Goal: Transaction & Acquisition: Purchase product/service

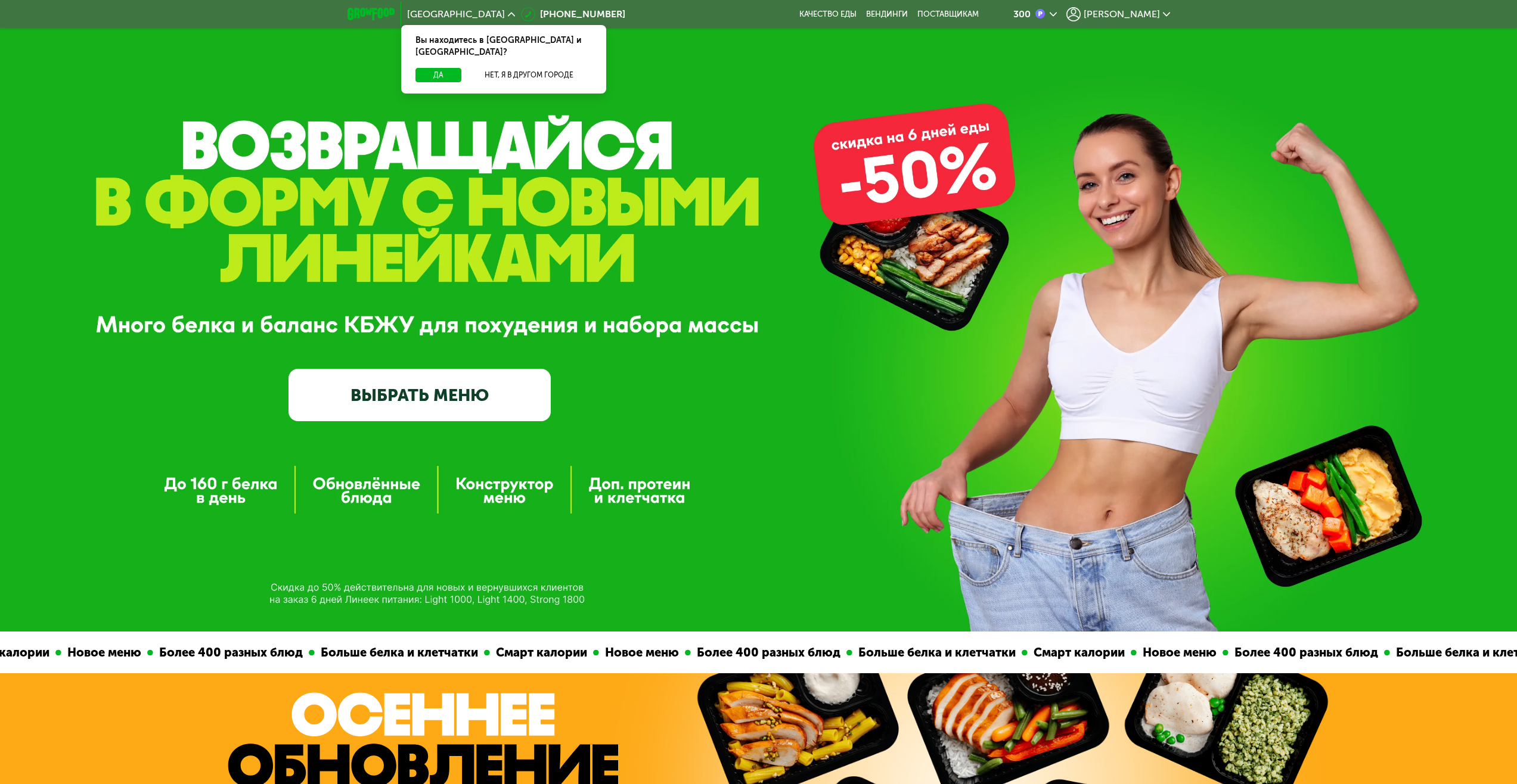
click at [517, 394] on link "ВЫБРАТЬ МЕНЮ" at bounding box center [420, 395] width 262 height 52
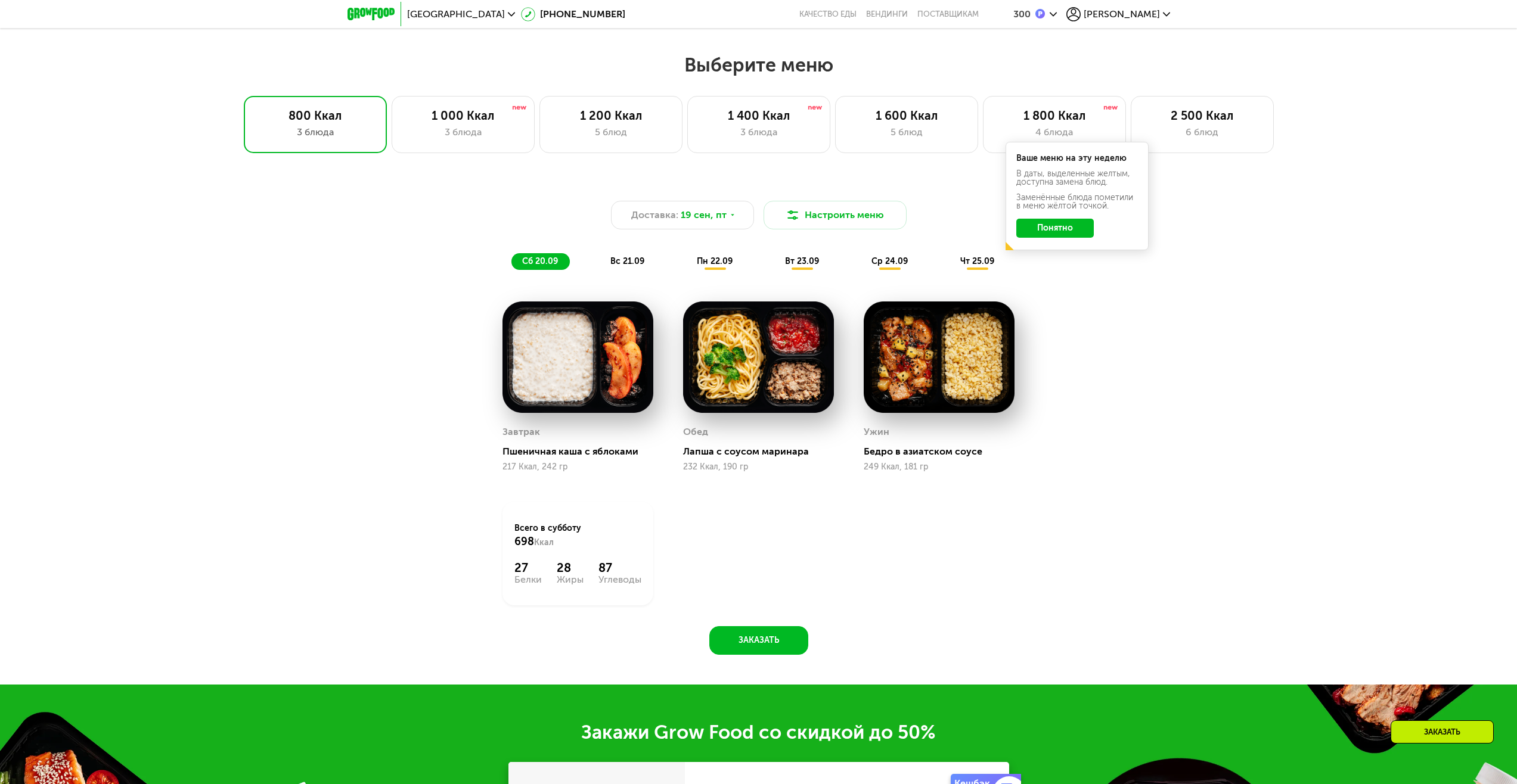
scroll to position [1247, 0]
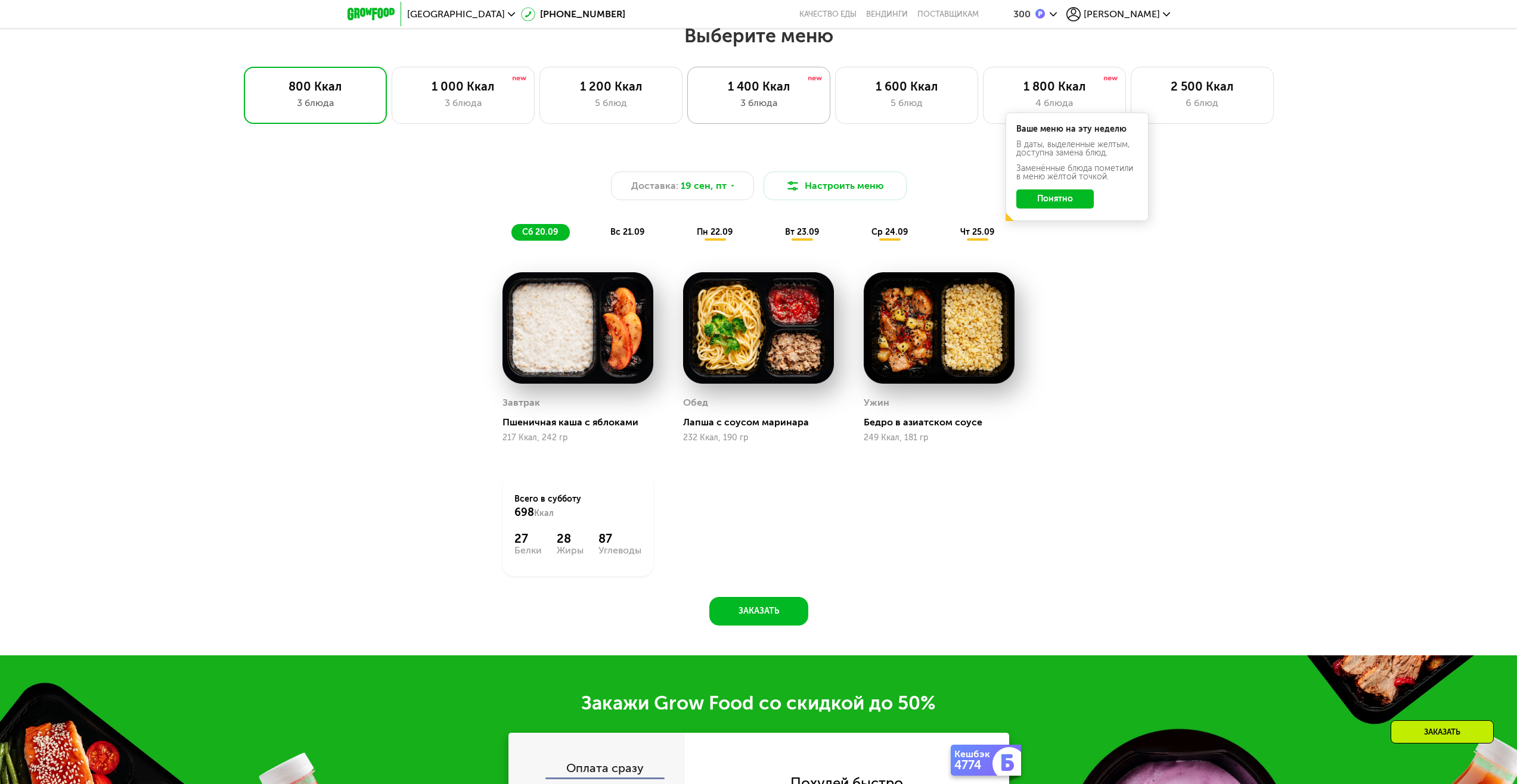
click at [775, 108] on div "3 блюда" at bounding box center [758, 103] width 118 height 14
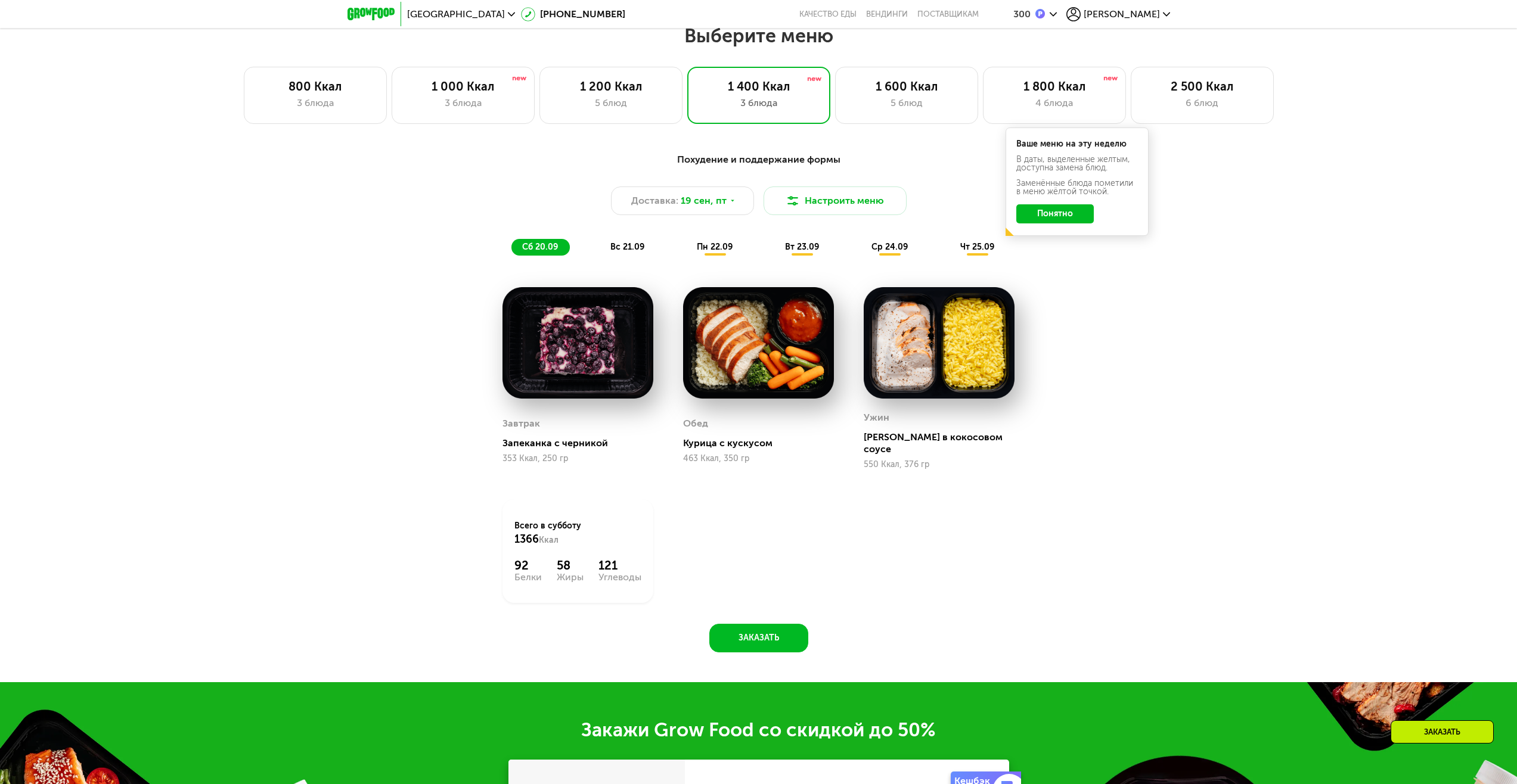
click at [1060, 219] on button "Понятно" at bounding box center [1055, 214] width 78 height 19
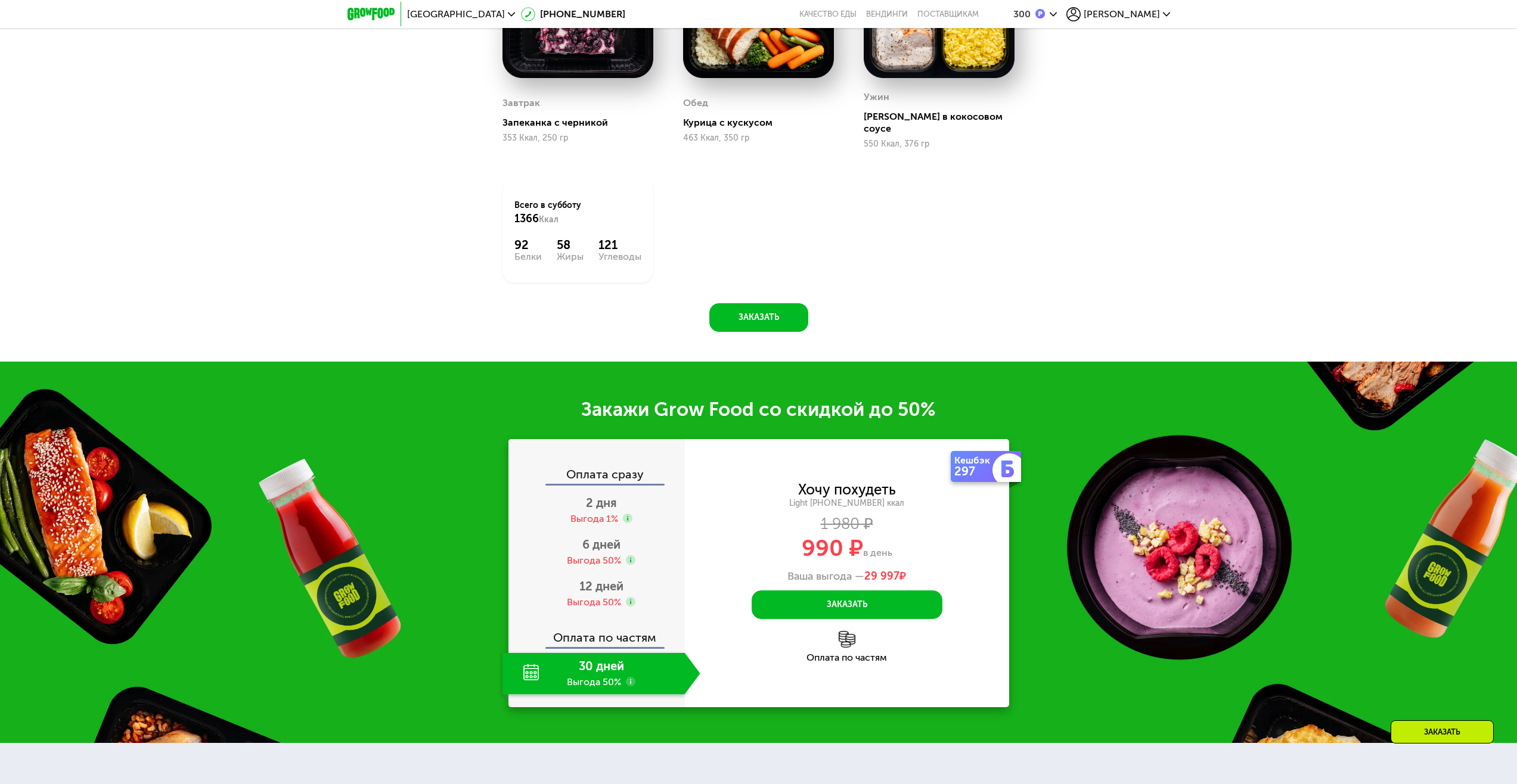
scroll to position [1605, 0]
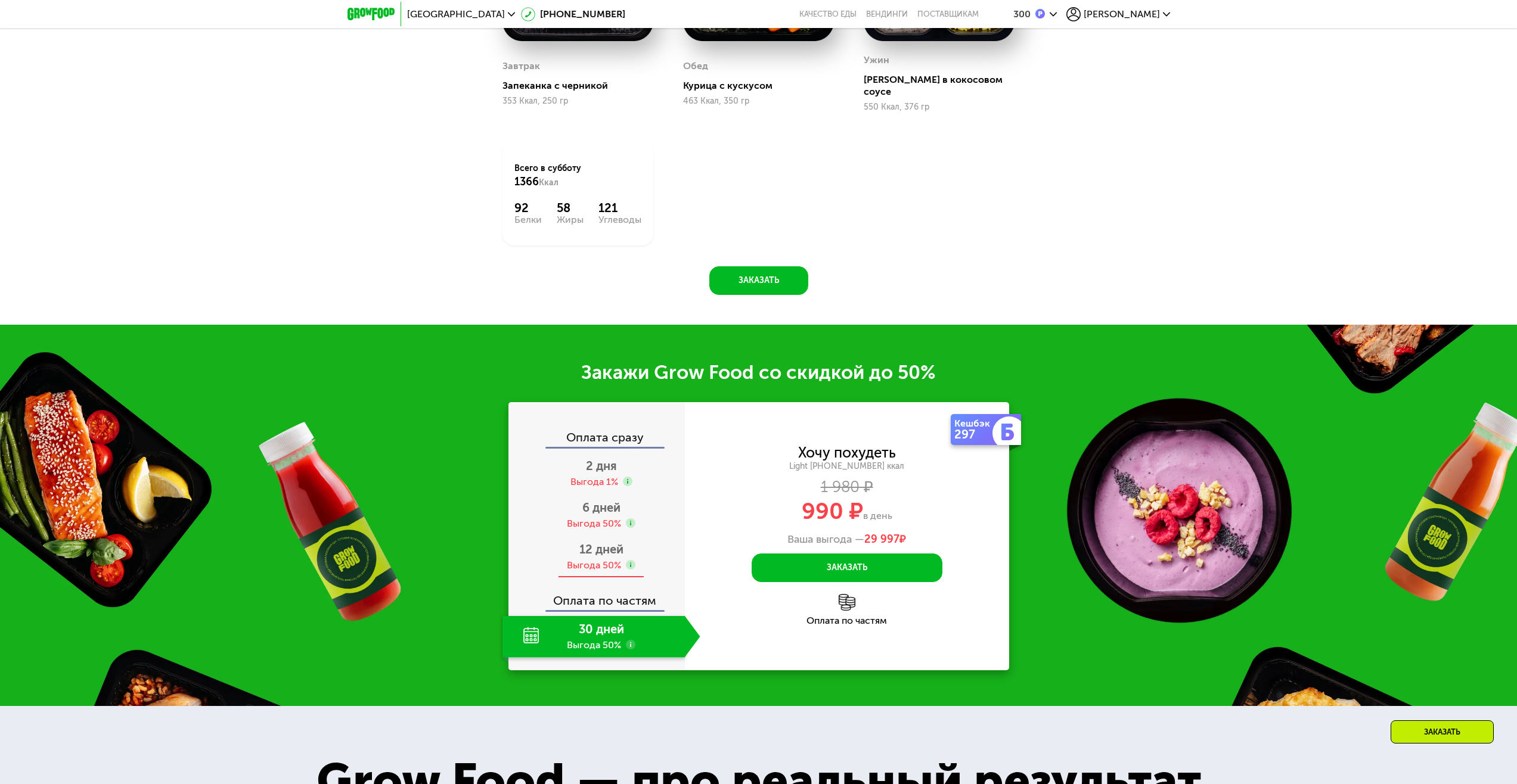
click at [592, 559] on div "Выгода 50%" at bounding box center [594, 565] width 54 height 13
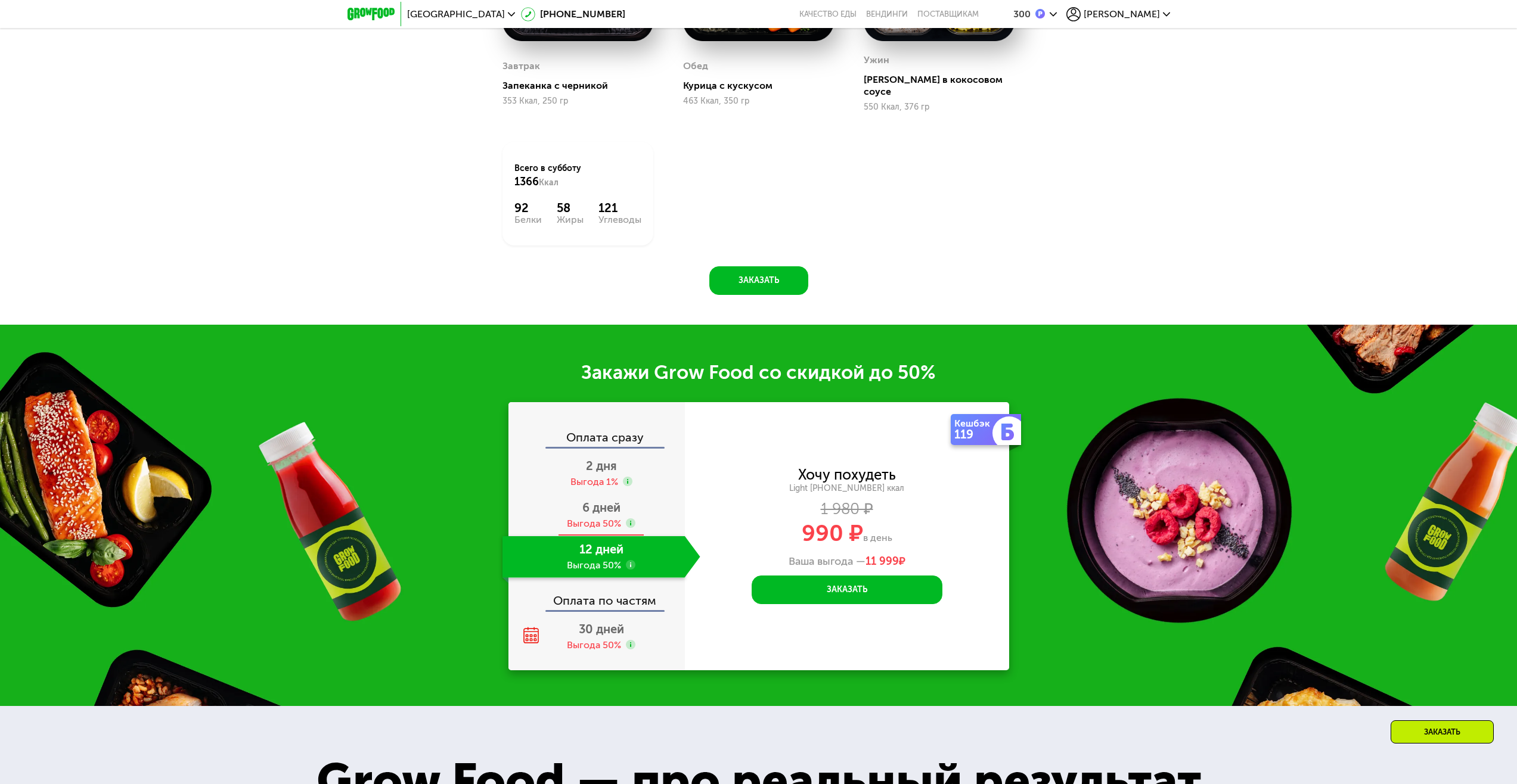
click at [631, 519] on use at bounding box center [630, 523] width 10 height 10
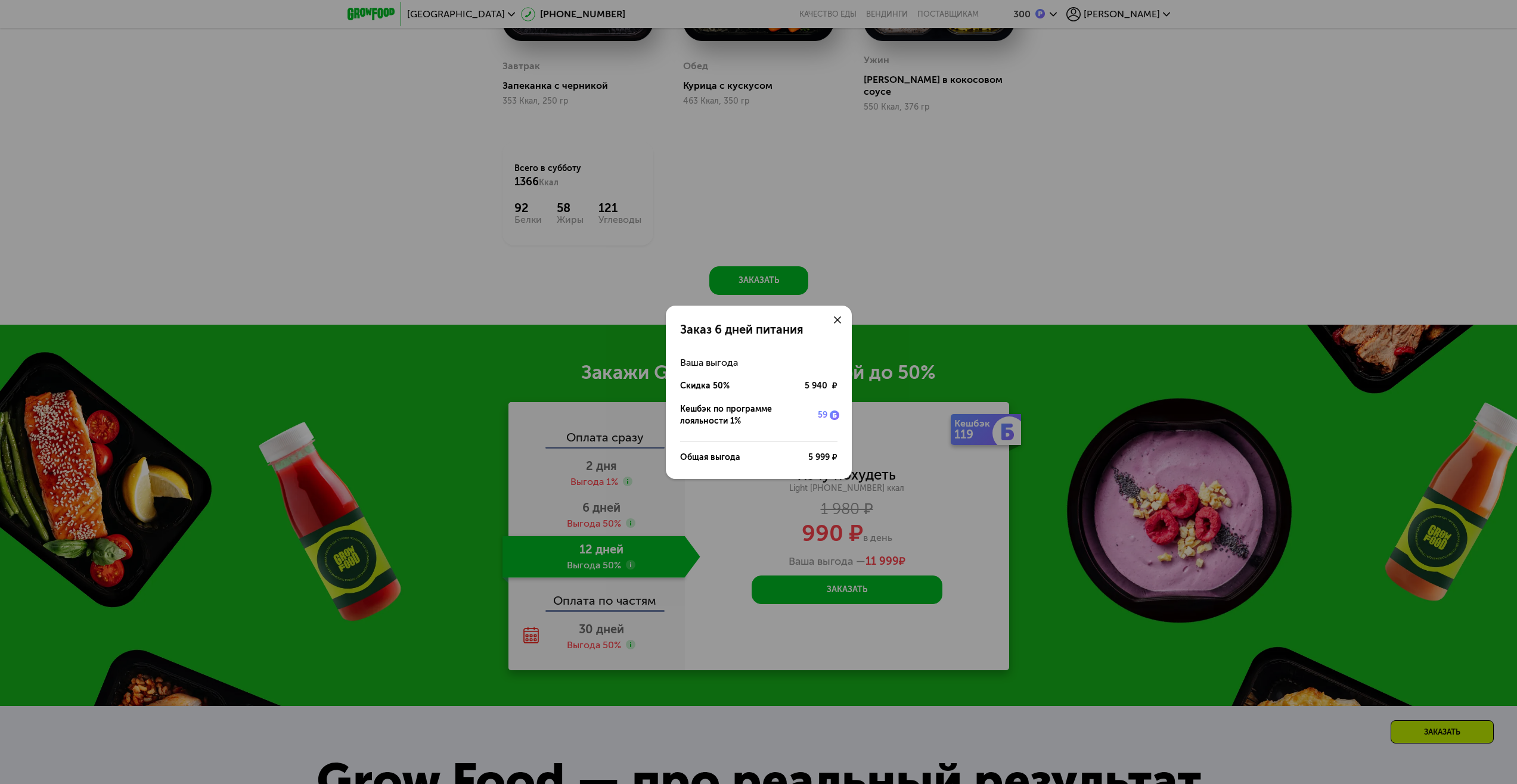
click at [669, 514] on div "Заказ 6 дней питания Ваша выгода Скидка 50% 5 940 ₽ Кешбэк по программе лояльно…" at bounding box center [758, 392] width 1517 height 784
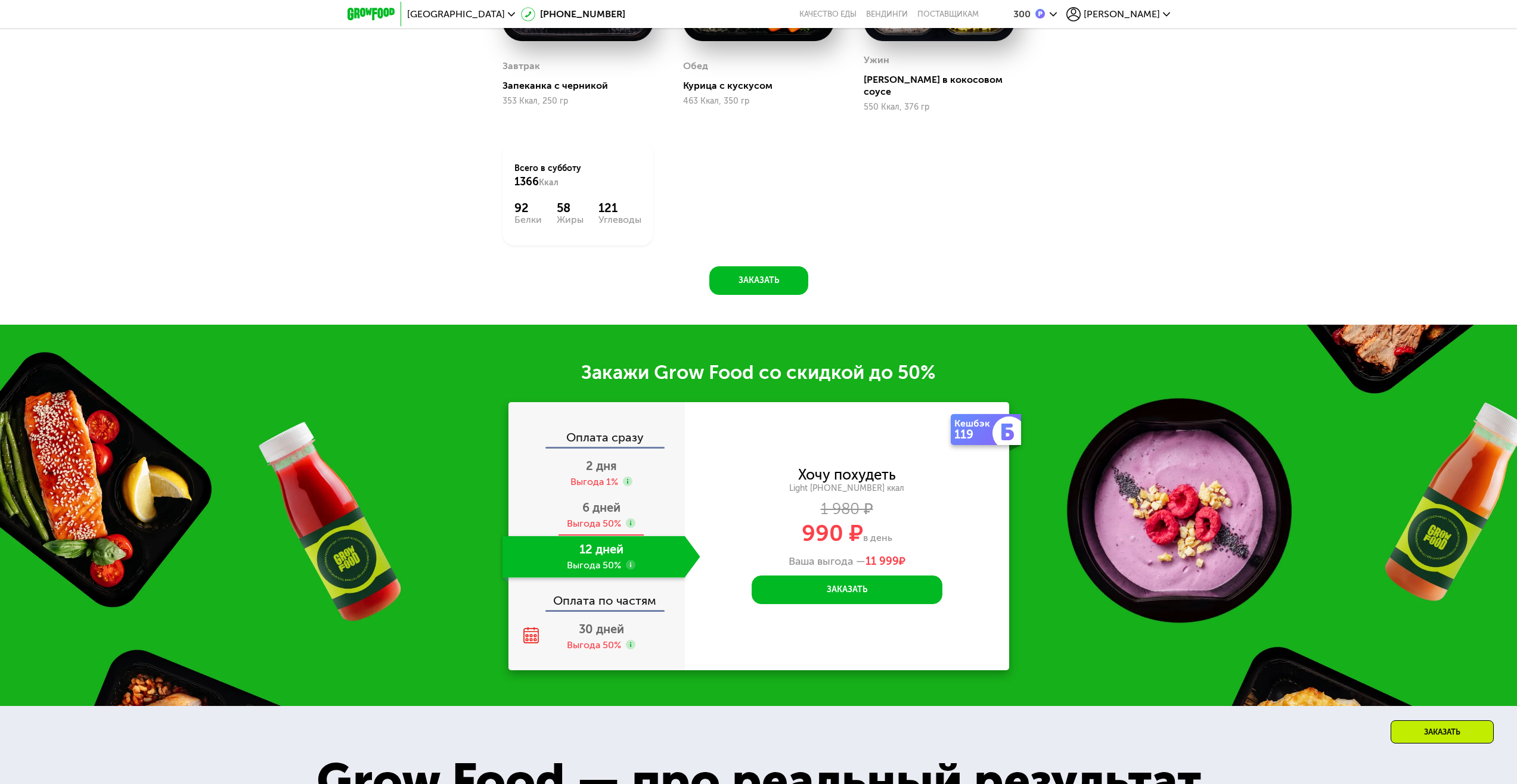
click at [650, 503] on div "6 дней Выгода 50%" at bounding box center [601, 515] width 198 height 42
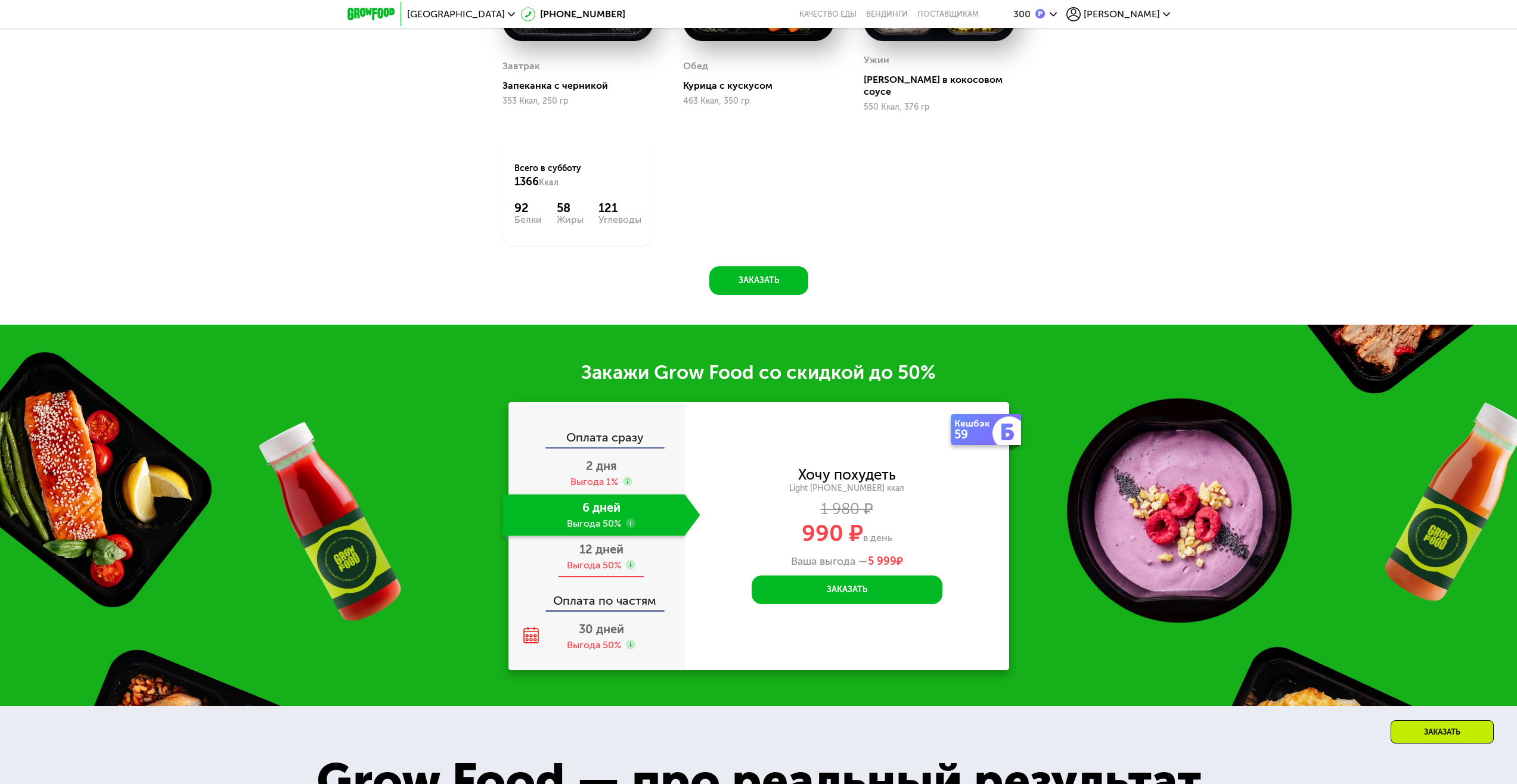
click at [647, 542] on div "12 дней Выгода 50%" at bounding box center [601, 557] width 198 height 42
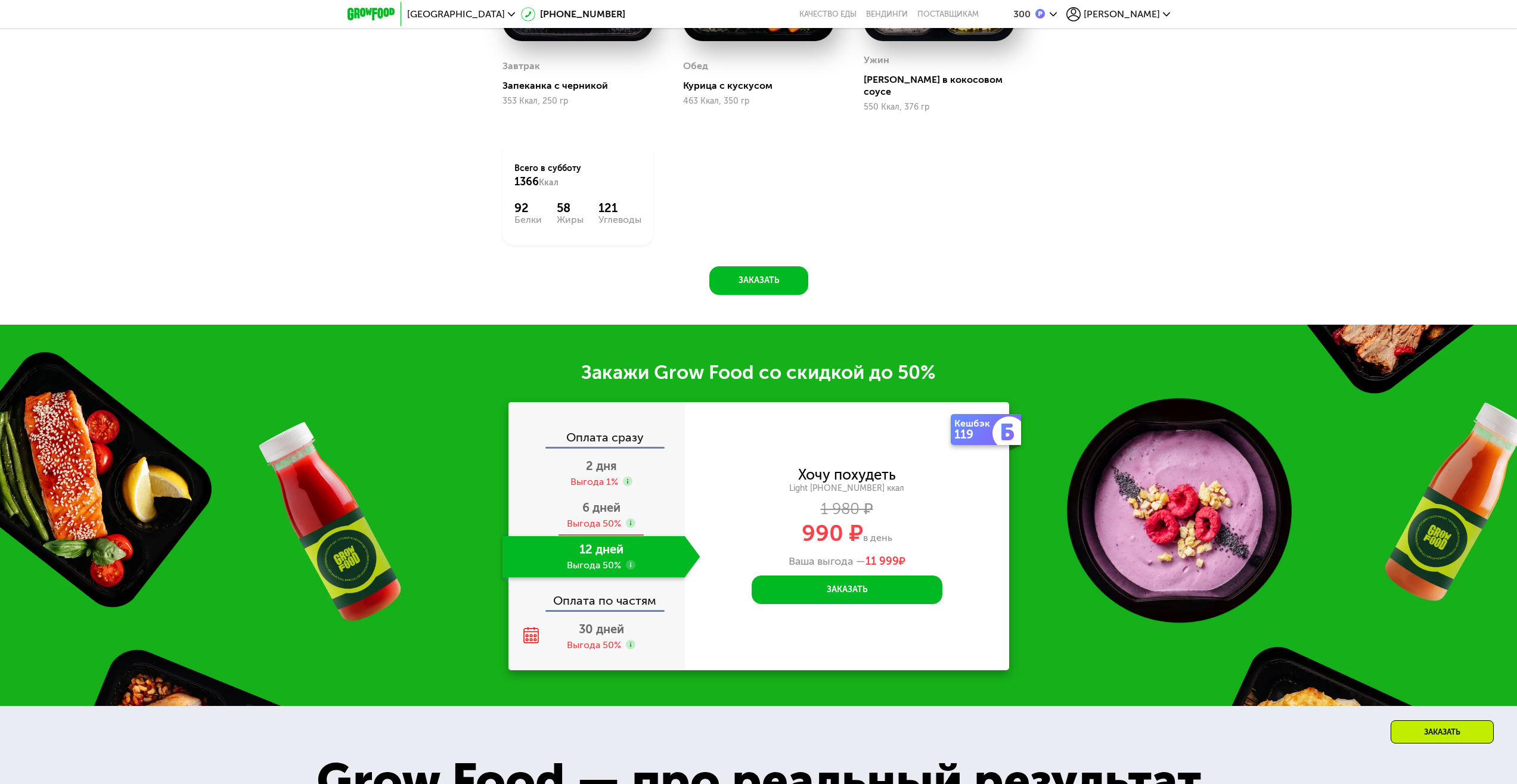
click at [649, 514] on div "6 дней Выгода 50%" at bounding box center [601, 515] width 198 height 42
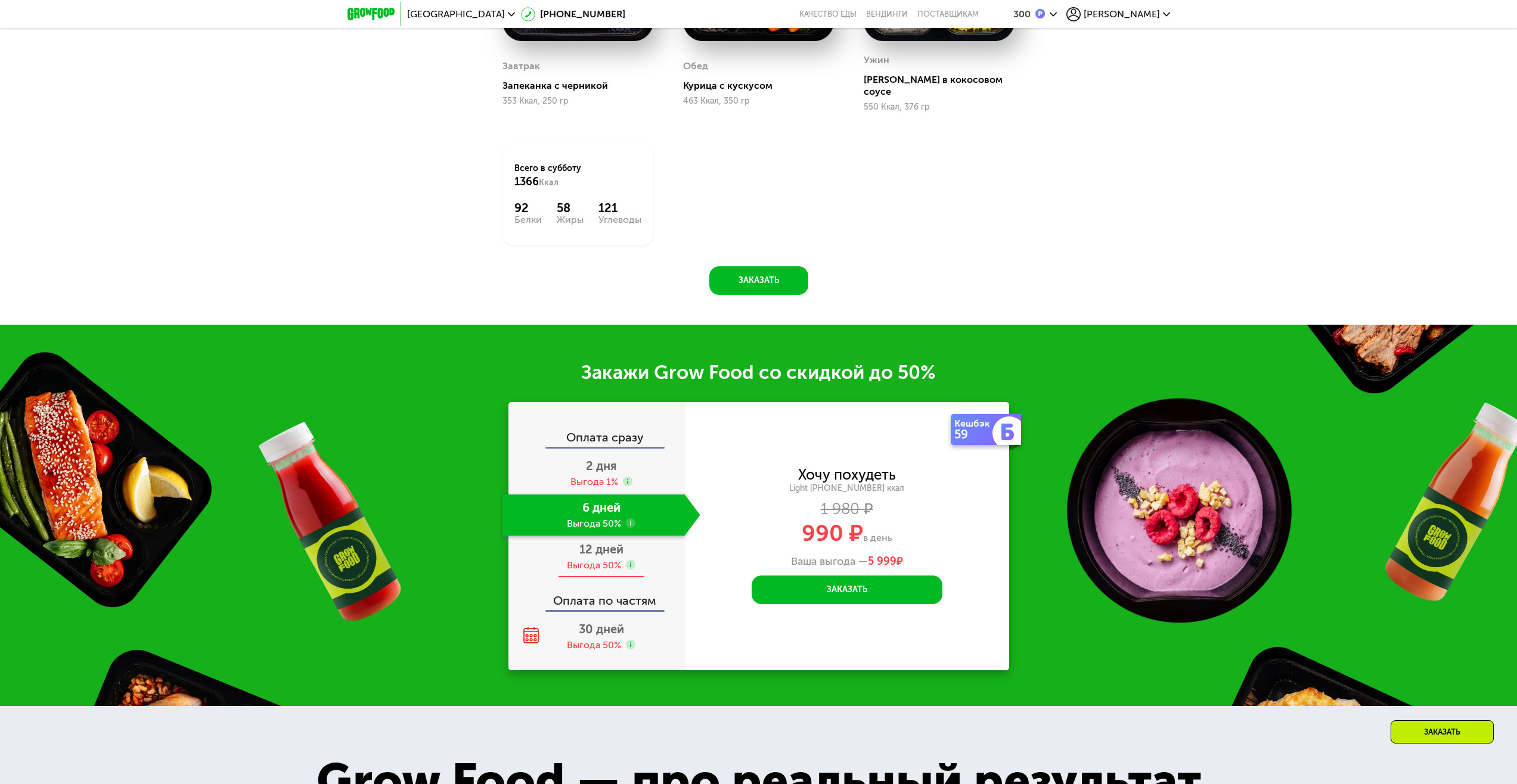
click at [649, 542] on div "12 дней Выгода 50%" at bounding box center [601, 557] width 198 height 42
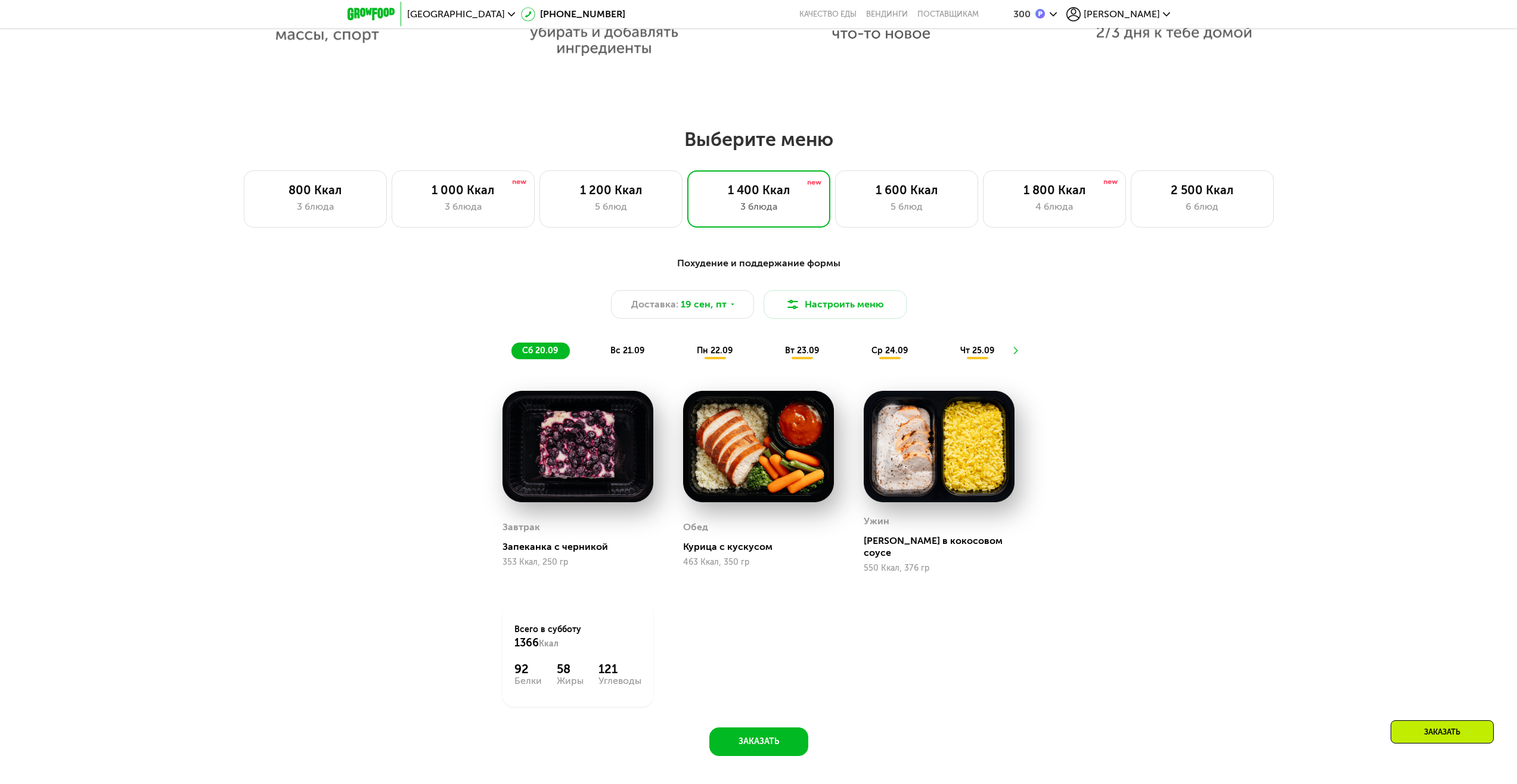
scroll to position [1128, 0]
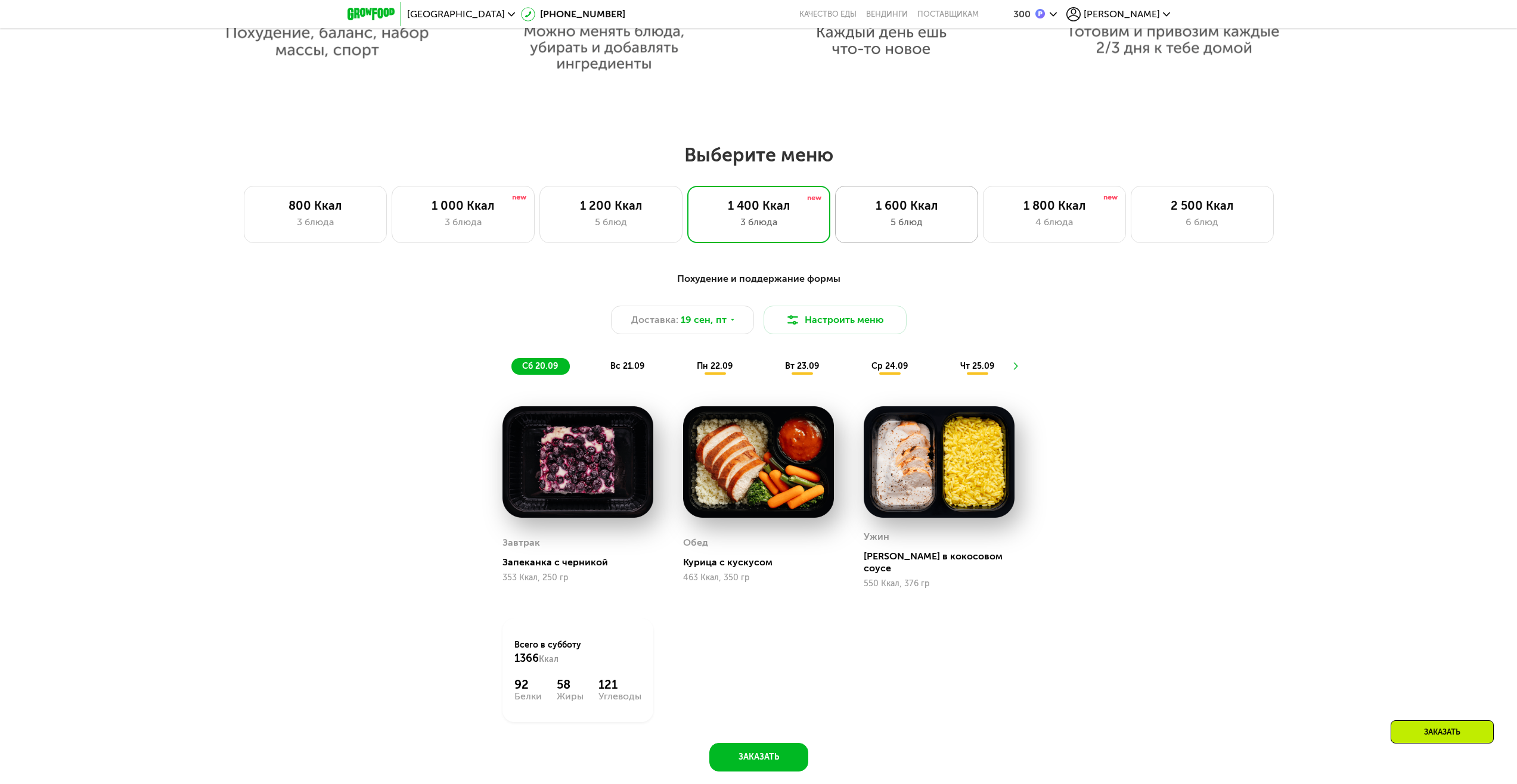
click at [917, 221] on div "5 блюд" at bounding box center [907, 222] width 118 height 14
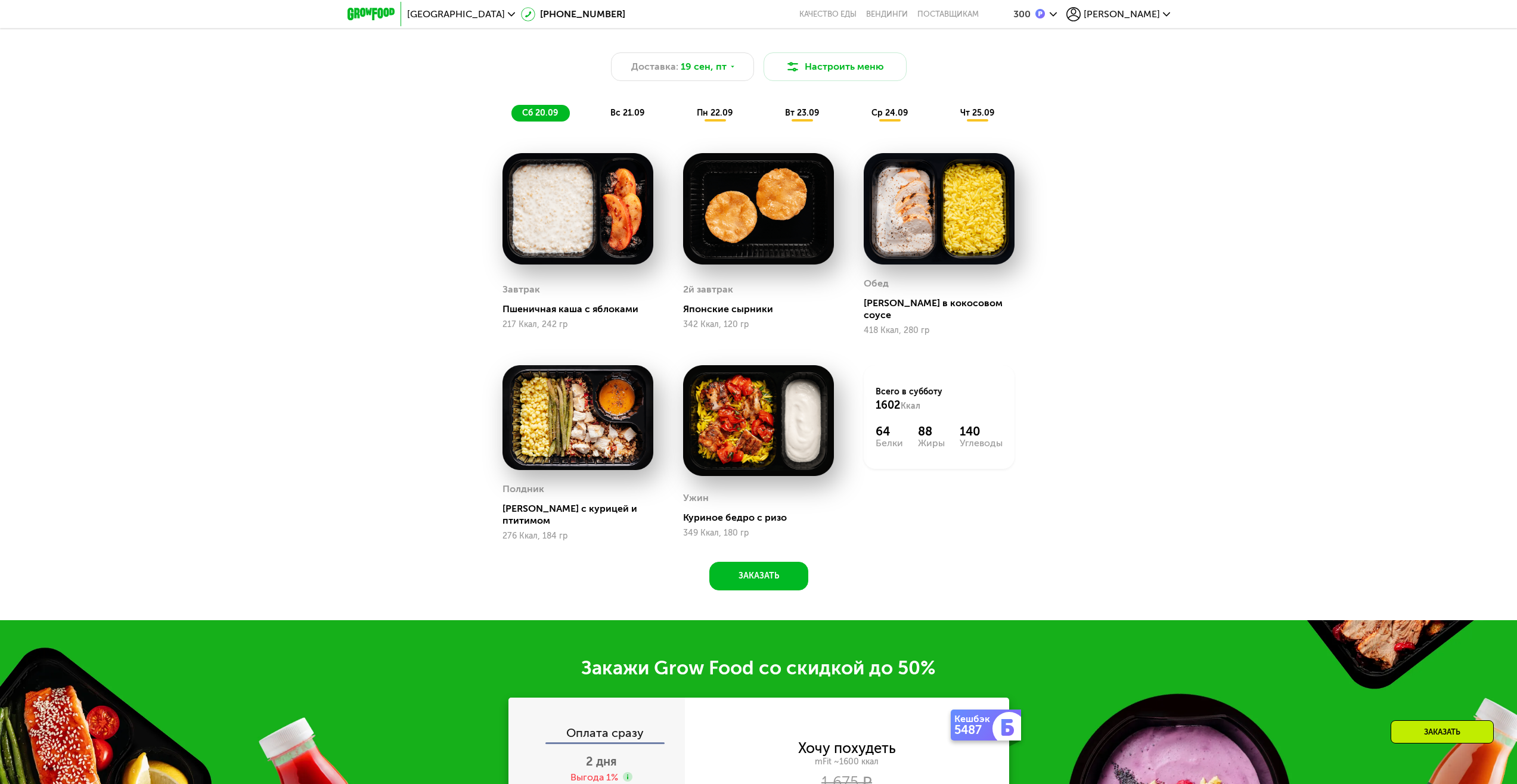
scroll to position [1605, 0]
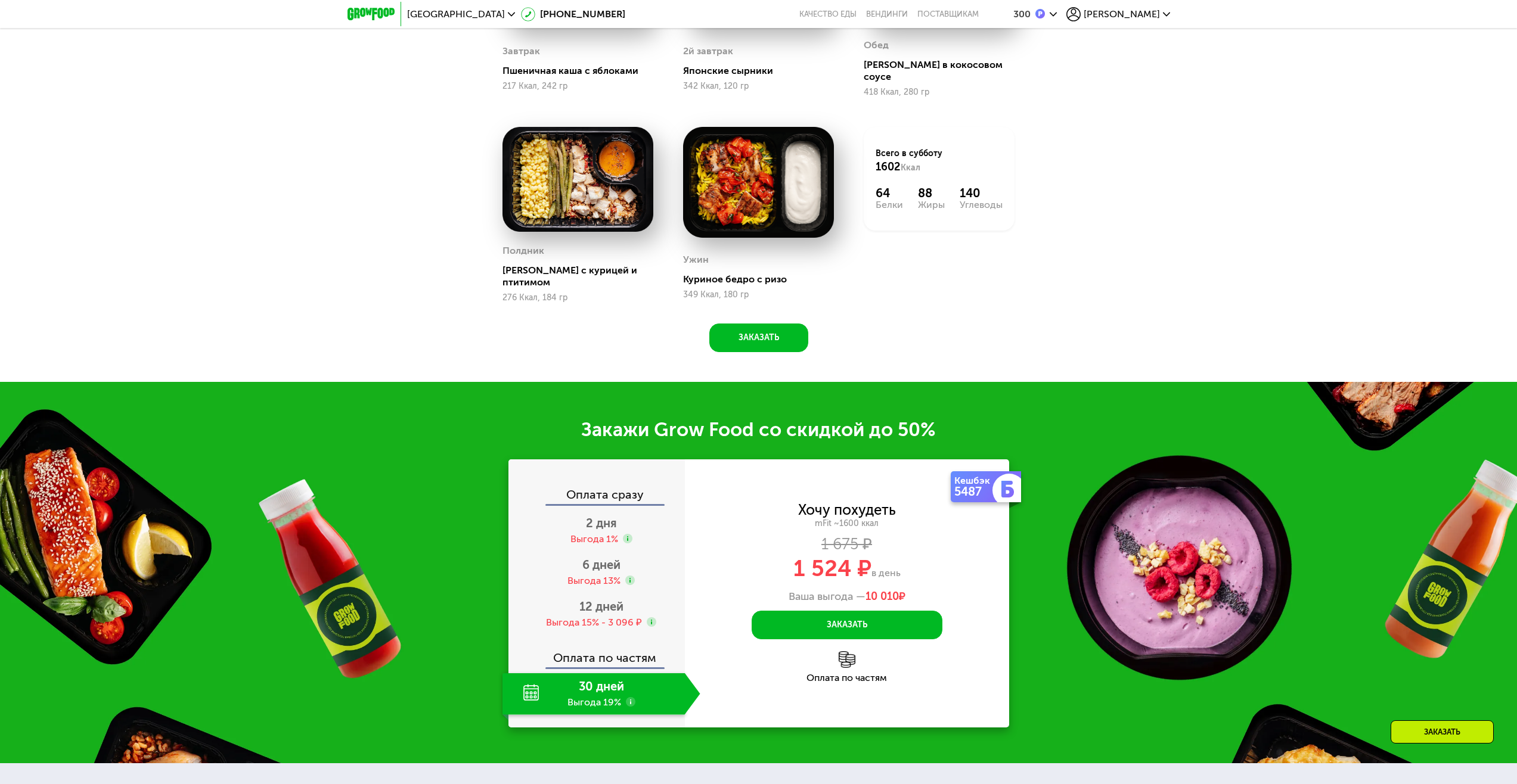
click at [629, 697] on use at bounding box center [630, 702] width 10 height 10
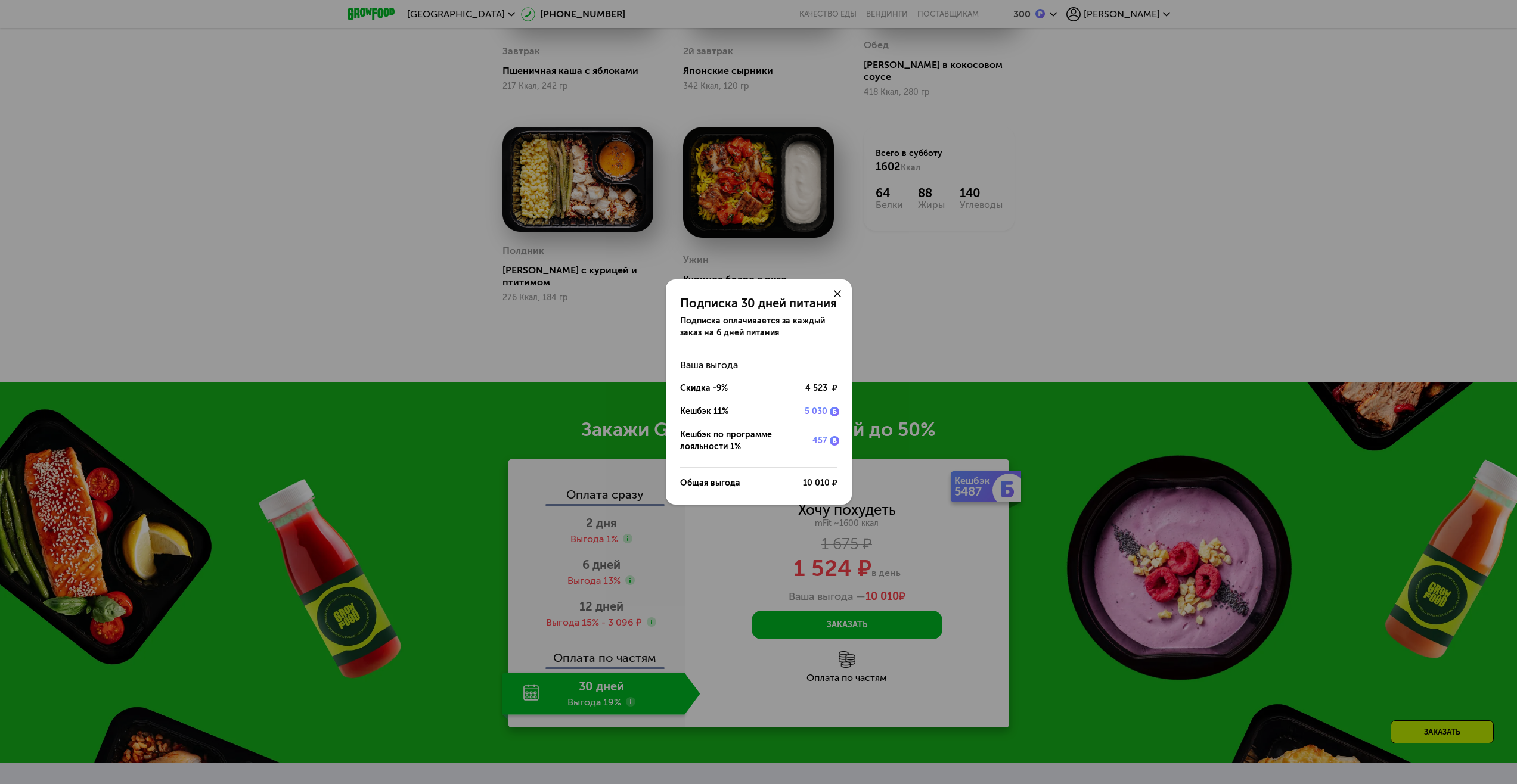
click at [717, 573] on div "Подписка 30 дней питания Подписка оплачивается за каждый заказ на 6 дней питани…" at bounding box center [758, 392] width 1517 height 784
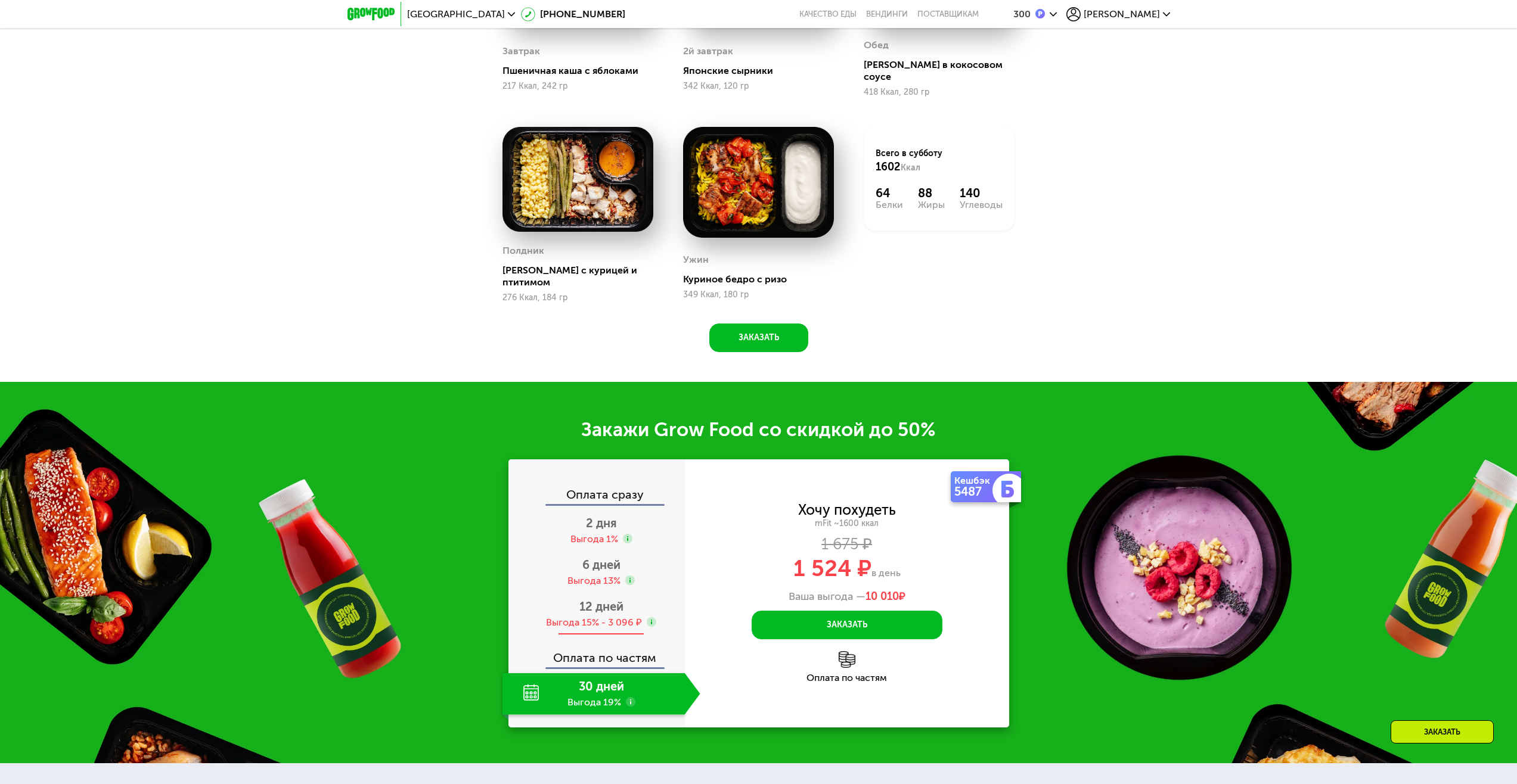
click at [647, 594] on div "12 дней Выгода 15% - 3 096 ₽" at bounding box center [601, 615] width 198 height 42
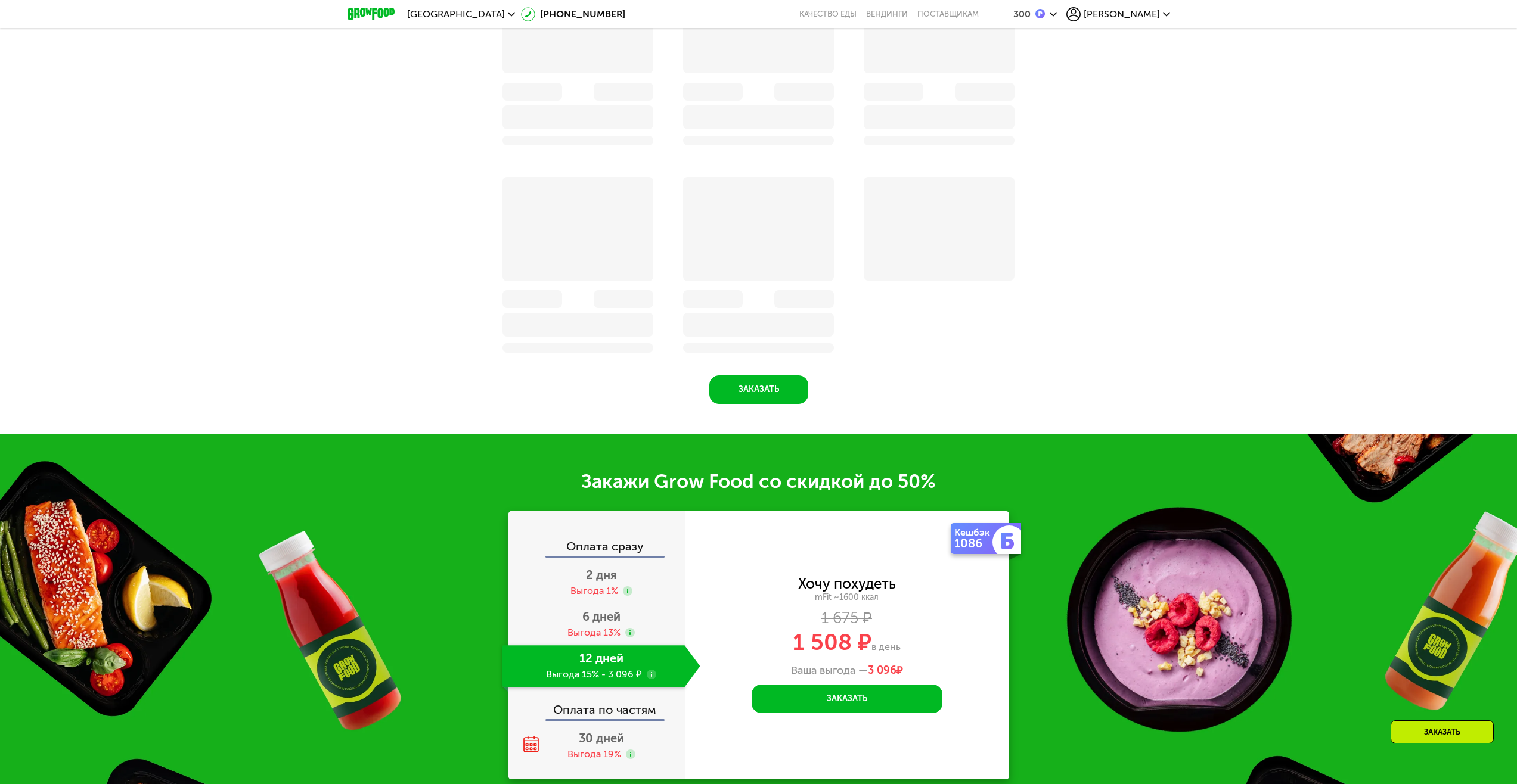
scroll to position [1675, 0]
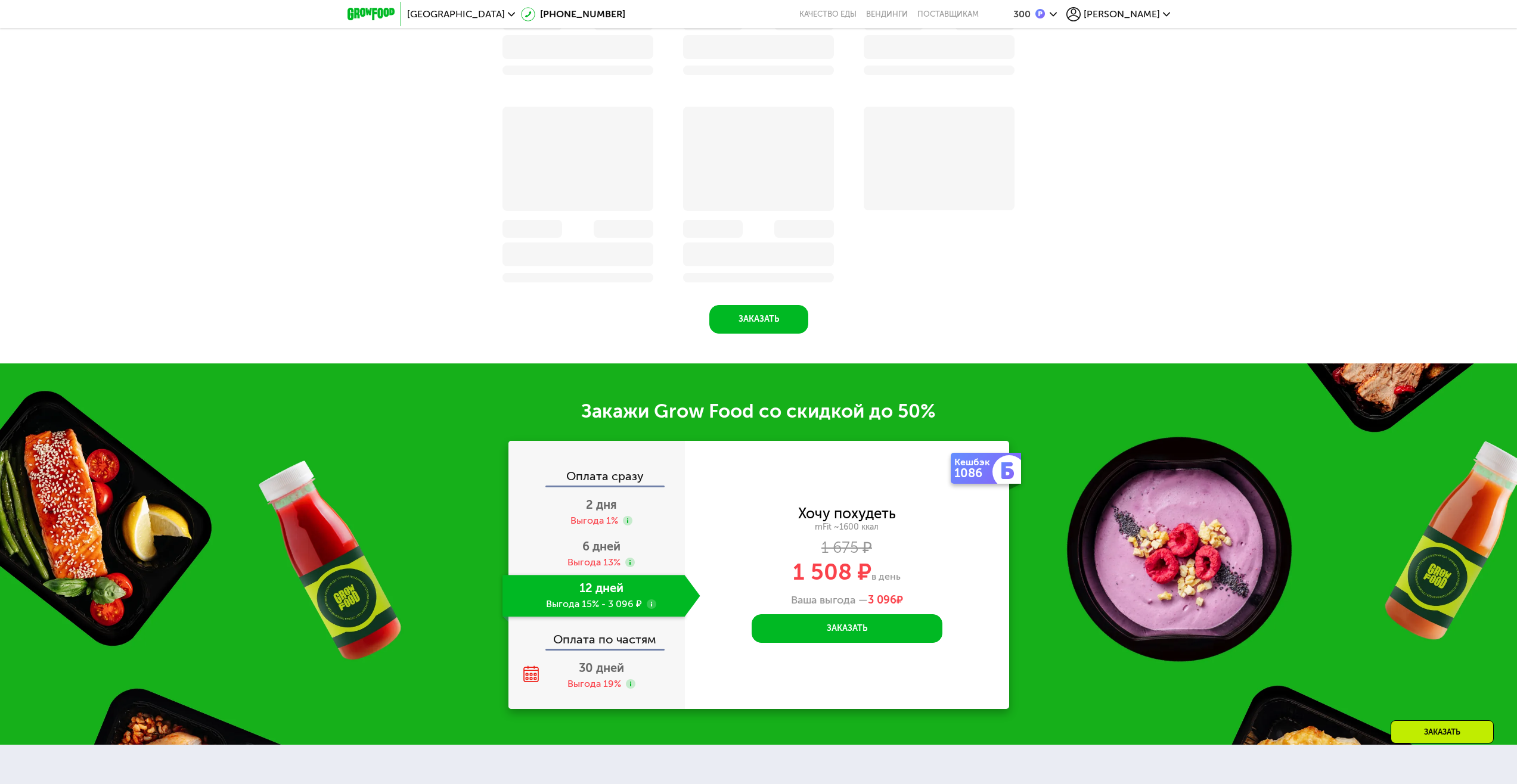
click at [651, 606] on use at bounding box center [651, 604] width 10 height 10
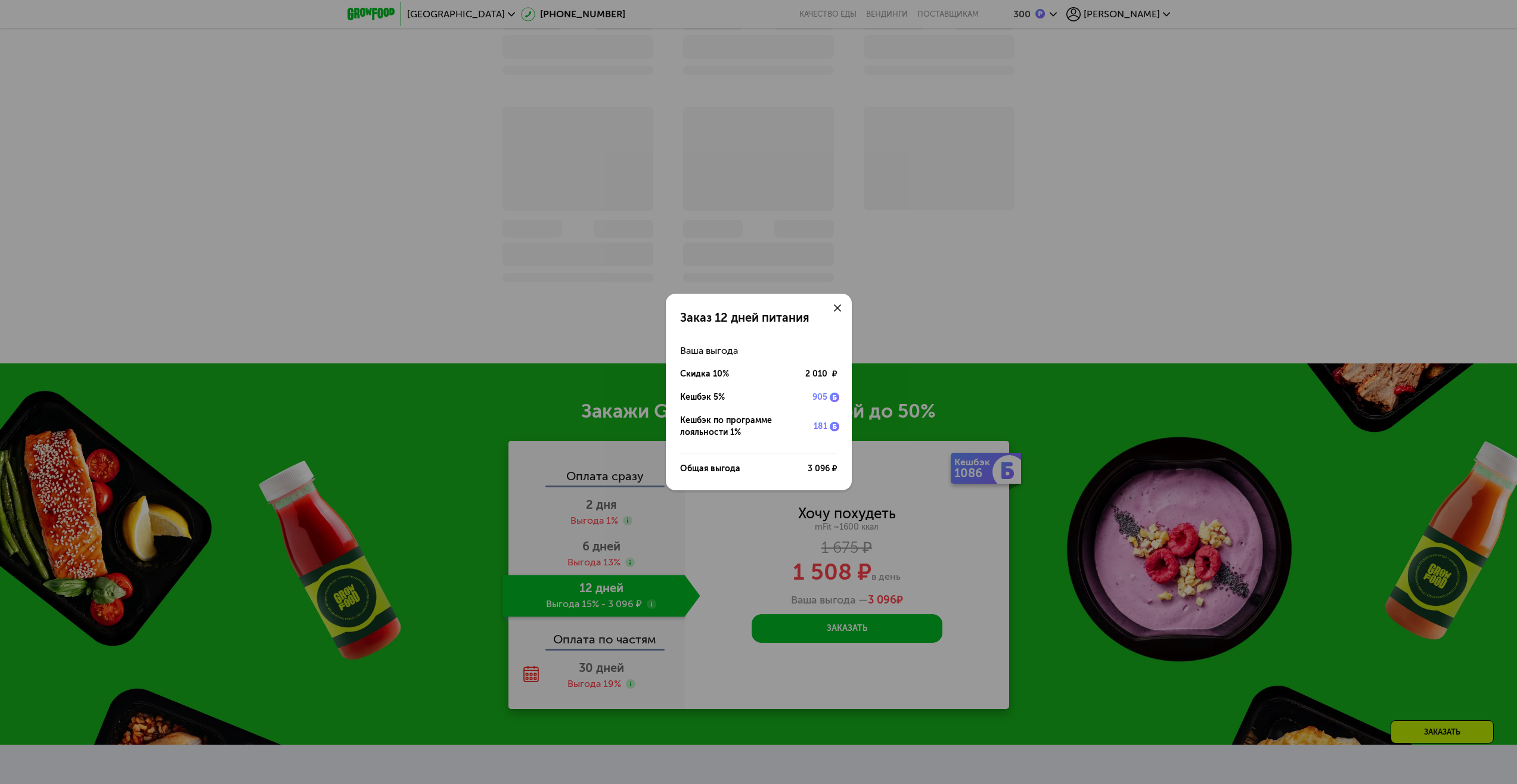
scroll to position [1605, 0]
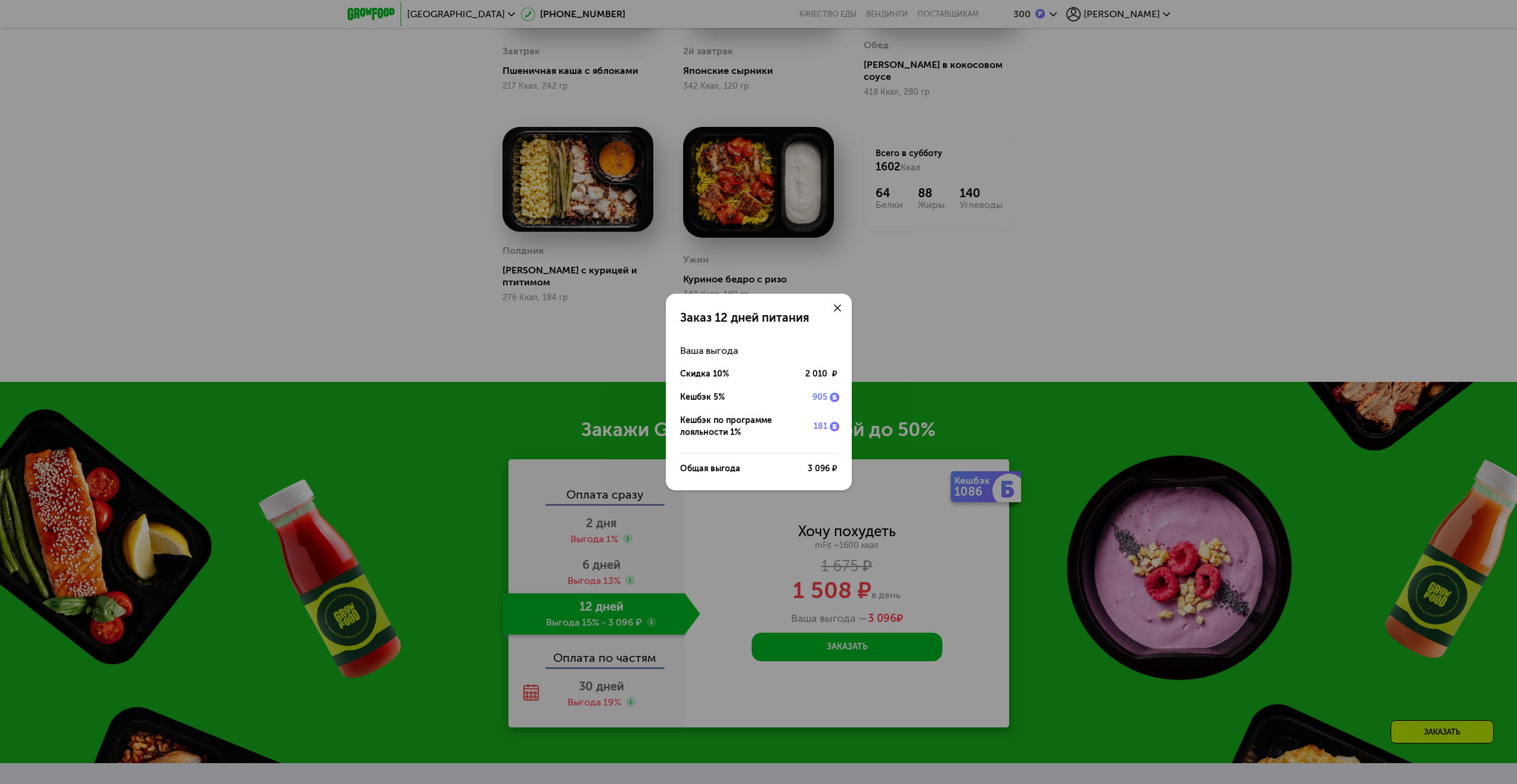
click at [698, 599] on div "Заказ 12 дней питания Ваша выгода Скидка 10% 2 010 ₽ Кешбэк 5% 905 Кешбэк по пр…" at bounding box center [758, 392] width 1517 height 784
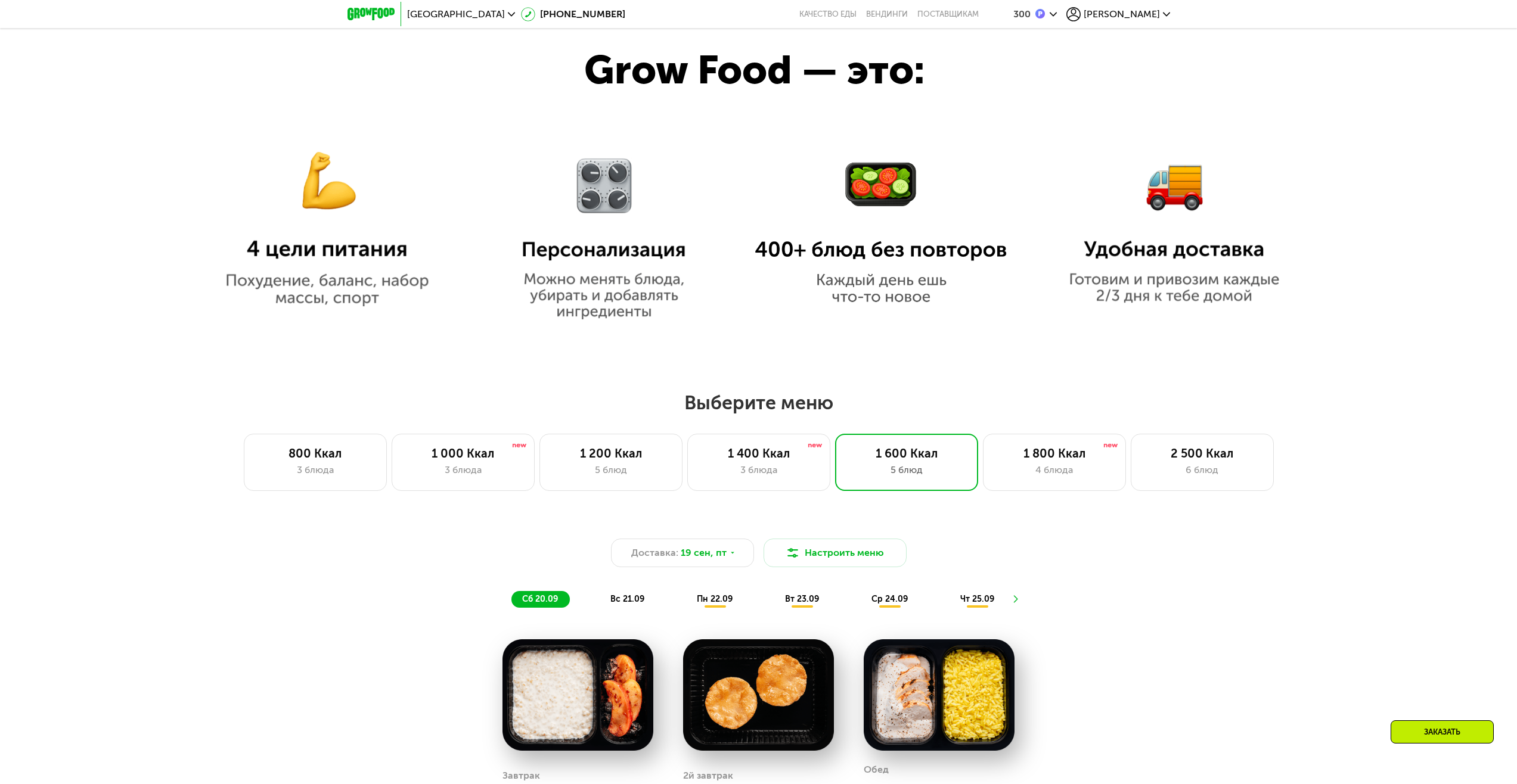
scroll to position [890, 0]
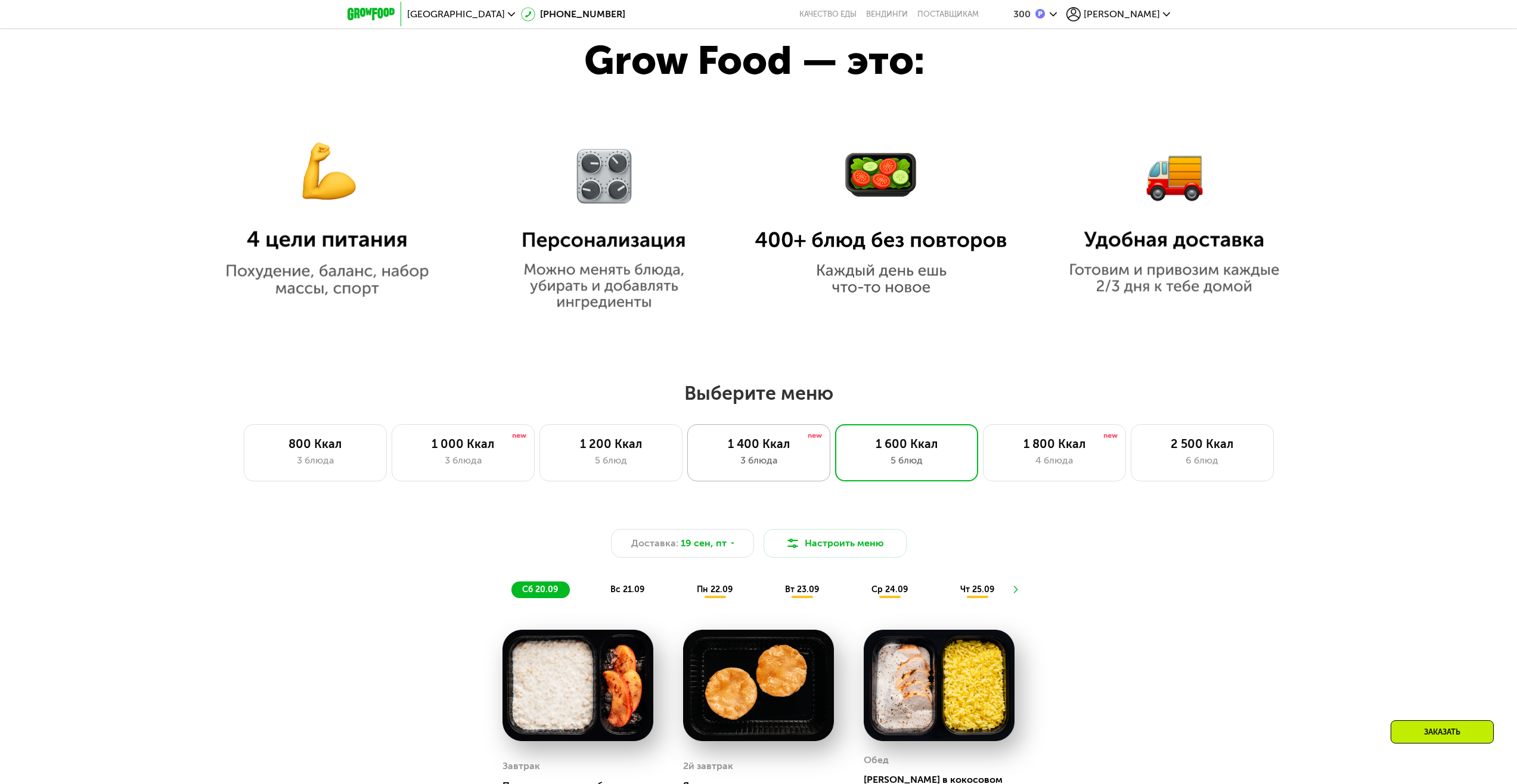
click at [727, 459] on div "3 блюда" at bounding box center [758, 461] width 118 height 14
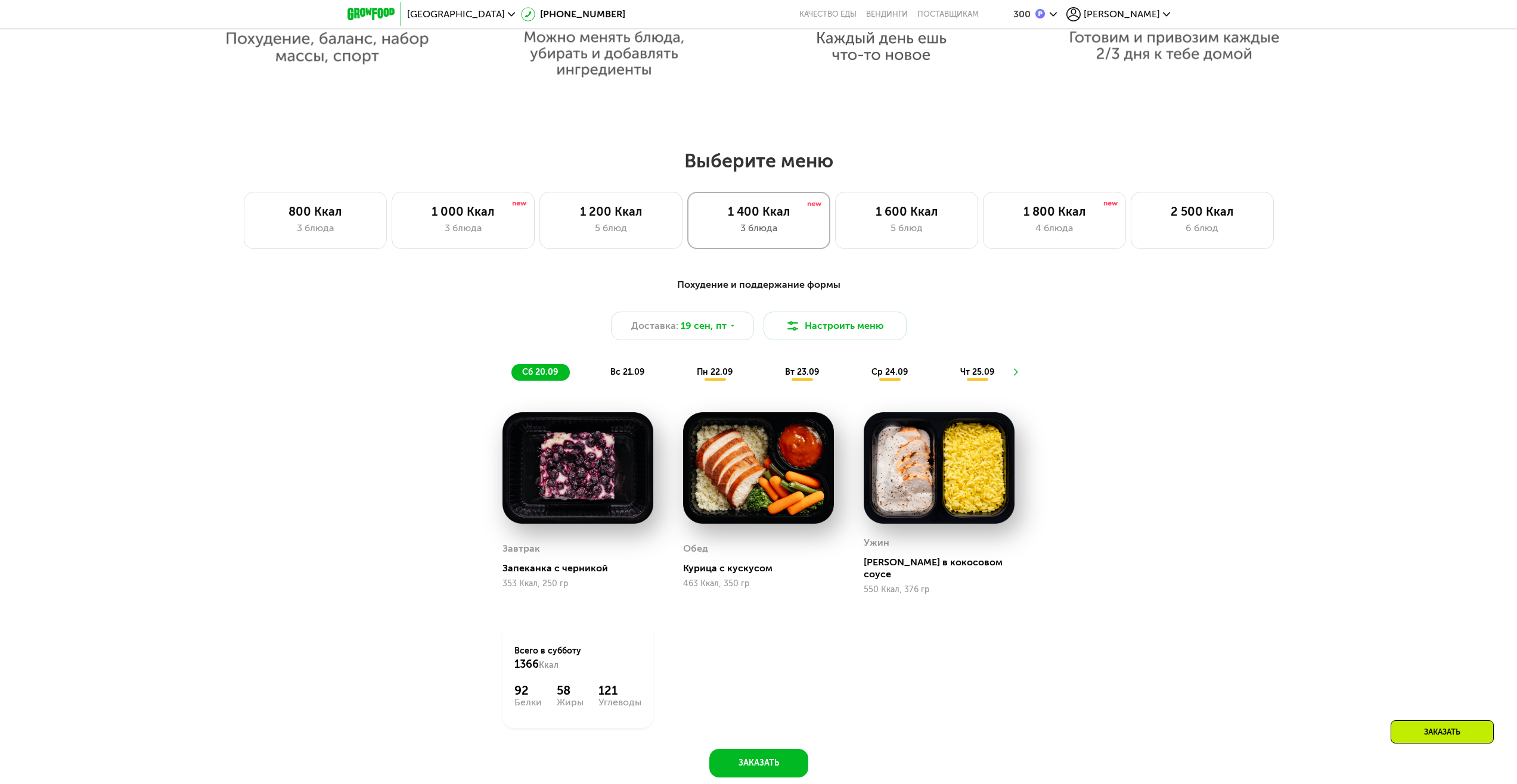
scroll to position [1128, 0]
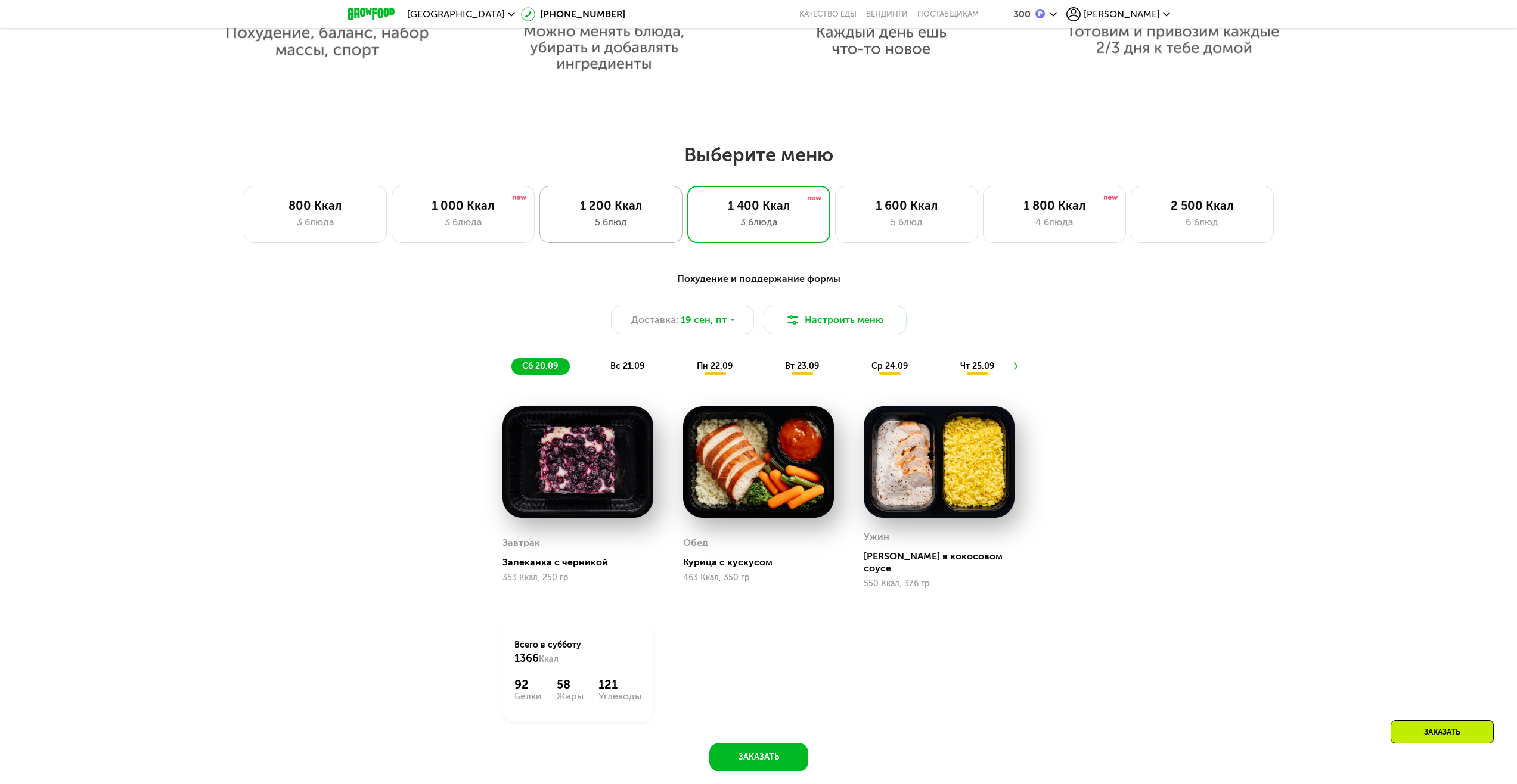
click at [639, 225] on div "5 блюд" at bounding box center [610, 222] width 118 height 14
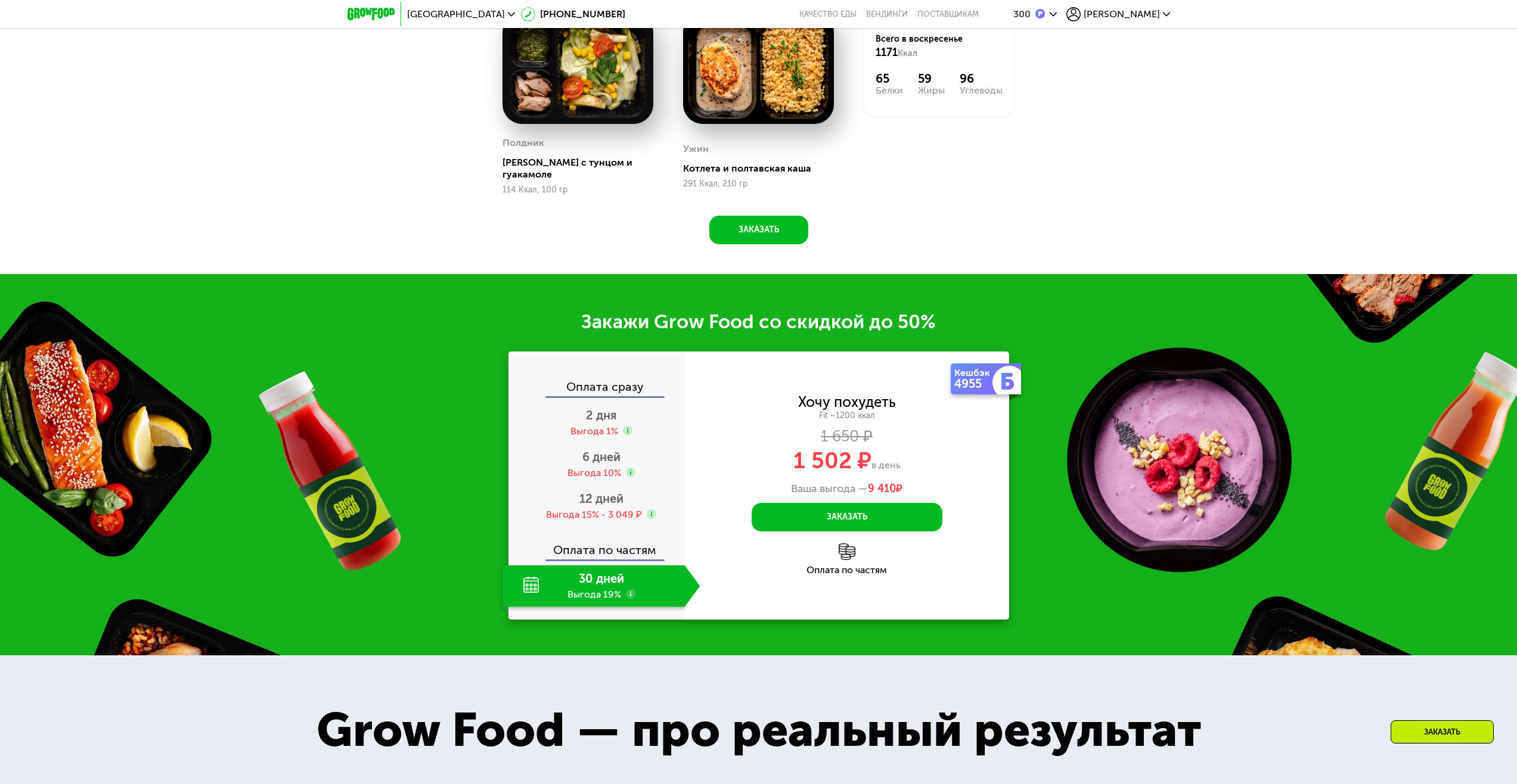
scroll to position [1605, 0]
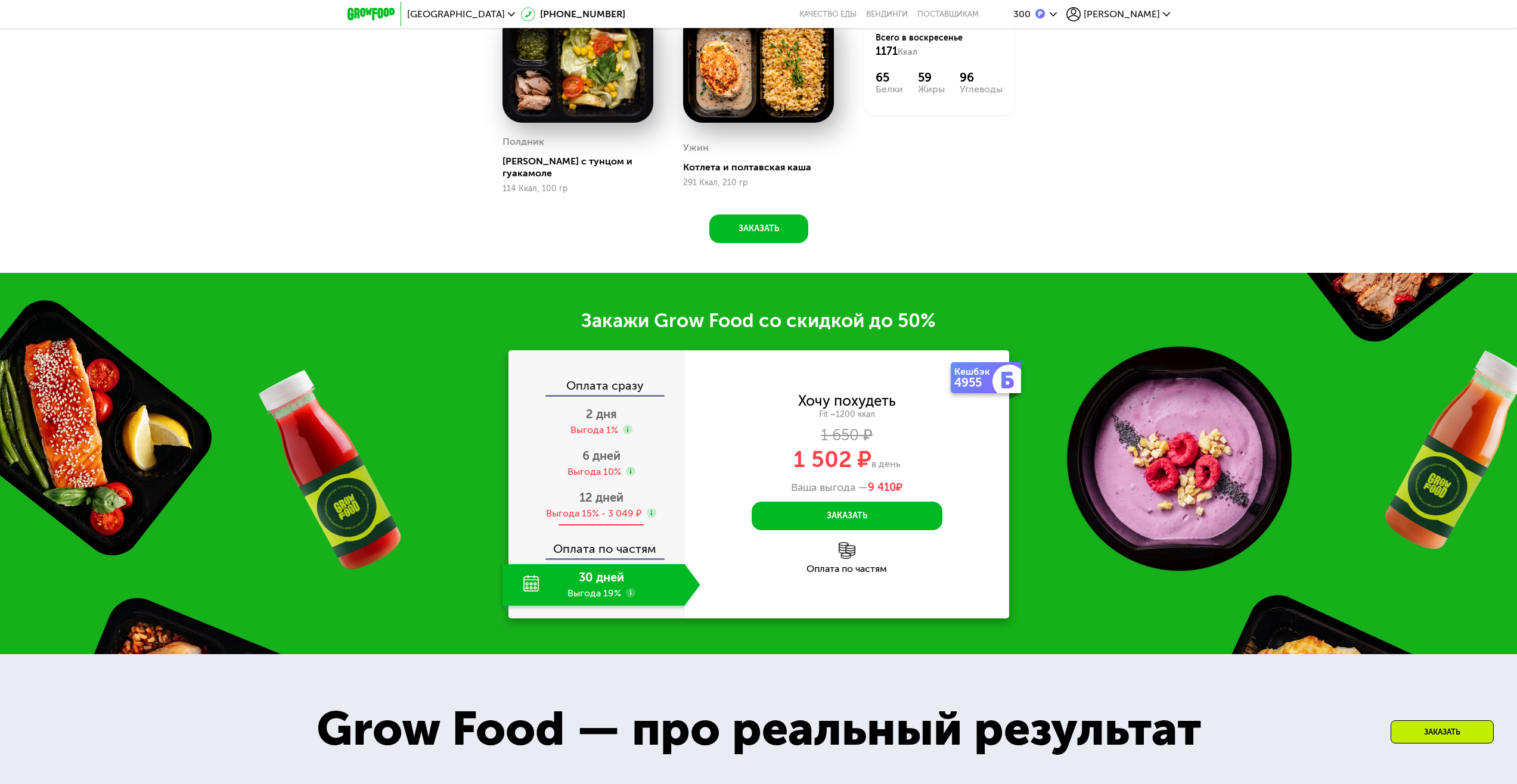
click at [658, 526] on div "12 дней Выгода 15% - 3 049 ₽" at bounding box center [601, 505] width 198 height 42
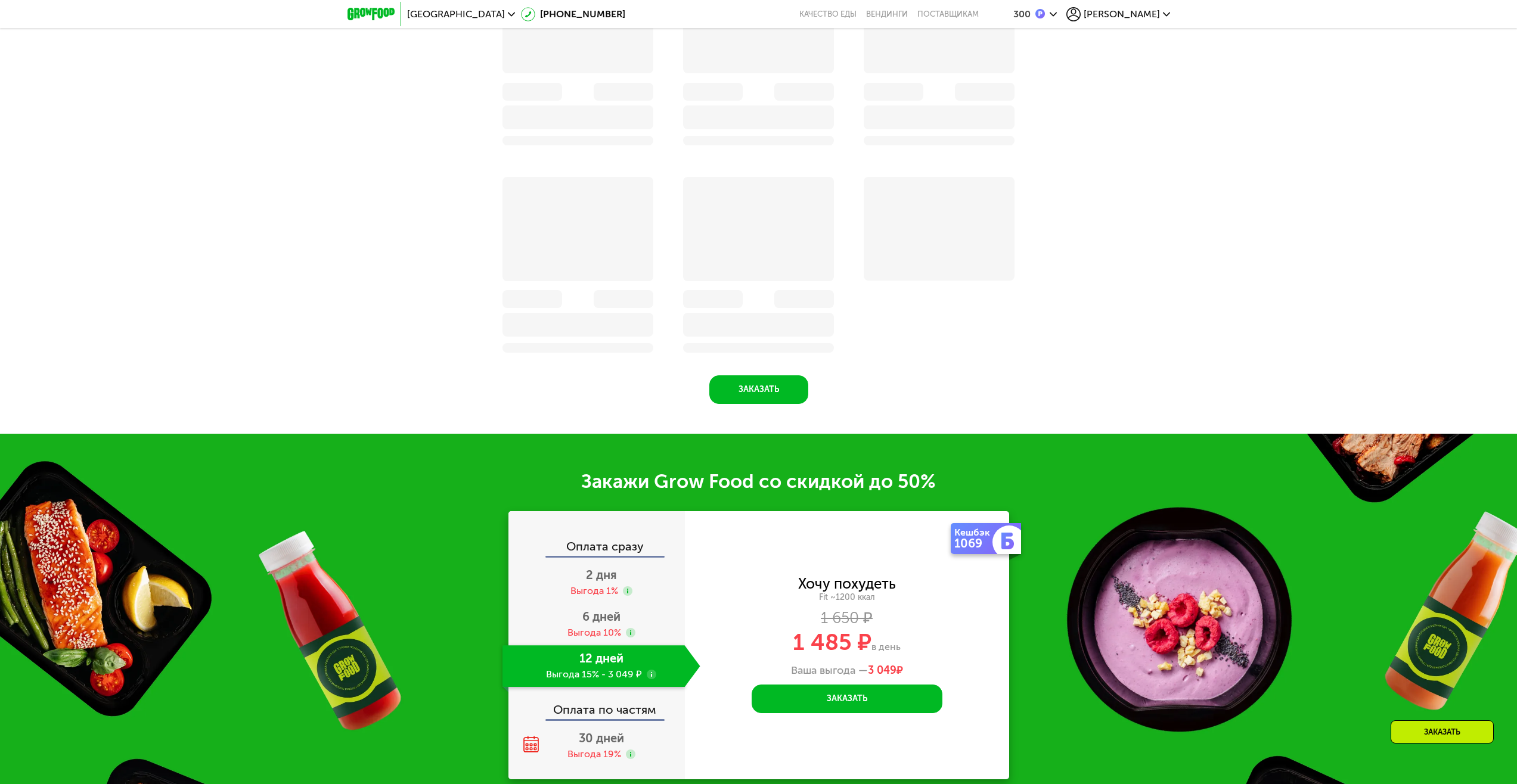
scroll to position [1675, 0]
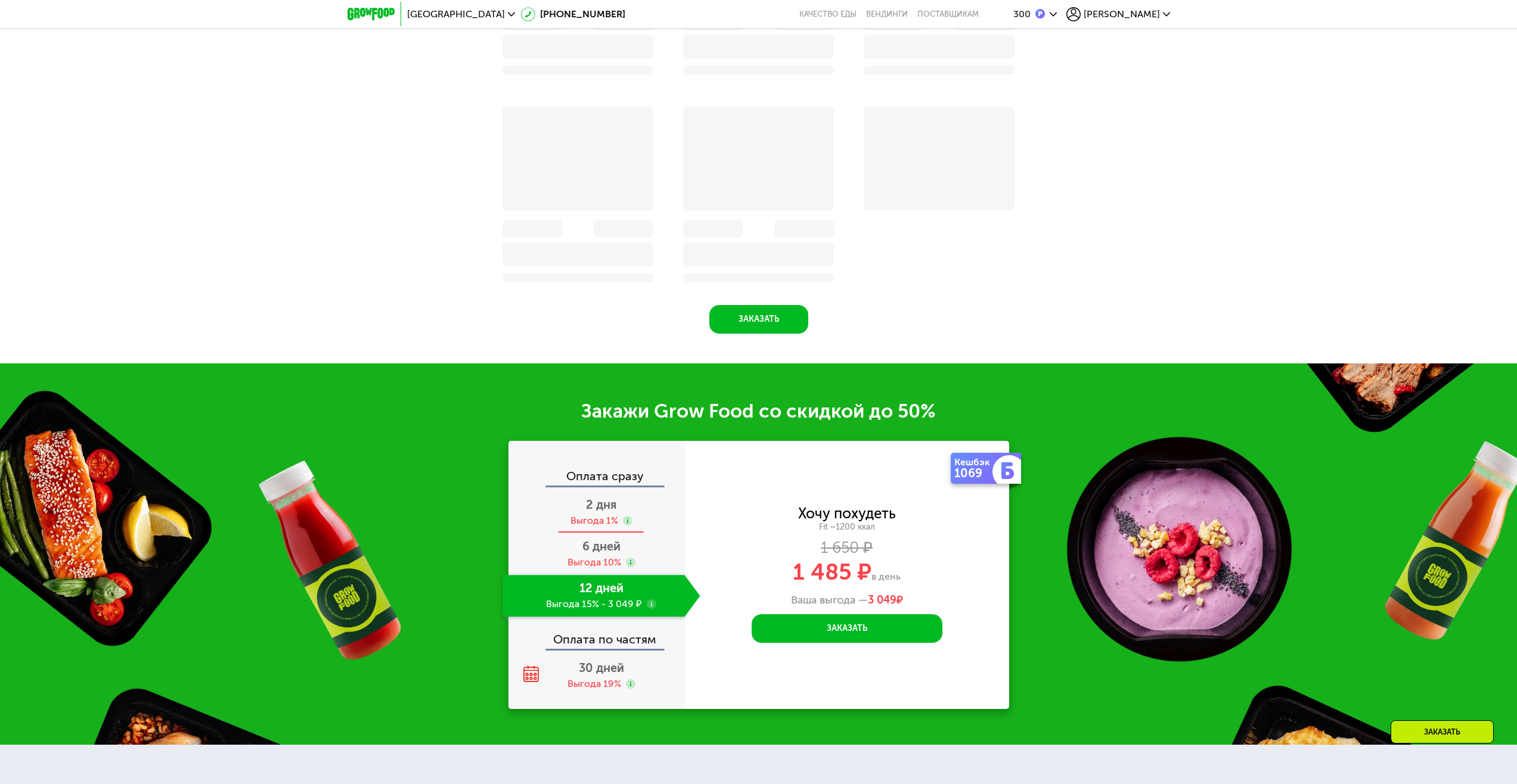
click at [644, 533] on div "2 дня Выгода 1%" at bounding box center [601, 513] width 198 height 42
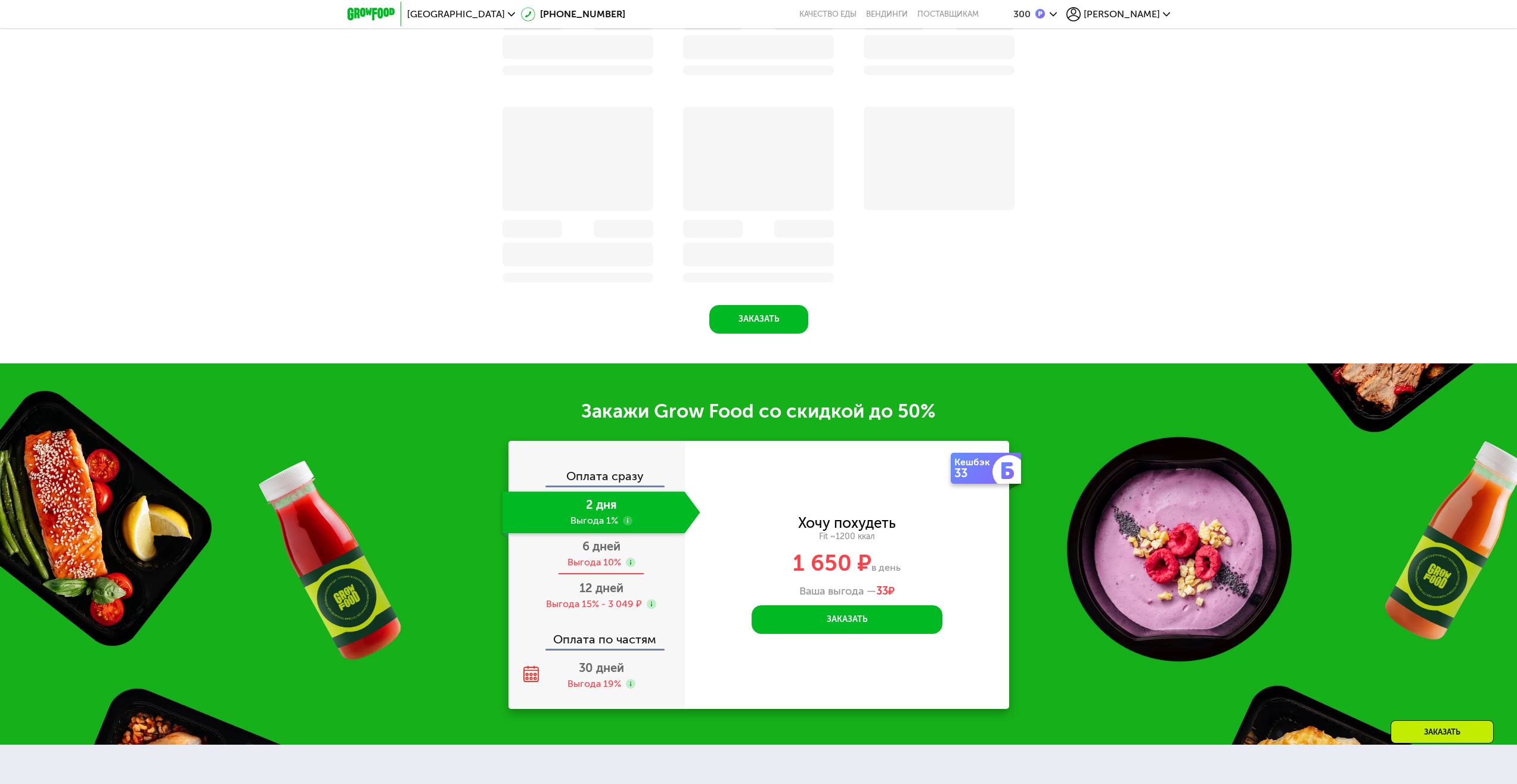
click at [645, 561] on div "6 дней Выгода 10%" at bounding box center [601, 554] width 198 height 42
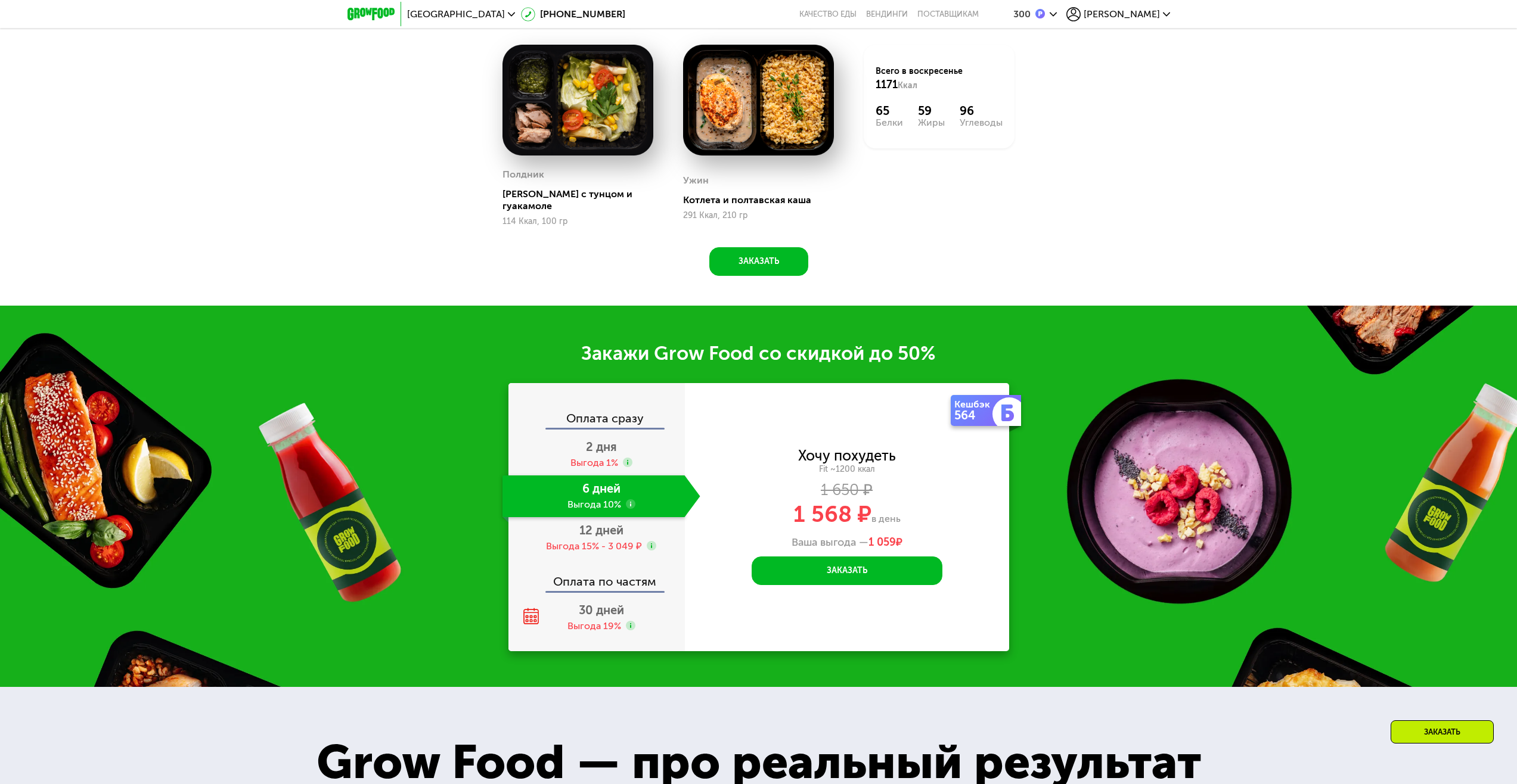
scroll to position [1605, 0]
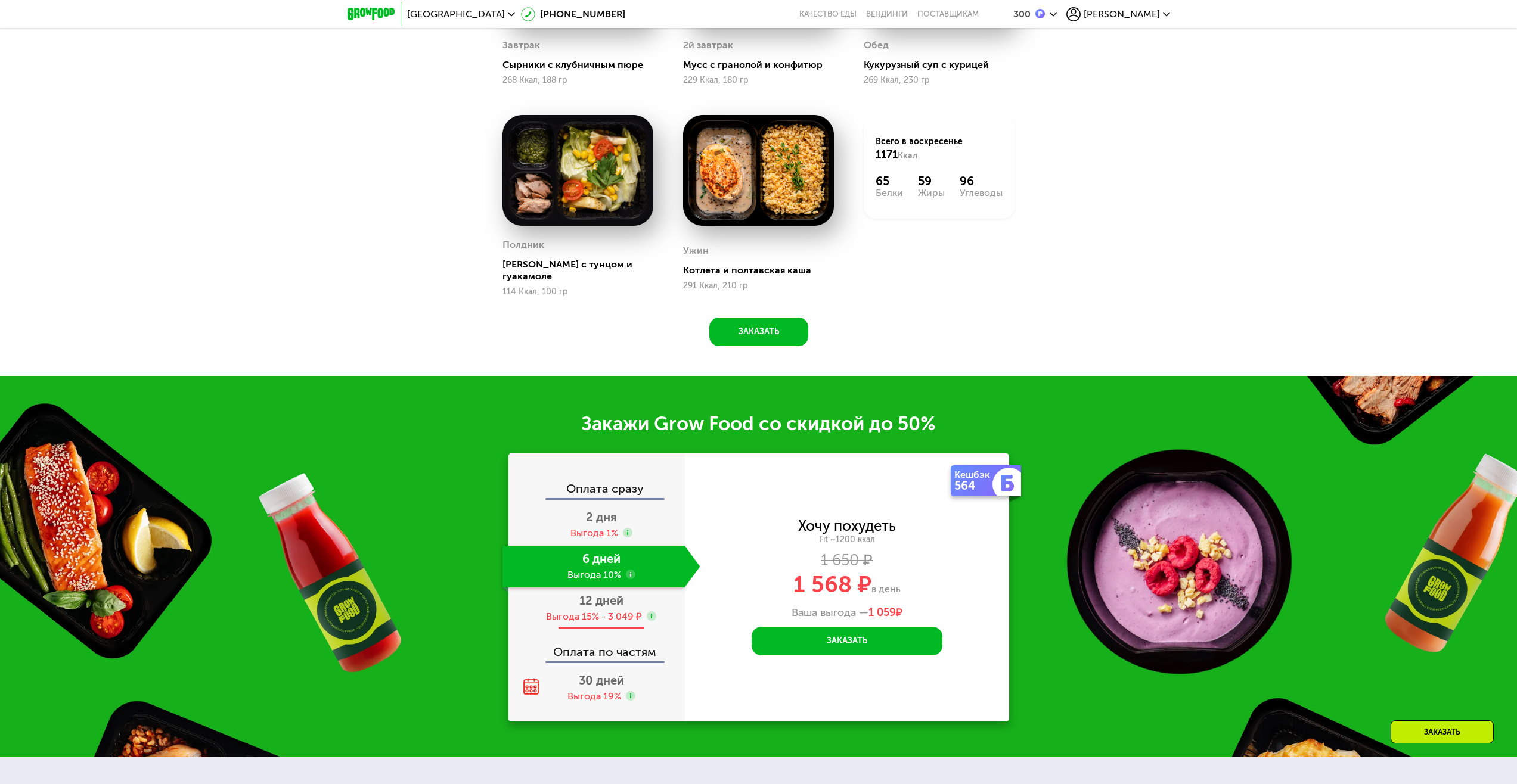
click at [661, 595] on div "12 дней Выгода 15% - 3 049 ₽" at bounding box center [601, 608] width 198 height 42
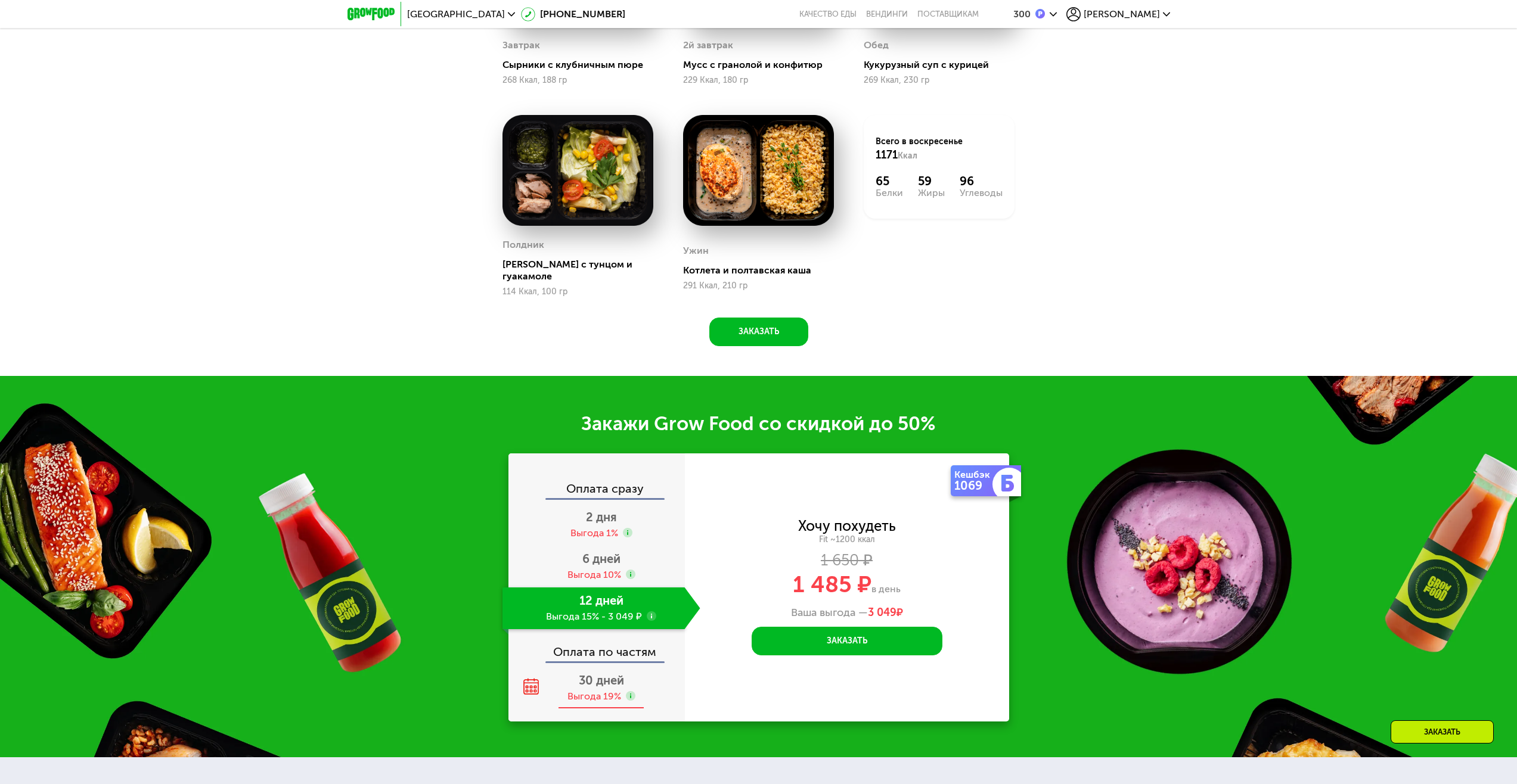
click at [636, 678] on div "30 дней Выгода 19%" at bounding box center [601, 689] width 198 height 42
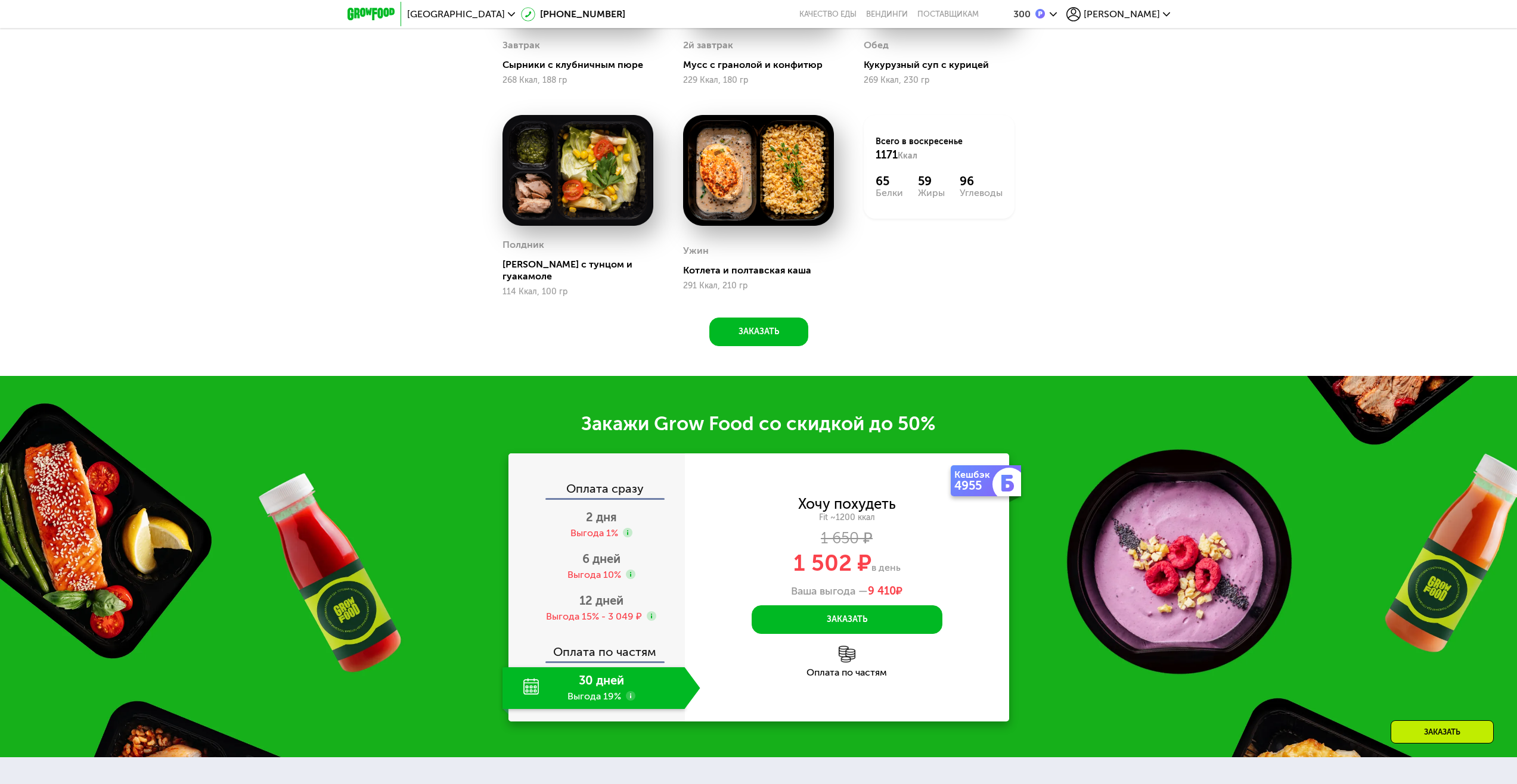
click at [852, 657] on div "Оплата по частям" at bounding box center [847, 662] width 324 height 32
drag, startPoint x: 848, startPoint y: 676, endPoint x: 848, endPoint y: 669, distance: 7.0
click at [848, 674] on div "Кешбэк 4955 Хочу похудеть Fit ~1200 ккал 1 650 ₽ 1 502 ₽ в день Ваша выгода — 9…" at bounding box center [847, 587] width 324 height 268
click at [847, 668] on div "Оплата по частям" at bounding box center [847, 673] width 324 height 10
click at [871, 608] on button "Заказать" at bounding box center [847, 619] width 191 height 29
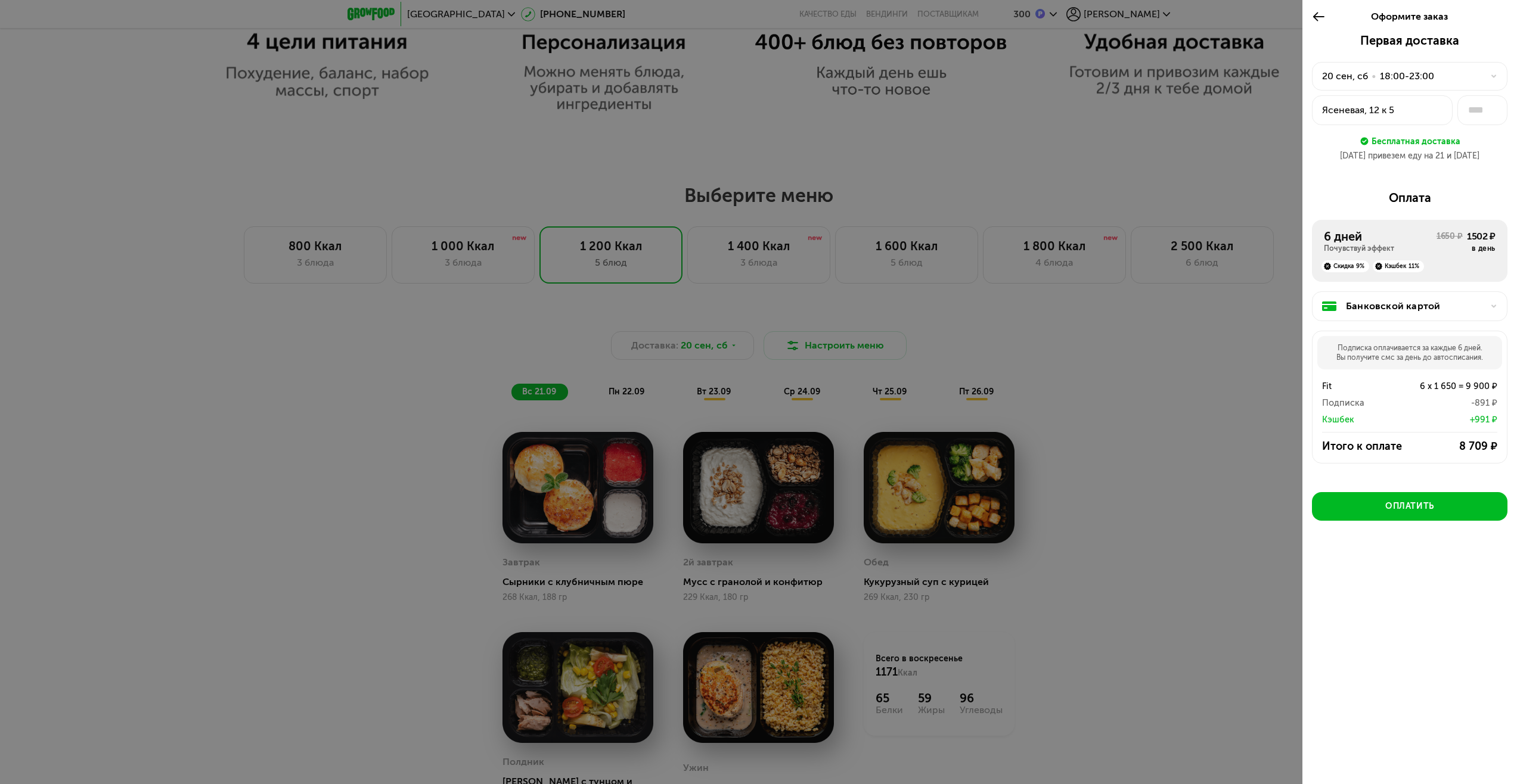
scroll to position [1068, 0]
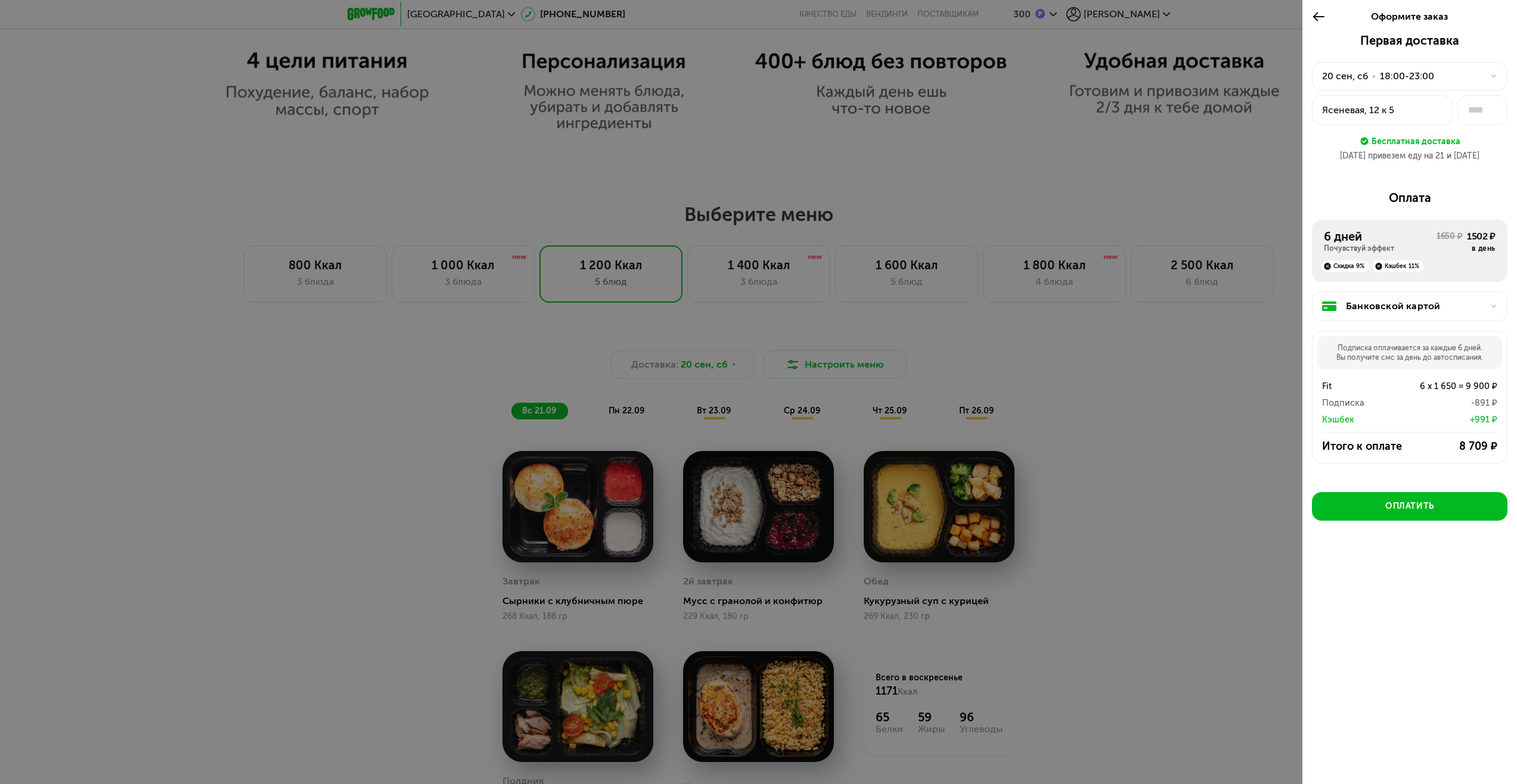
click at [1399, 268] on div "Кэшбек 11%" at bounding box center [1399, 266] width 52 height 12
click at [1316, 16] on icon at bounding box center [1319, 17] width 14 height 14
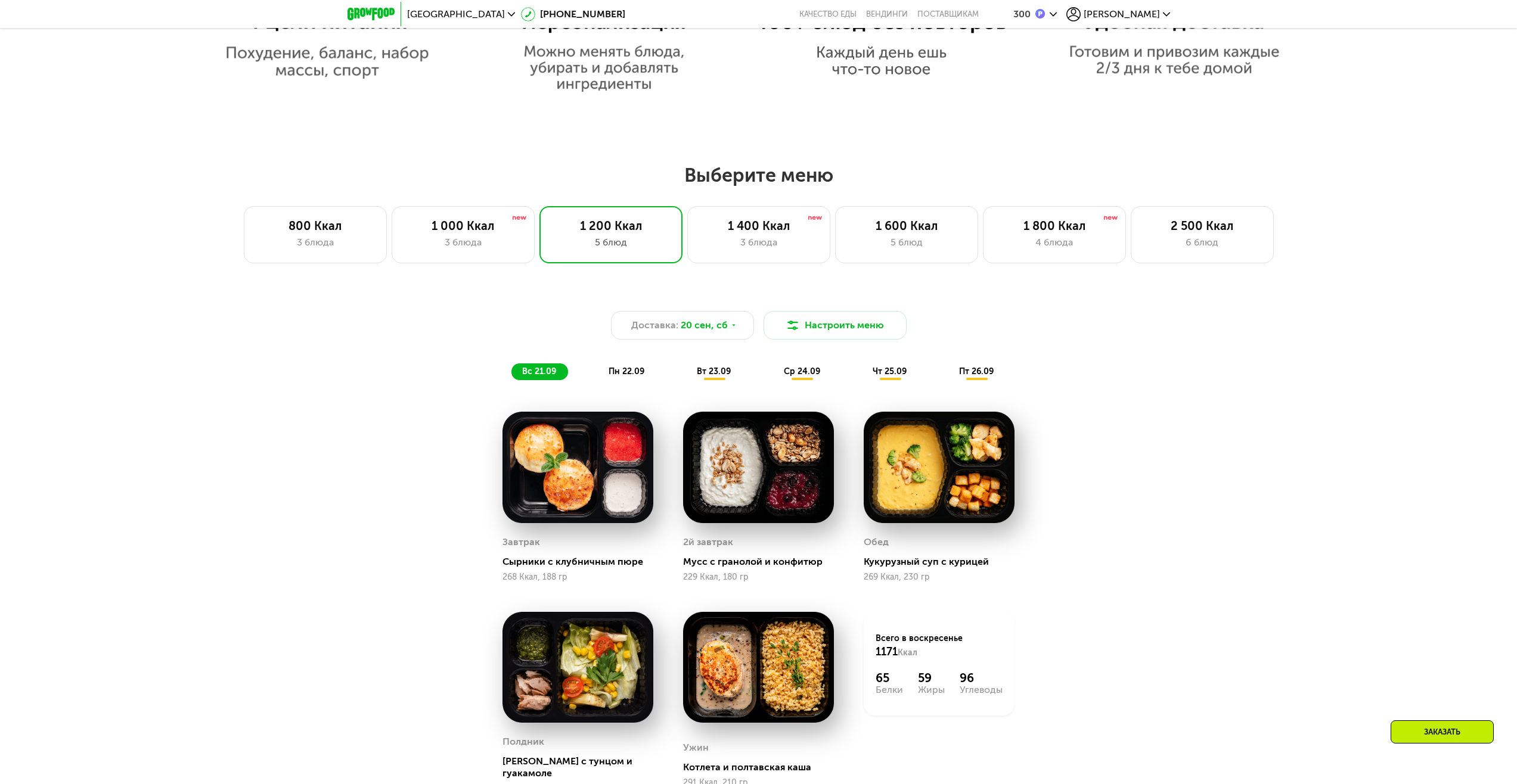
scroll to position [1128, 0]
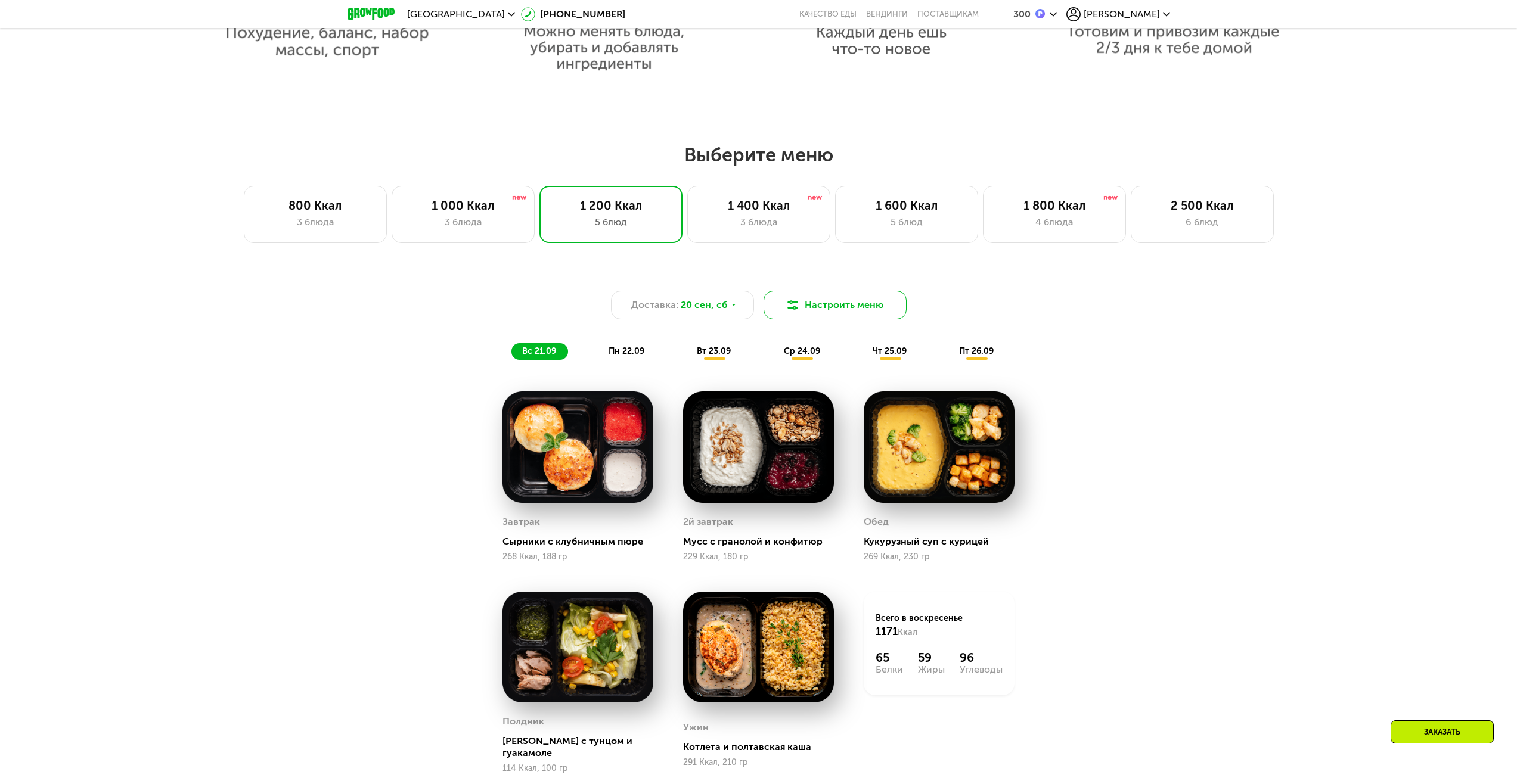
click at [824, 319] on button "Настроить меню" at bounding box center [835, 305] width 143 height 29
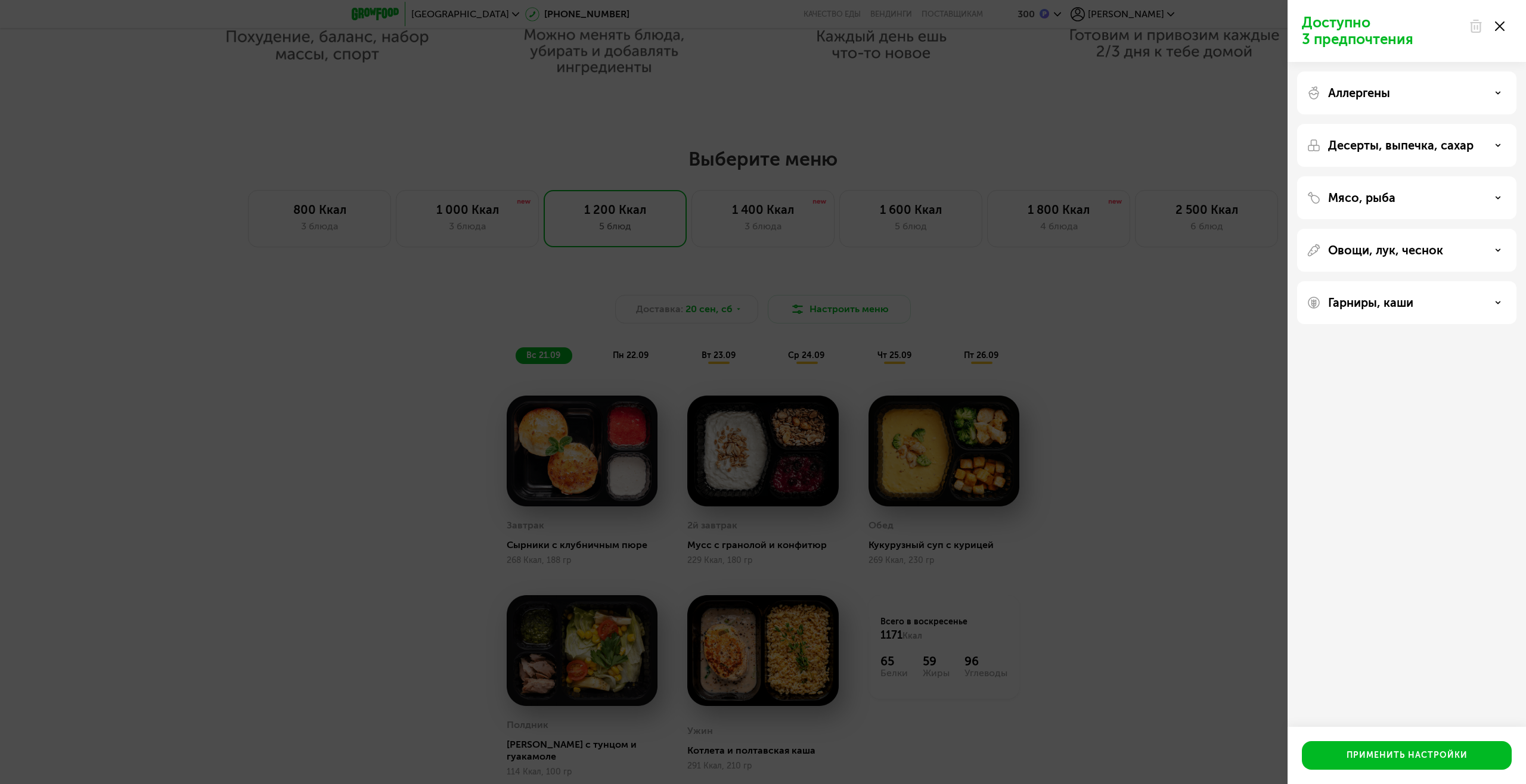
click at [1495, 146] on icon at bounding box center [1497, 145] width 6 height 6
click at [1474, 324] on div "Аллергены Десерты, выпечка, сахар Мясо, рыба Овощи, лук, чеснок Гарниры, каши" at bounding box center [1407, 197] width 239 height 272
click at [1482, 315] on div "Гарниры, каши" at bounding box center [1407, 302] width 220 height 43
click at [1489, 308] on div "Гарниры, каши" at bounding box center [1407, 302] width 201 height 14
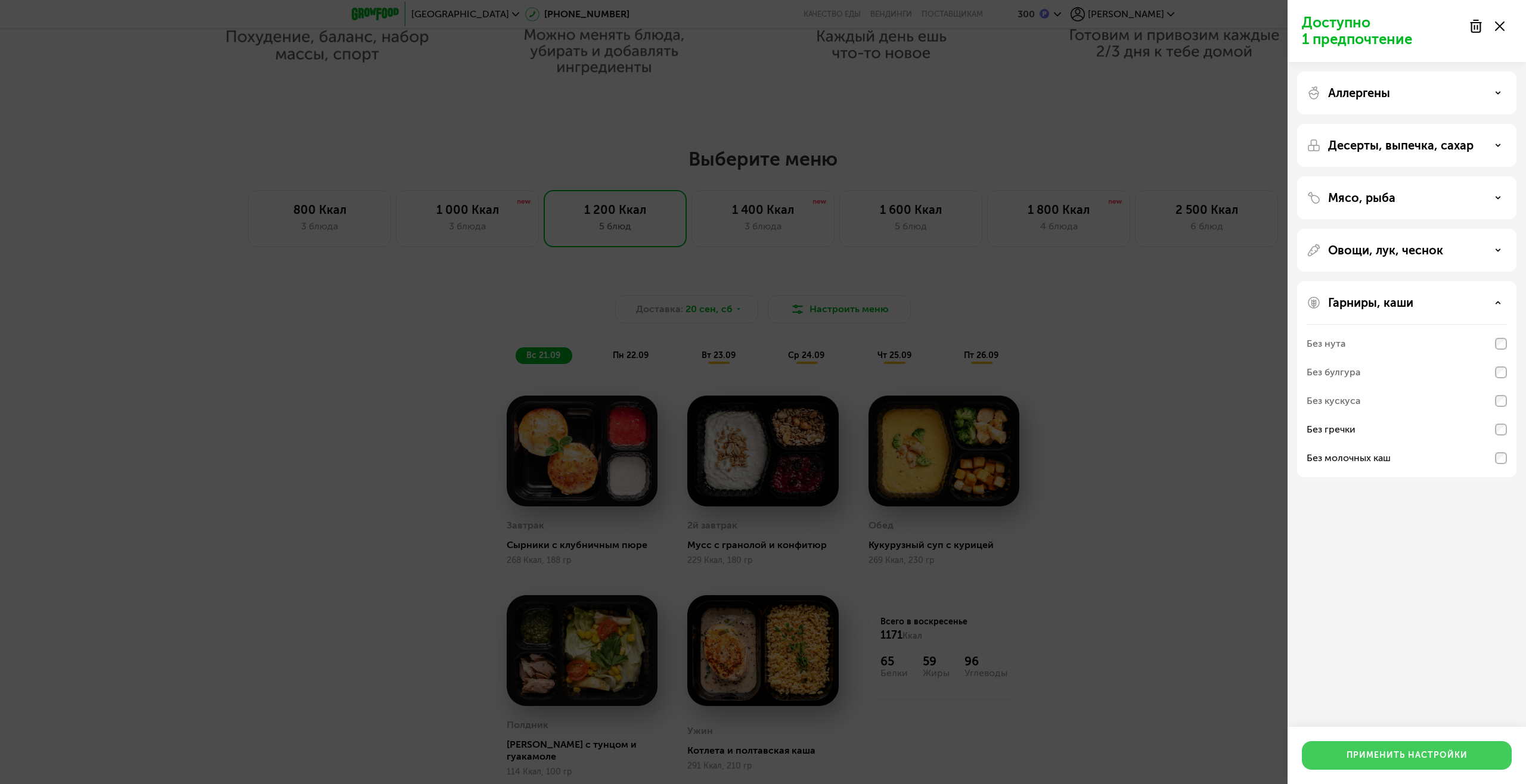
click at [1382, 753] on div "Применить настройки" at bounding box center [1407, 755] width 121 height 12
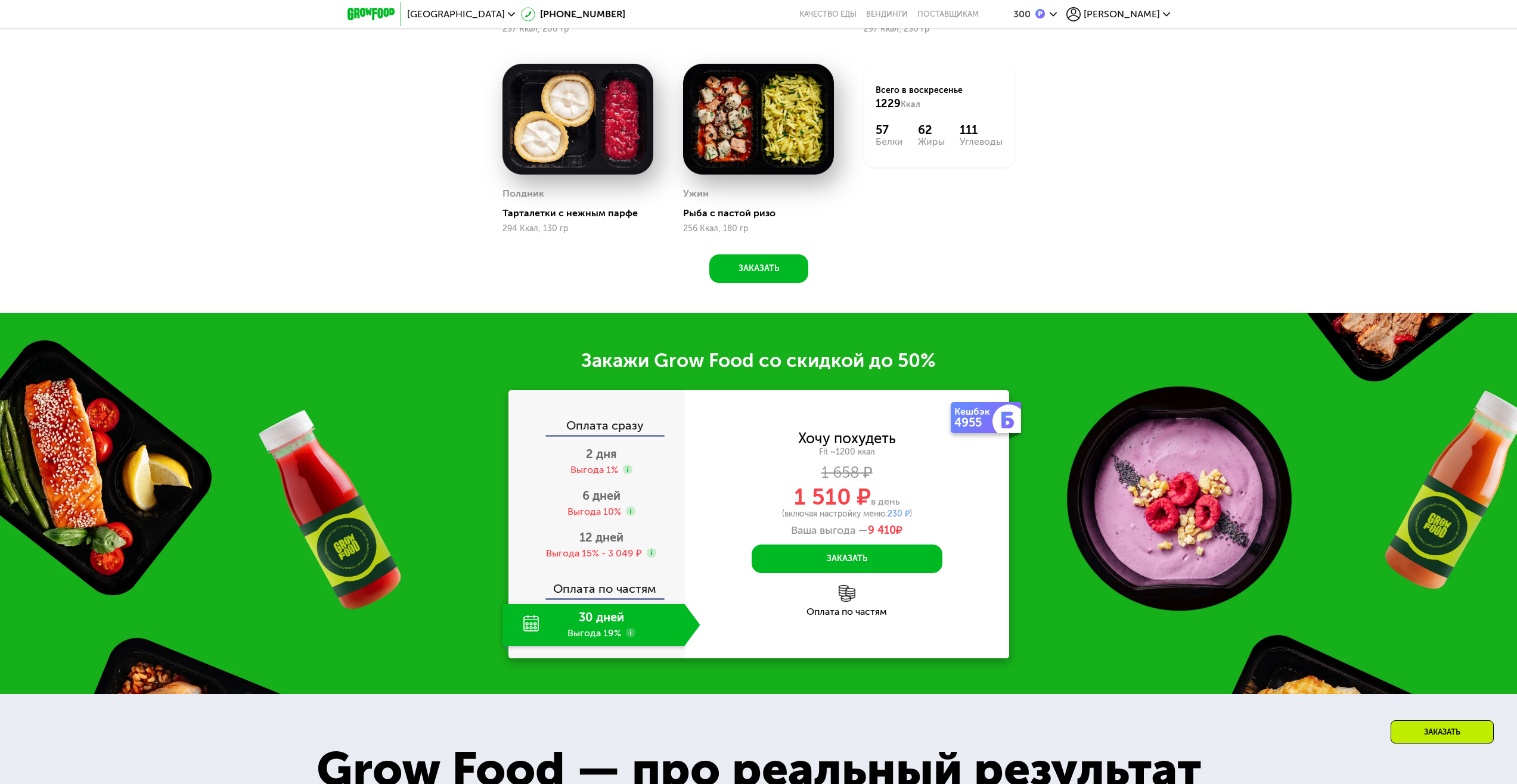
scroll to position [1724, 0]
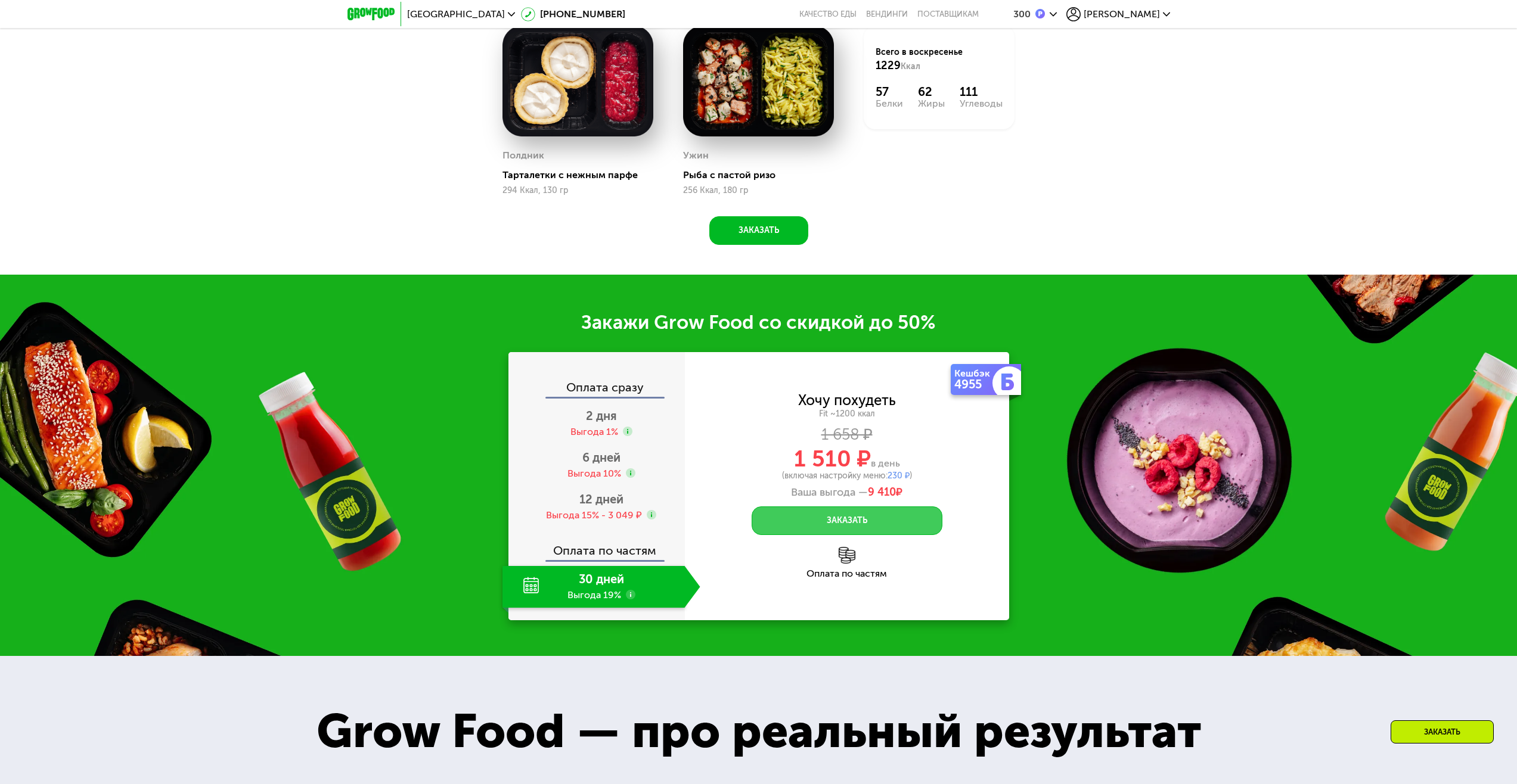
click at [901, 529] on button "Заказать" at bounding box center [847, 521] width 191 height 29
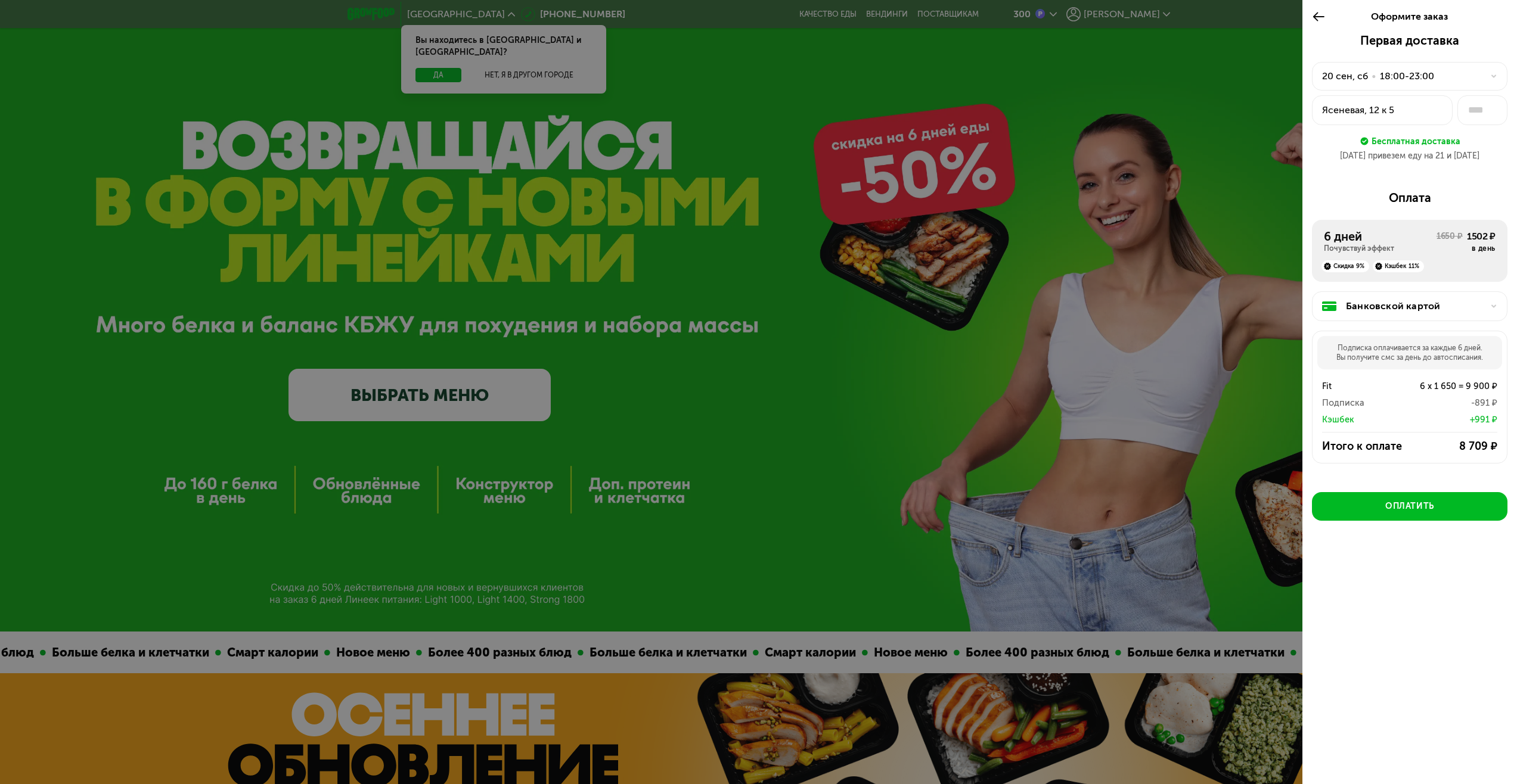
click at [1382, 118] on button "Ясеневая, 12 к 5" at bounding box center [1382, 110] width 141 height 30
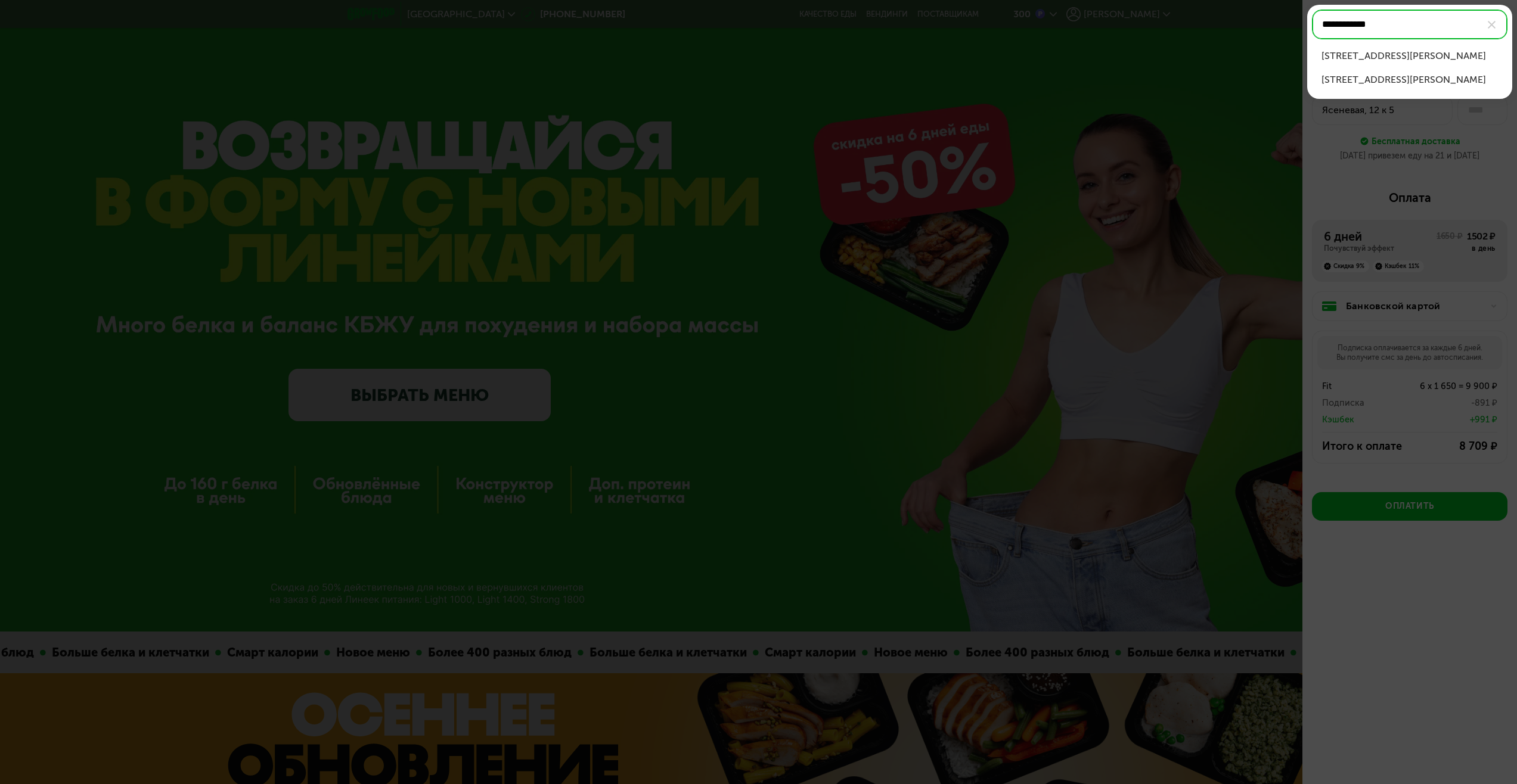
click at [1399, 61] on div "[STREET_ADDRESS][PERSON_NAME]" at bounding box center [1409, 56] width 176 height 14
type input "**********"
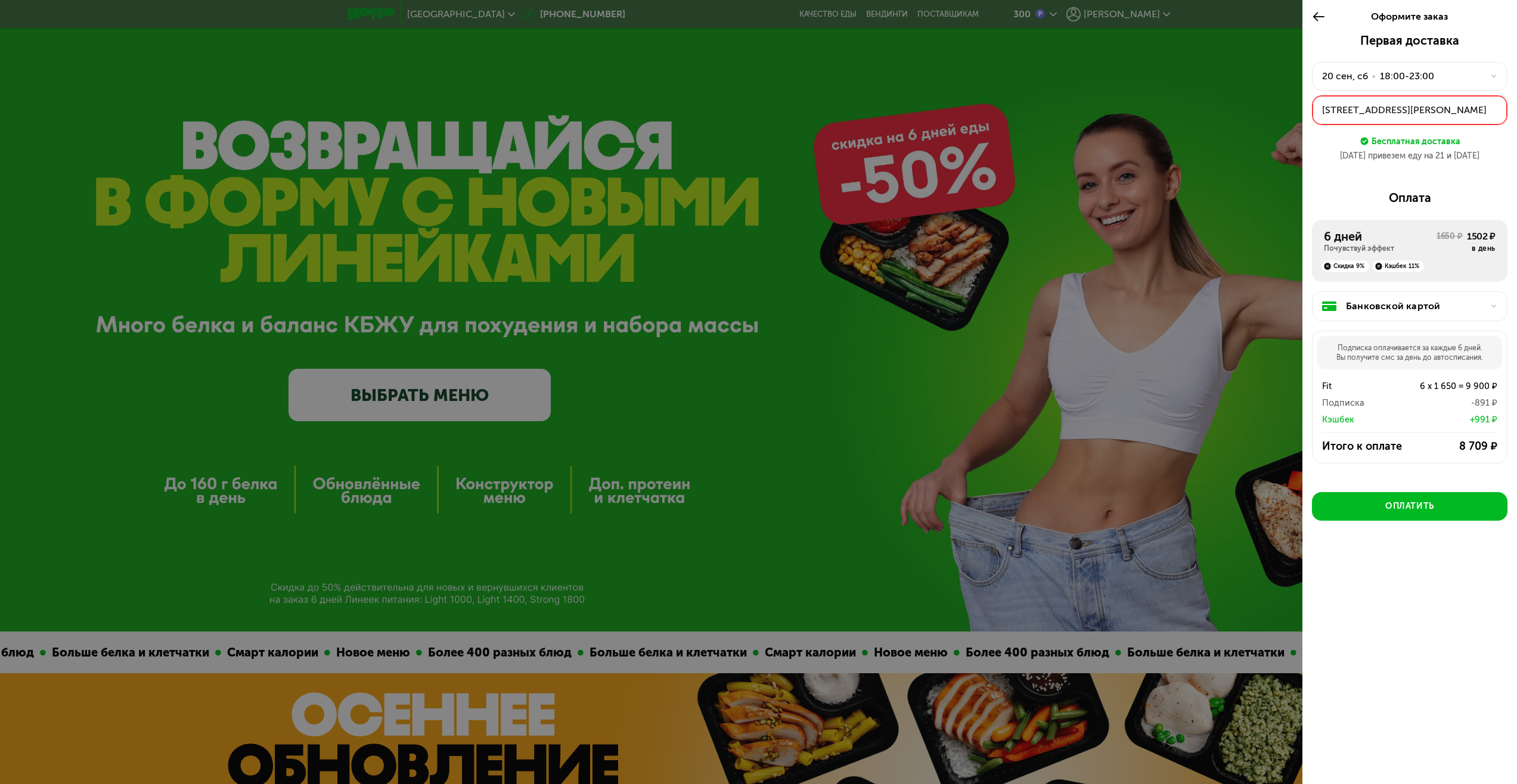
click at [1427, 117] on div "[STREET_ADDRESS][PERSON_NAME]" at bounding box center [1409, 110] width 175 height 14
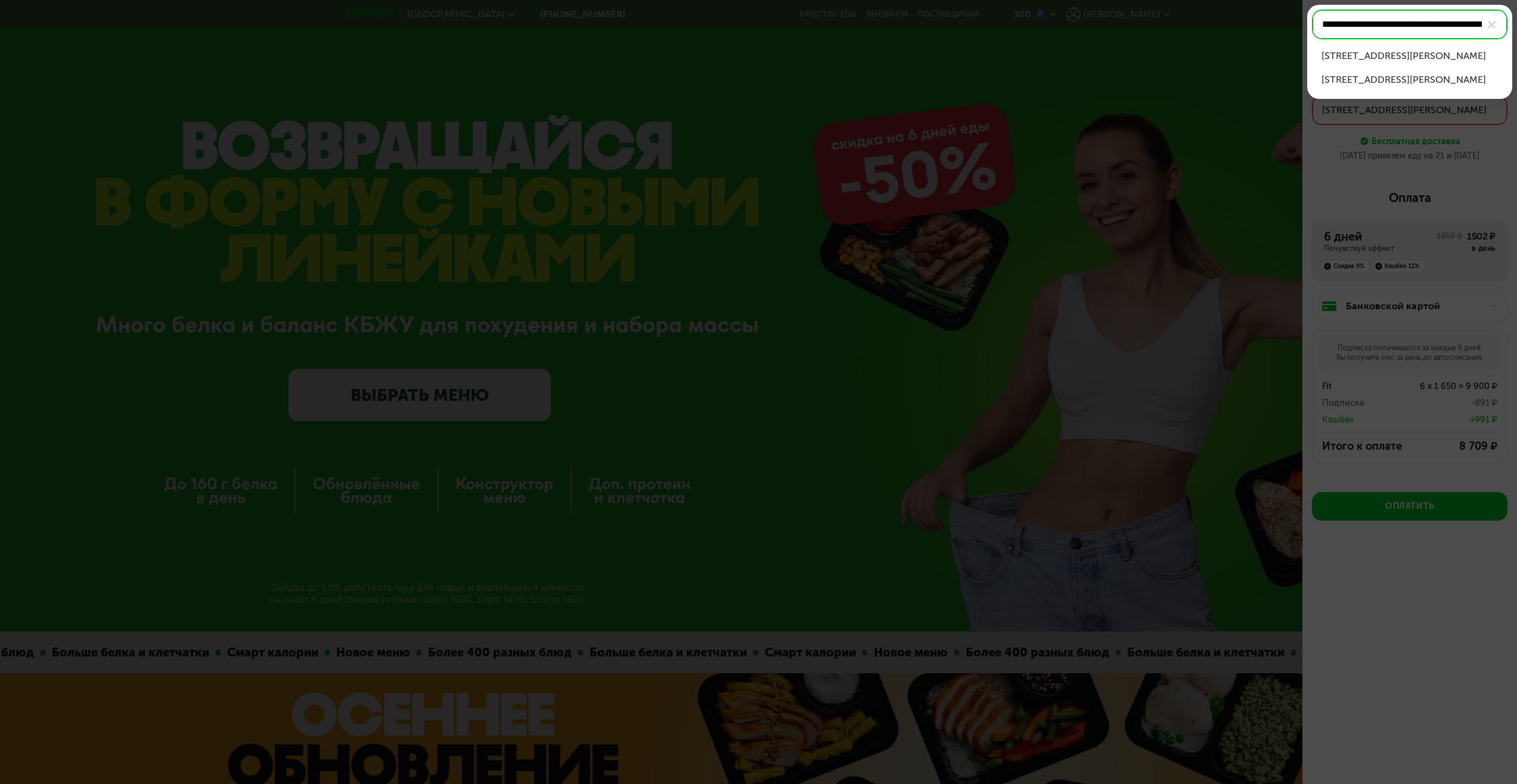
scroll to position [0, 80]
click at [1423, 53] on div "[STREET_ADDRESS][PERSON_NAME]" at bounding box center [1409, 56] width 176 height 14
type input "**********"
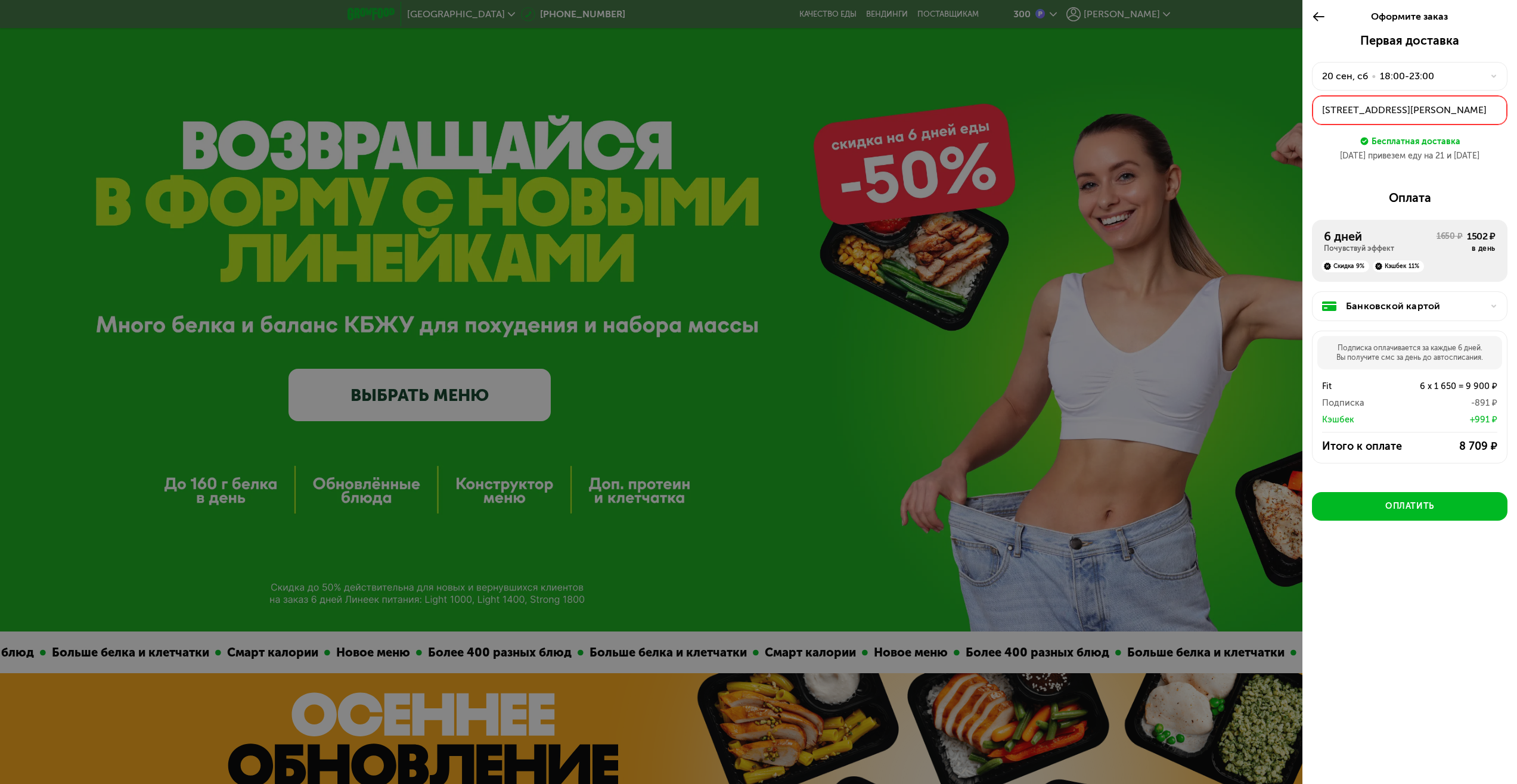
click at [1402, 80] on div "18:00-23:00" at bounding box center [1407, 76] width 54 height 14
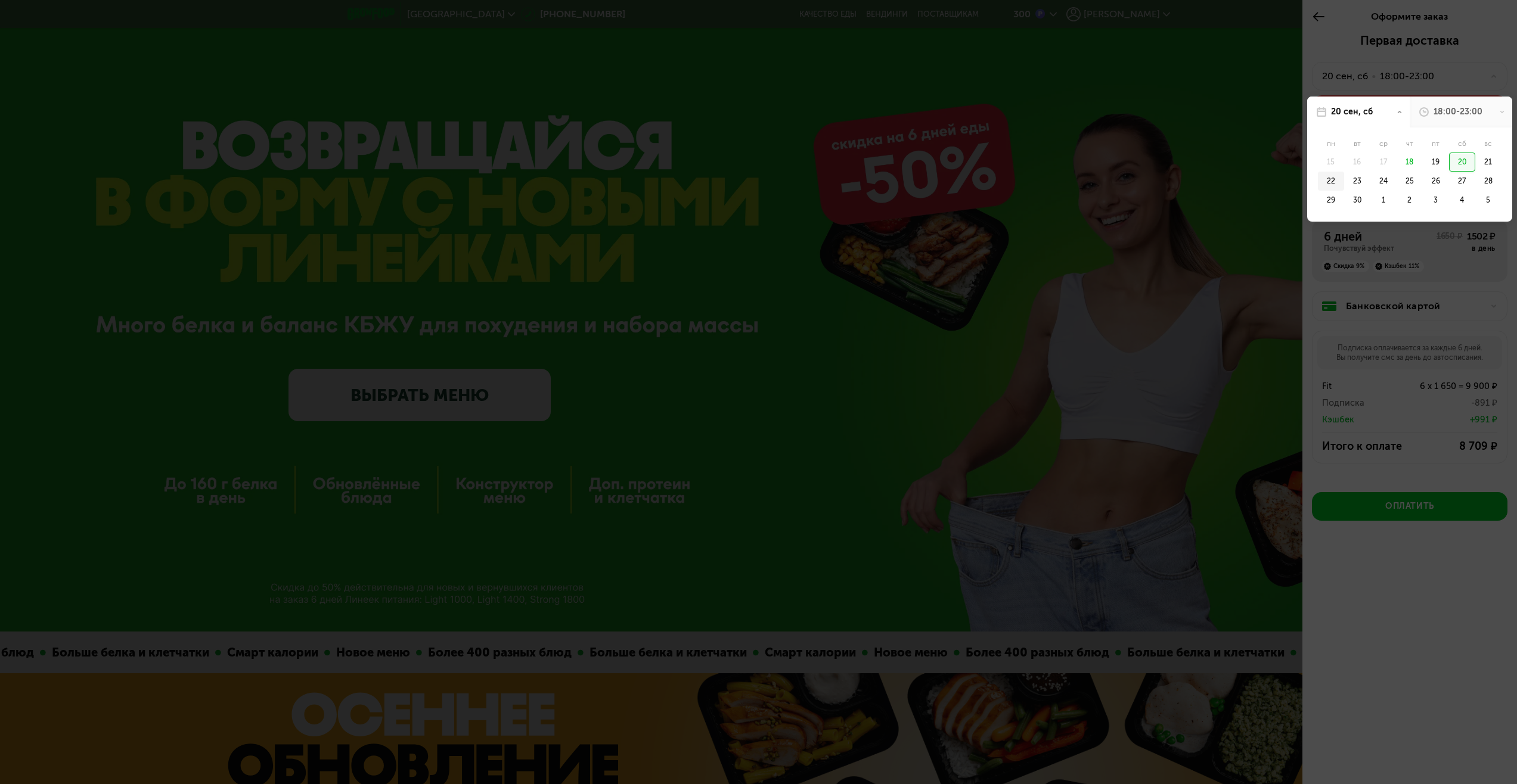
click at [1336, 178] on div "22" at bounding box center [1330, 181] width 26 height 19
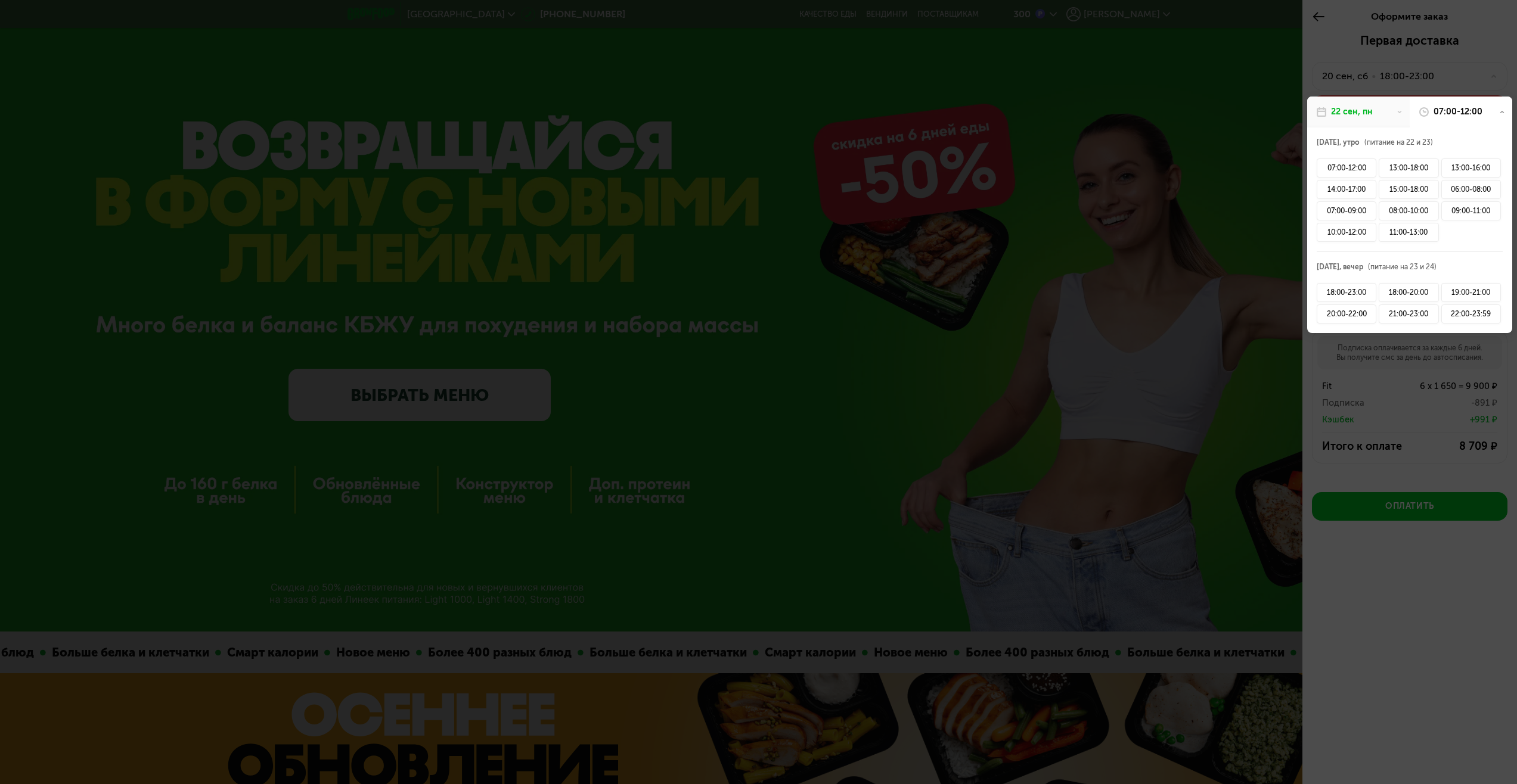
click at [1408, 349] on div at bounding box center [758, 392] width 1517 height 784
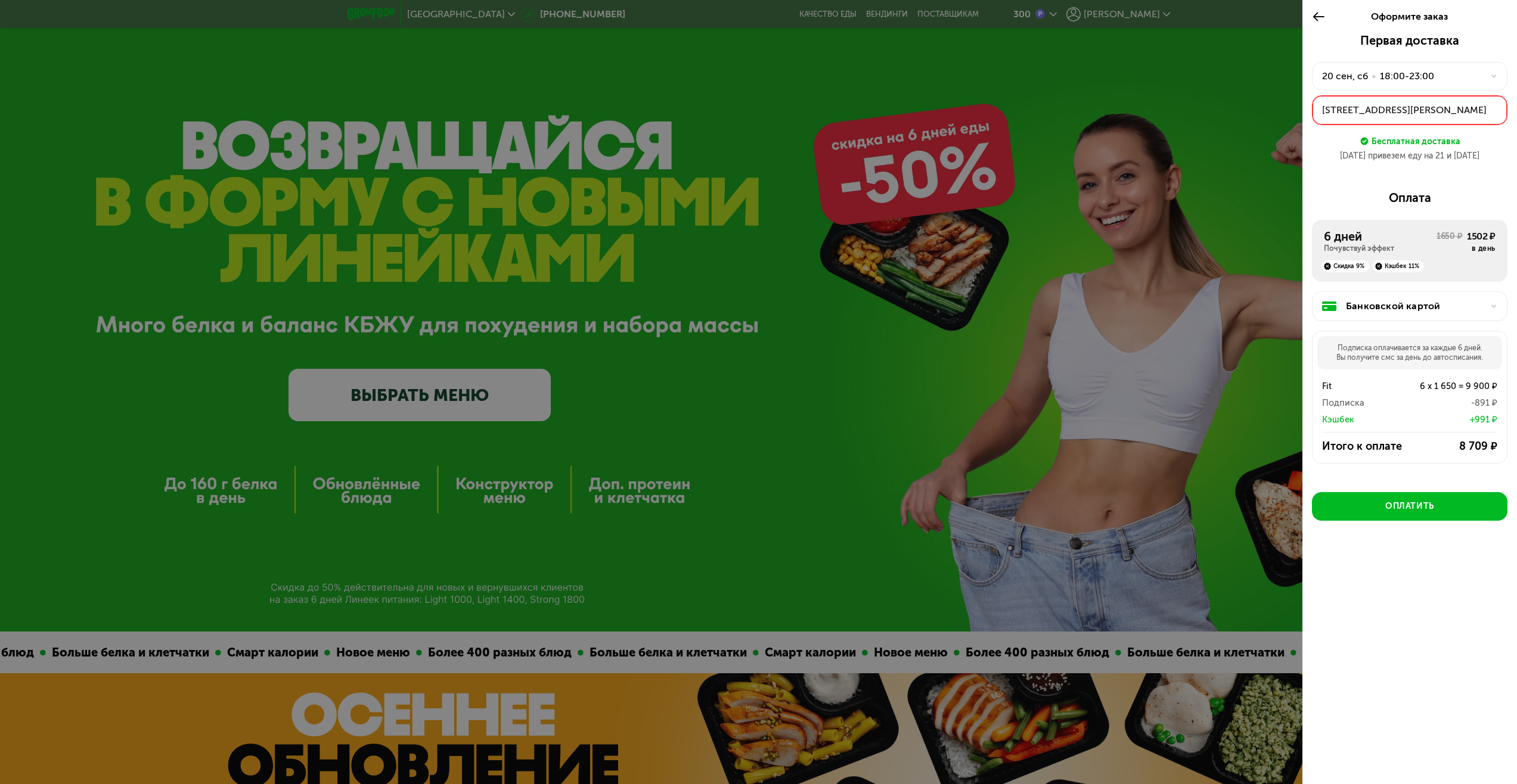
click at [1401, 108] on div "[STREET_ADDRESS][PERSON_NAME]" at bounding box center [1409, 110] width 175 height 14
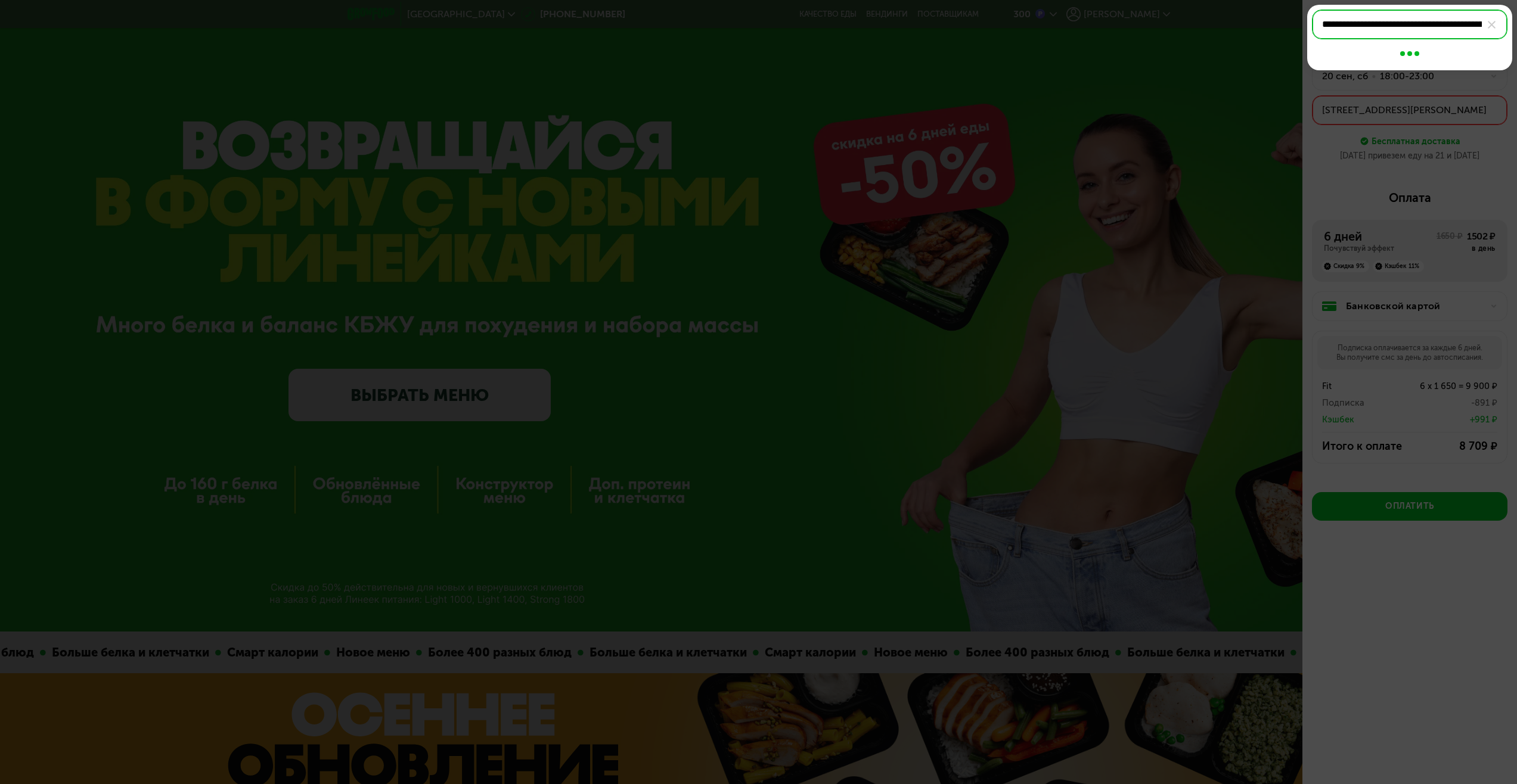
click at [1406, 176] on div at bounding box center [758, 392] width 1517 height 784
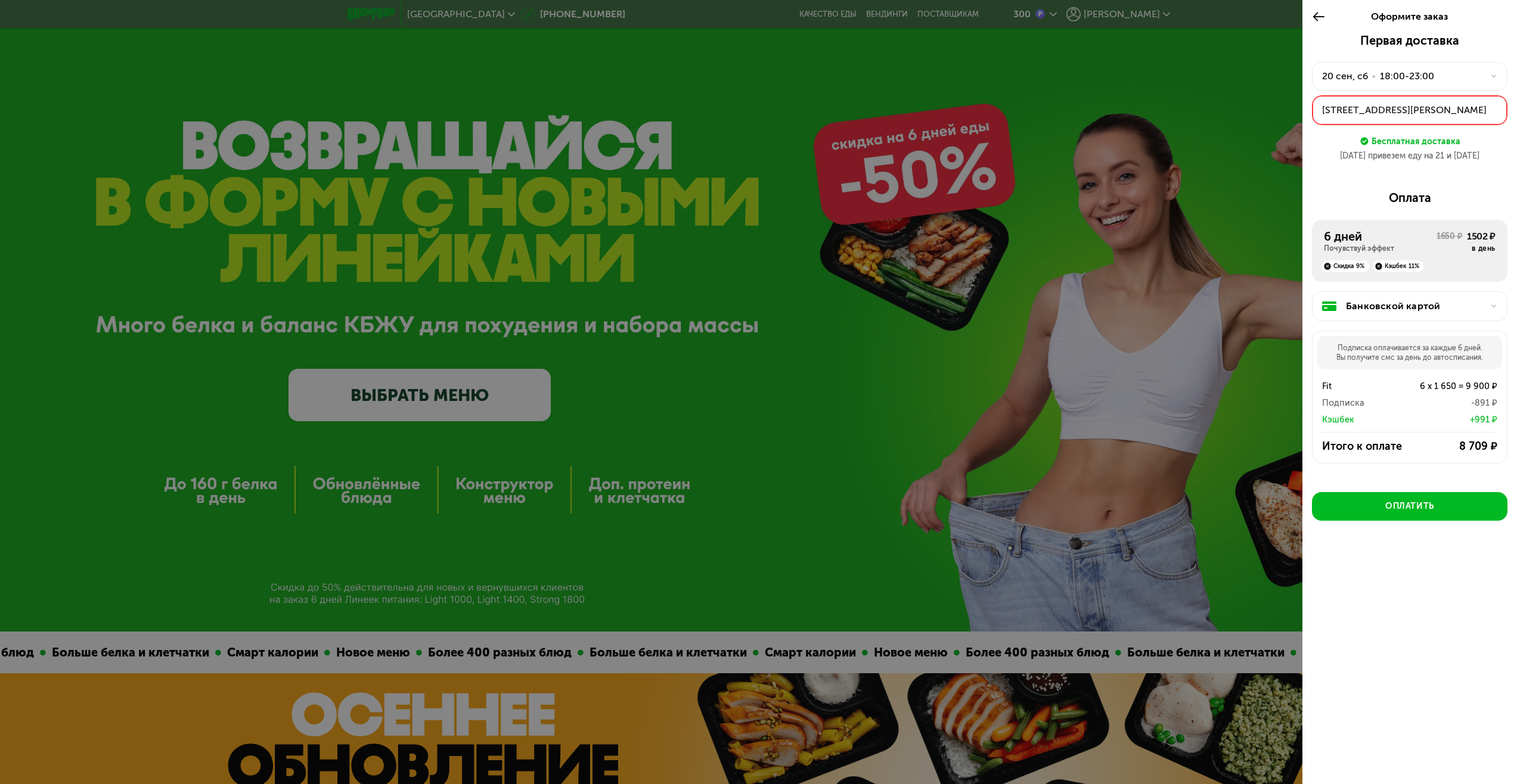
click at [1439, 69] on div "[DATE] • 18:00-23:00" at bounding box center [1402, 76] width 161 height 14
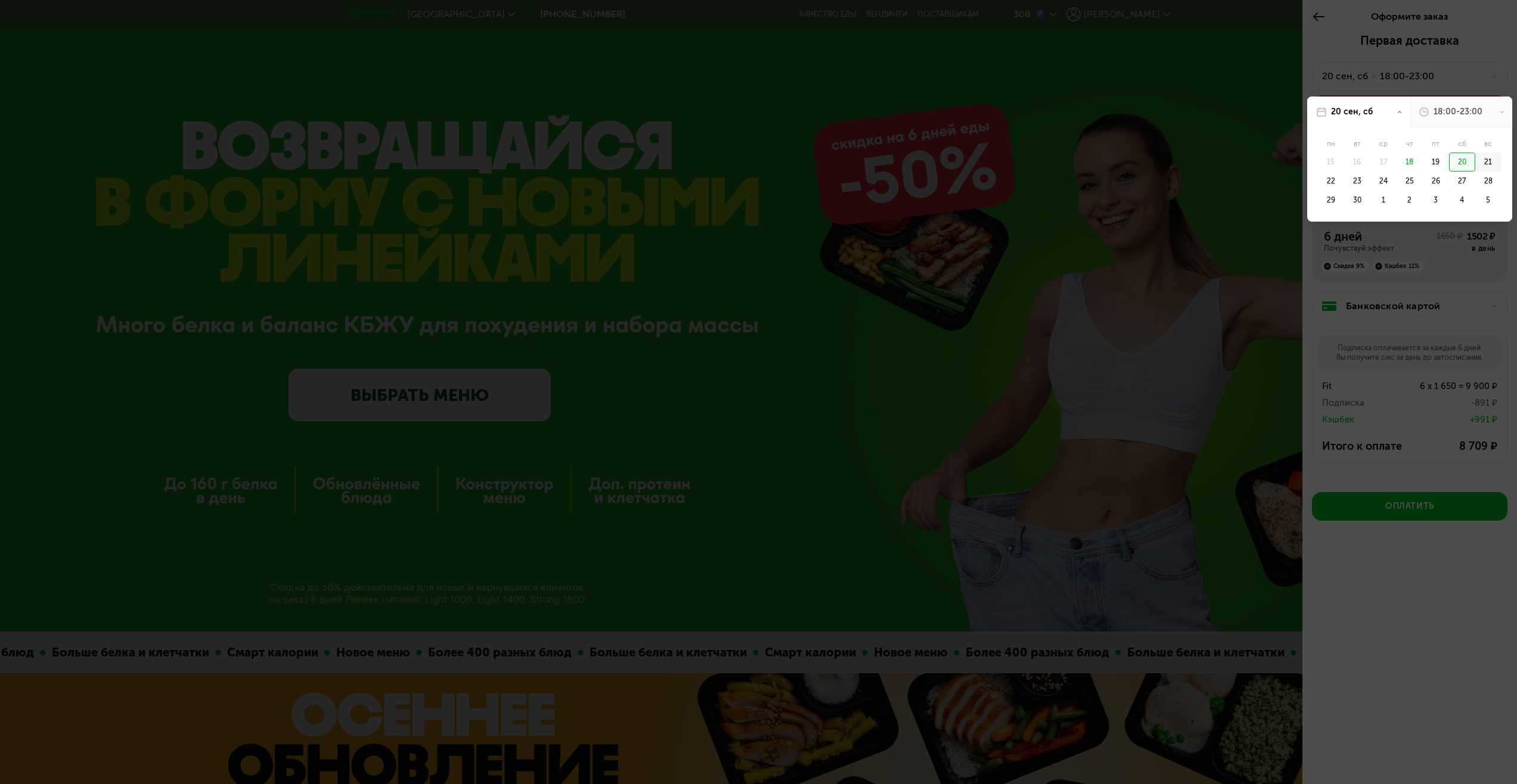
click at [1476, 163] on div "21" at bounding box center [1488, 162] width 26 height 19
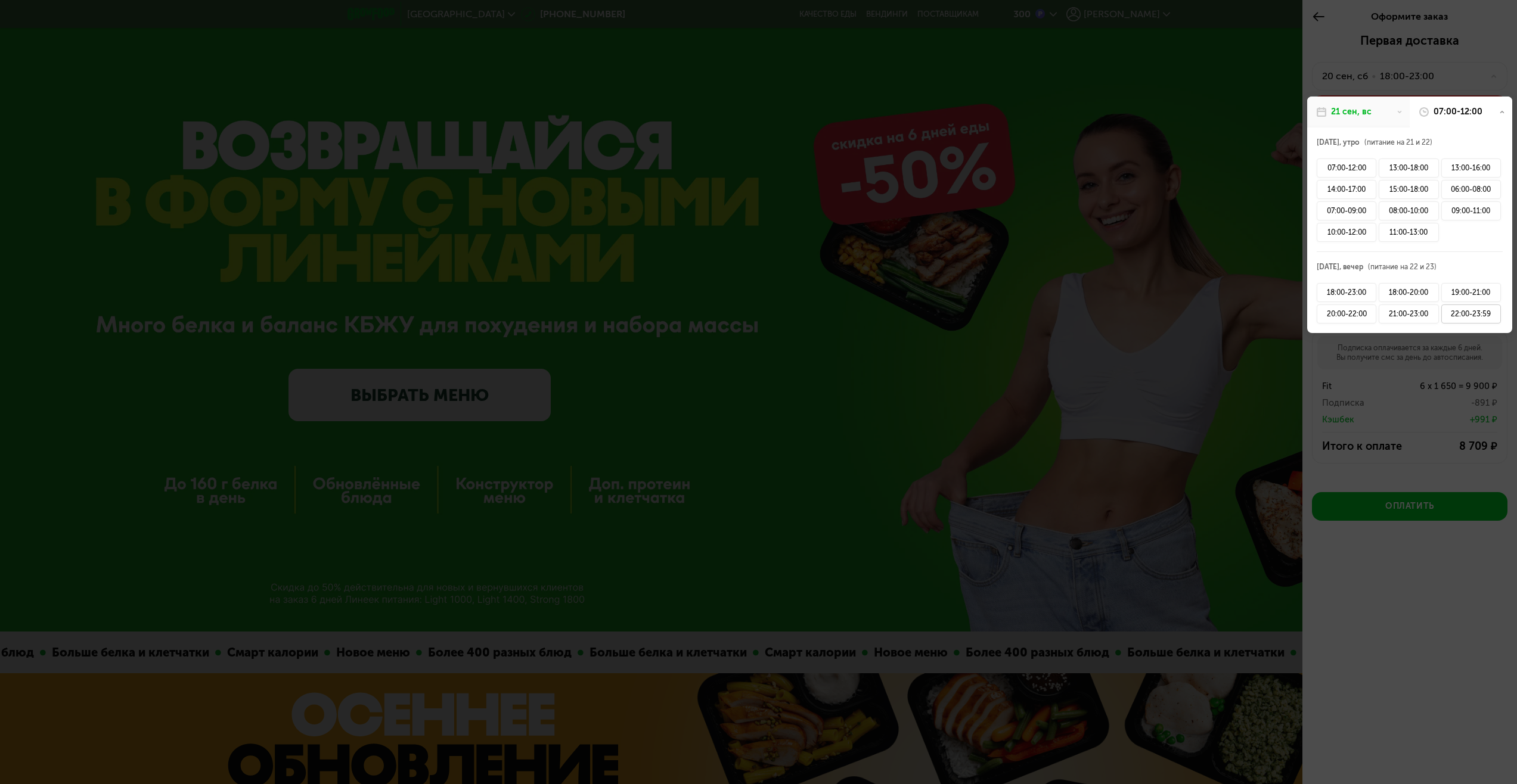
click at [1462, 315] on div "22:00-23:59" at bounding box center [1471, 314] width 60 height 19
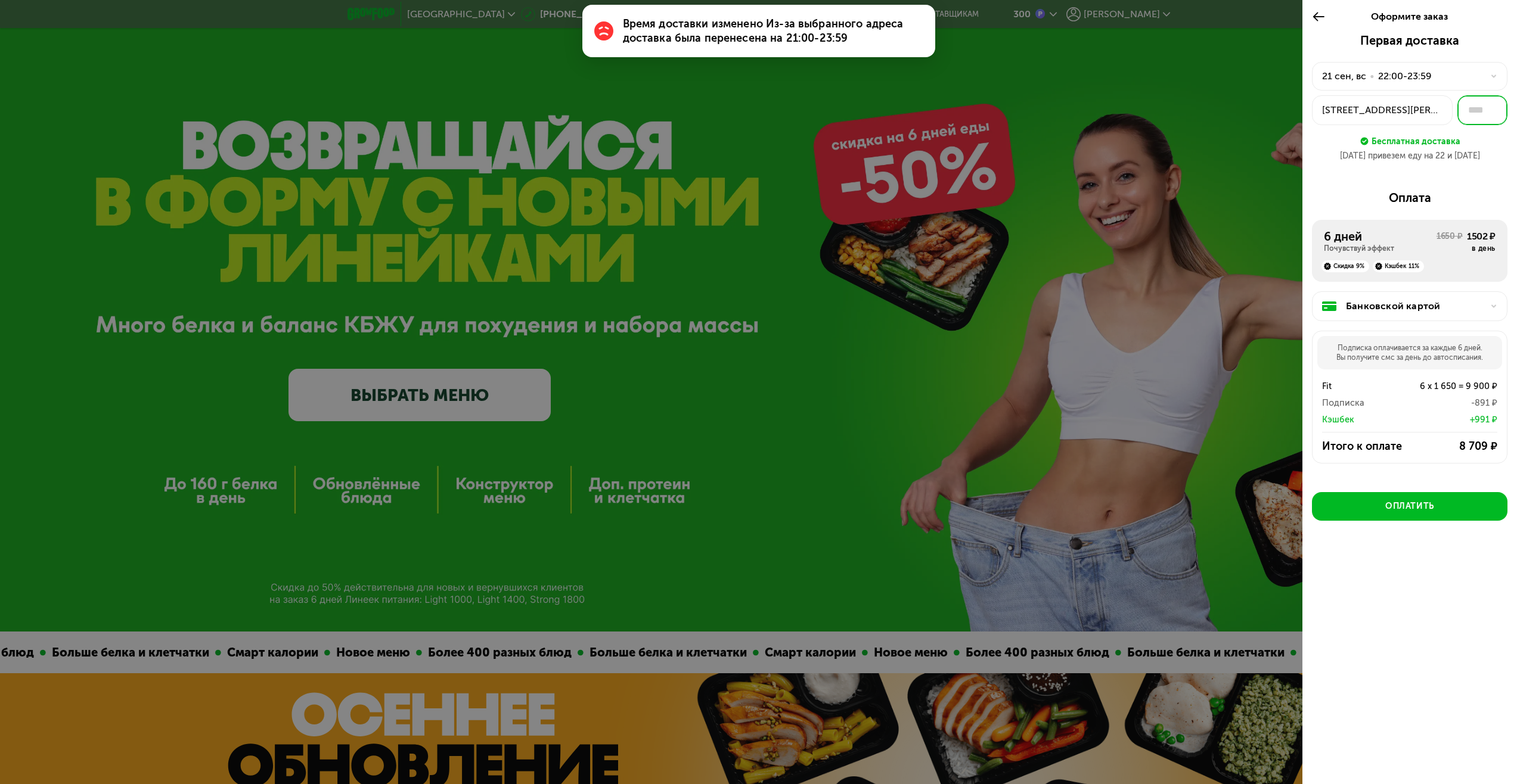
click at [1476, 114] on input "text" at bounding box center [1482, 110] width 50 height 30
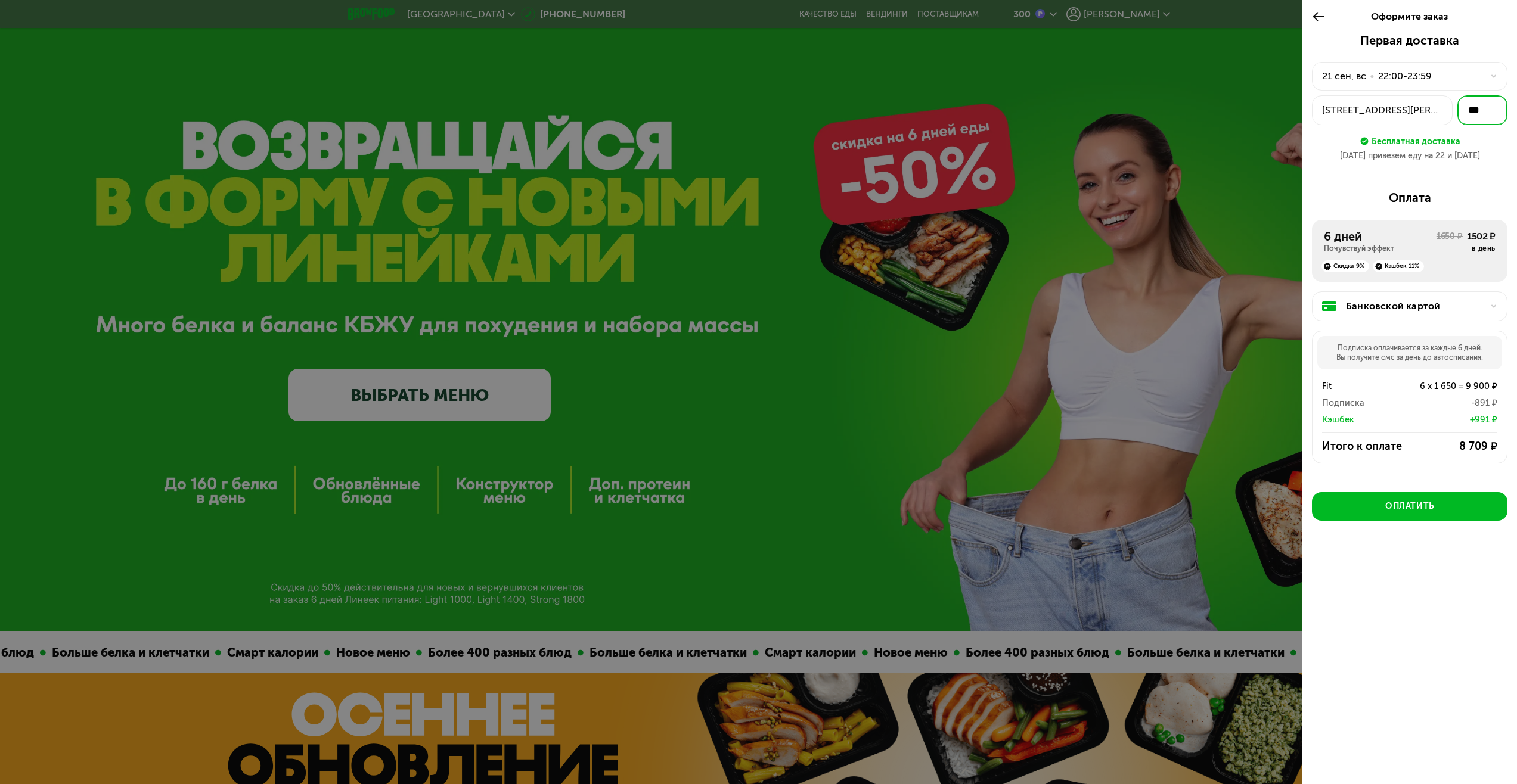
type input "***"
click at [1472, 176] on div "Первая доставка [DATE] • 22:00-23:59 [STREET_ADDRESS][PERSON_NAME] *** Бесплатн…" at bounding box center [1409, 311] width 215 height 557
click at [1436, 311] on div "Банковской картой" at bounding box center [1414, 306] width 137 height 14
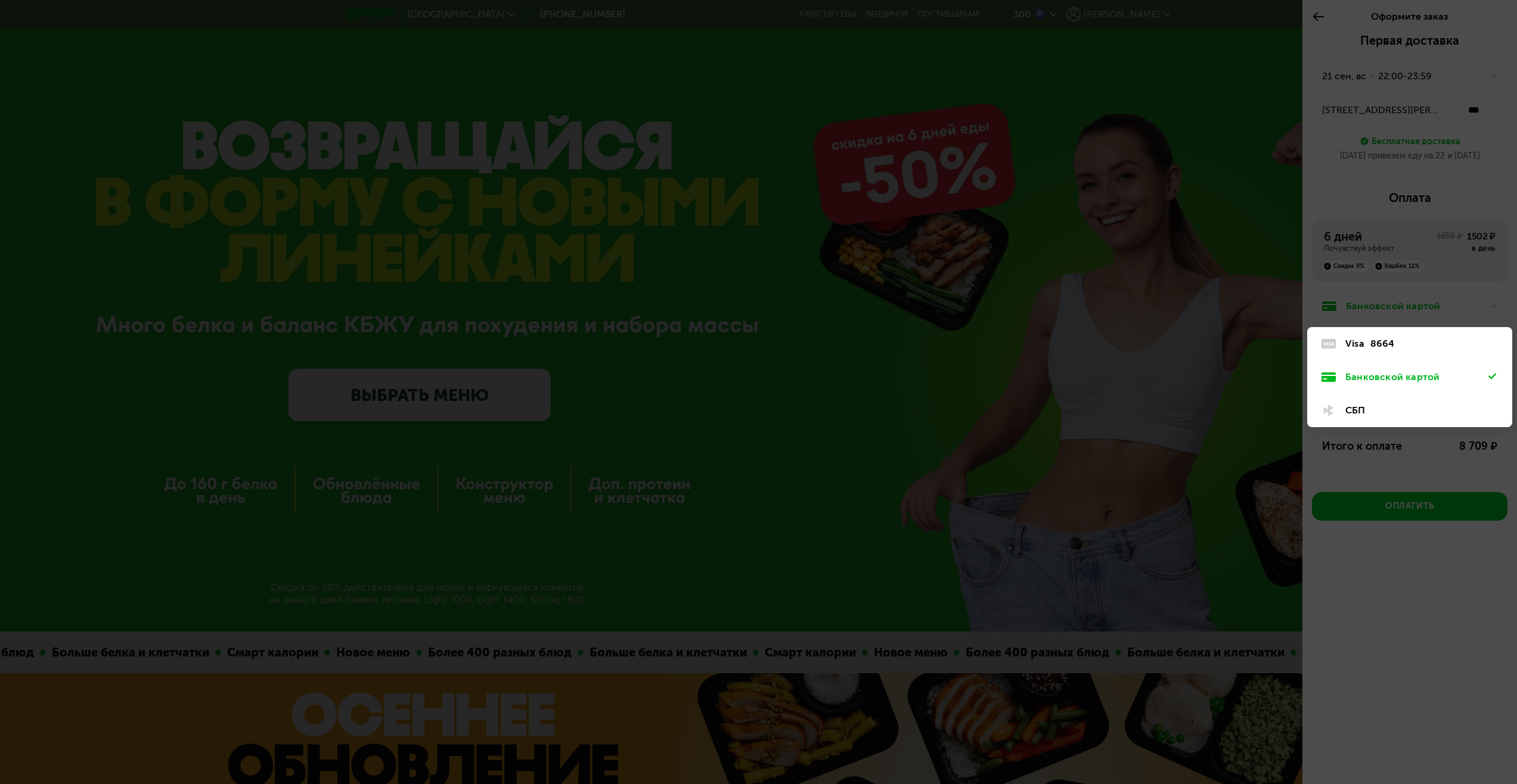
click at [1400, 307] on div at bounding box center [758, 392] width 1517 height 784
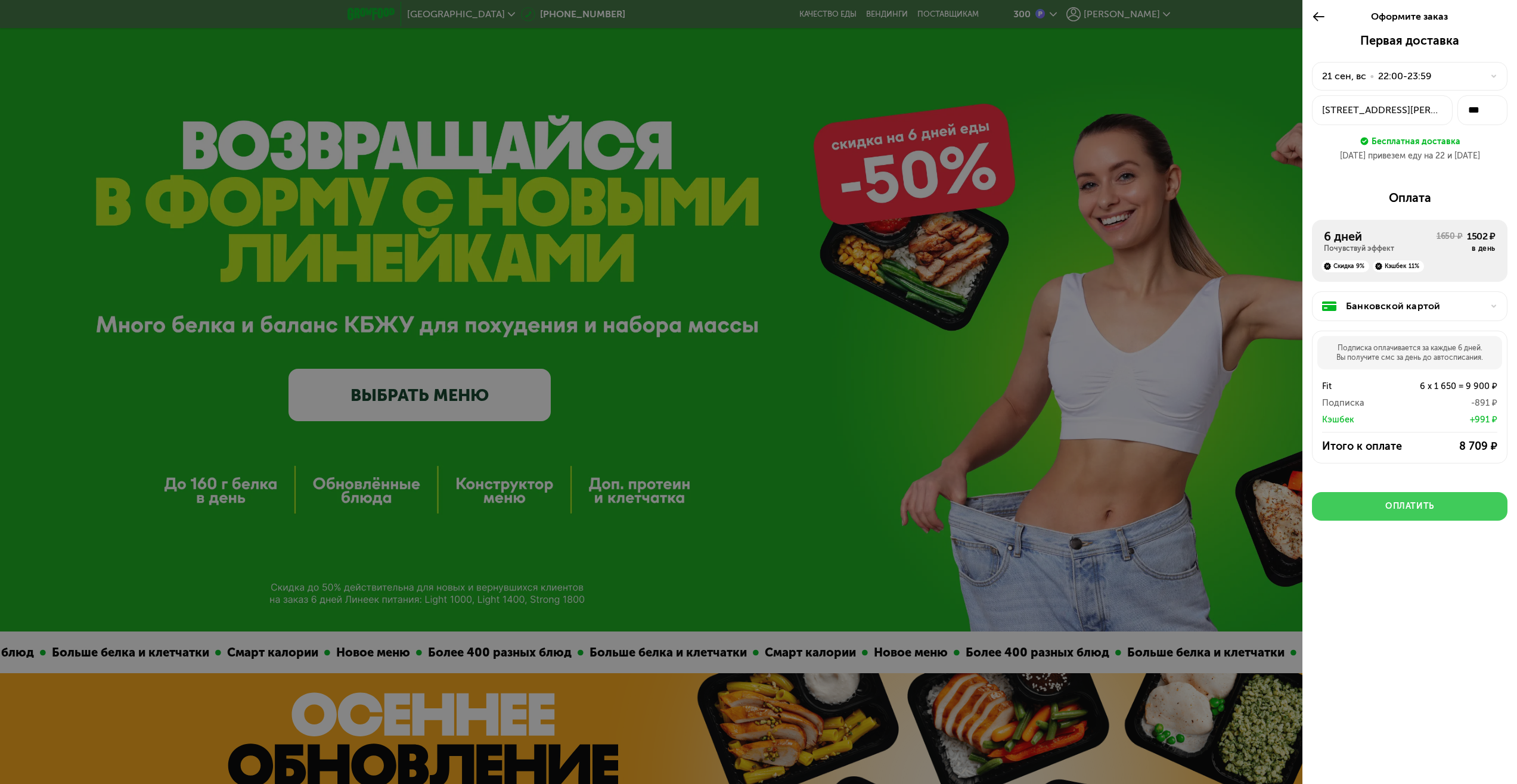
click at [1416, 505] on div "Оплатить" at bounding box center [1409, 507] width 49 height 12
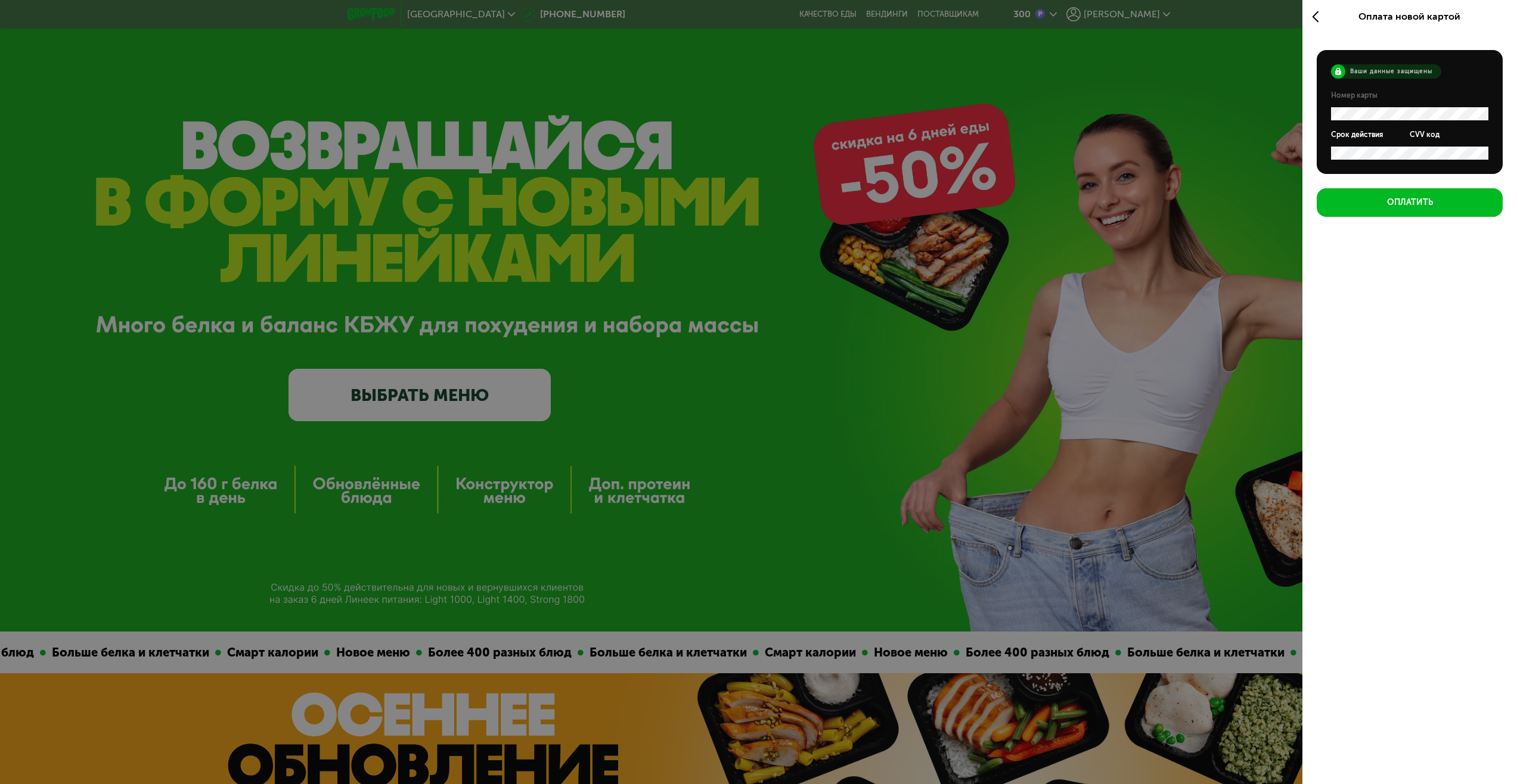
click at [1416, 503] on div "Оплата новой картой Ваши данные защищены Номер карты Срок действия CVV код Опла…" at bounding box center [1409, 392] width 215 height 784
click at [1320, 14] on icon at bounding box center [1319, 17] width 14 height 14
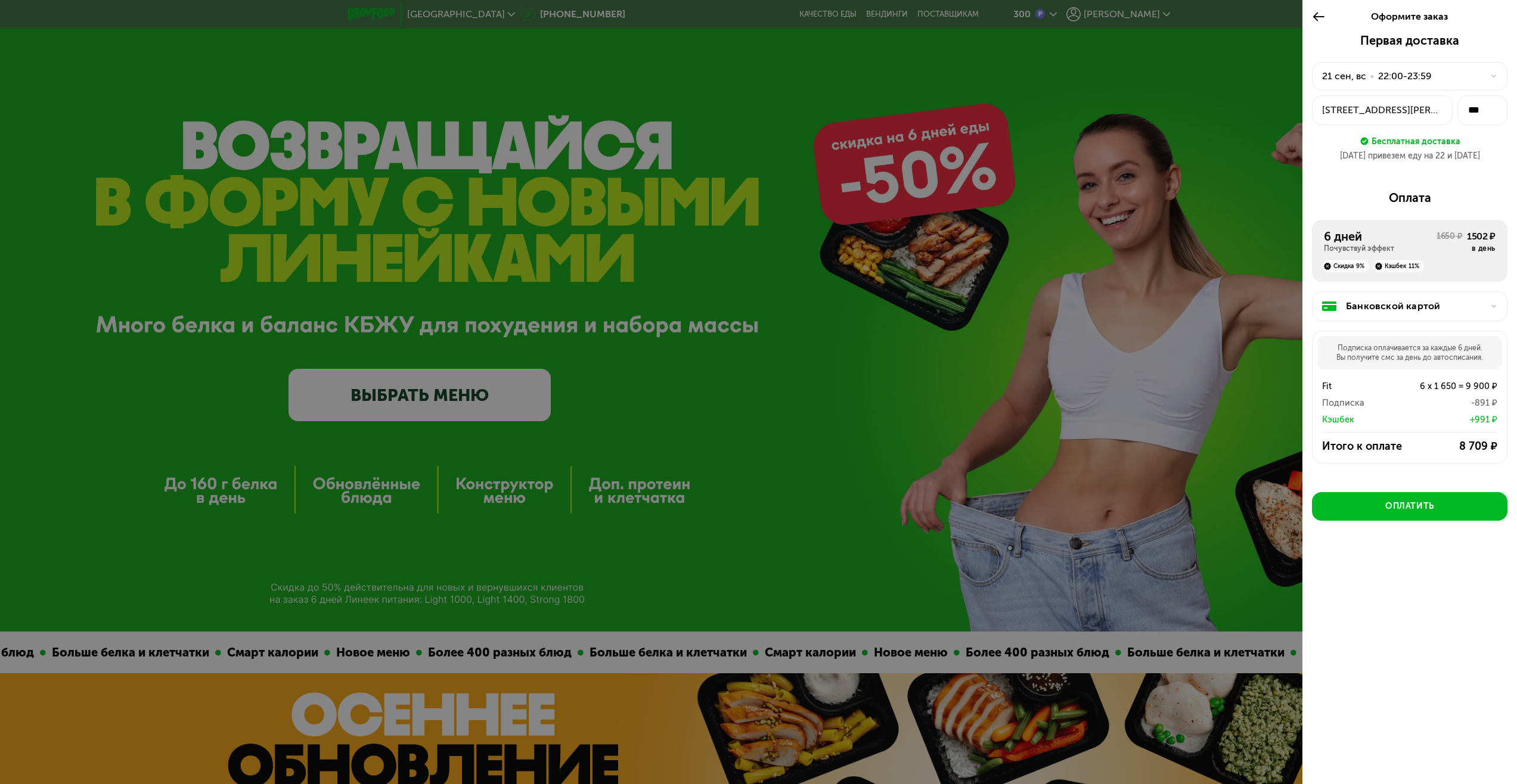
click at [1040, 185] on div at bounding box center [758, 392] width 1517 height 784
drag, startPoint x: 1471, startPoint y: 447, endPoint x: 1499, endPoint y: 447, distance: 28.0
click at [1499, 447] on div "Итого к оплате 8 709 ₽" at bounding box center [1409, 446] width 194 height 14
click at [1232, 454] on div at bounding box center [758, 392] width 1517 height 784
click at [1384, 304] on div "Банковской картой" at bounding box center [1414, 306] width 137 height 14
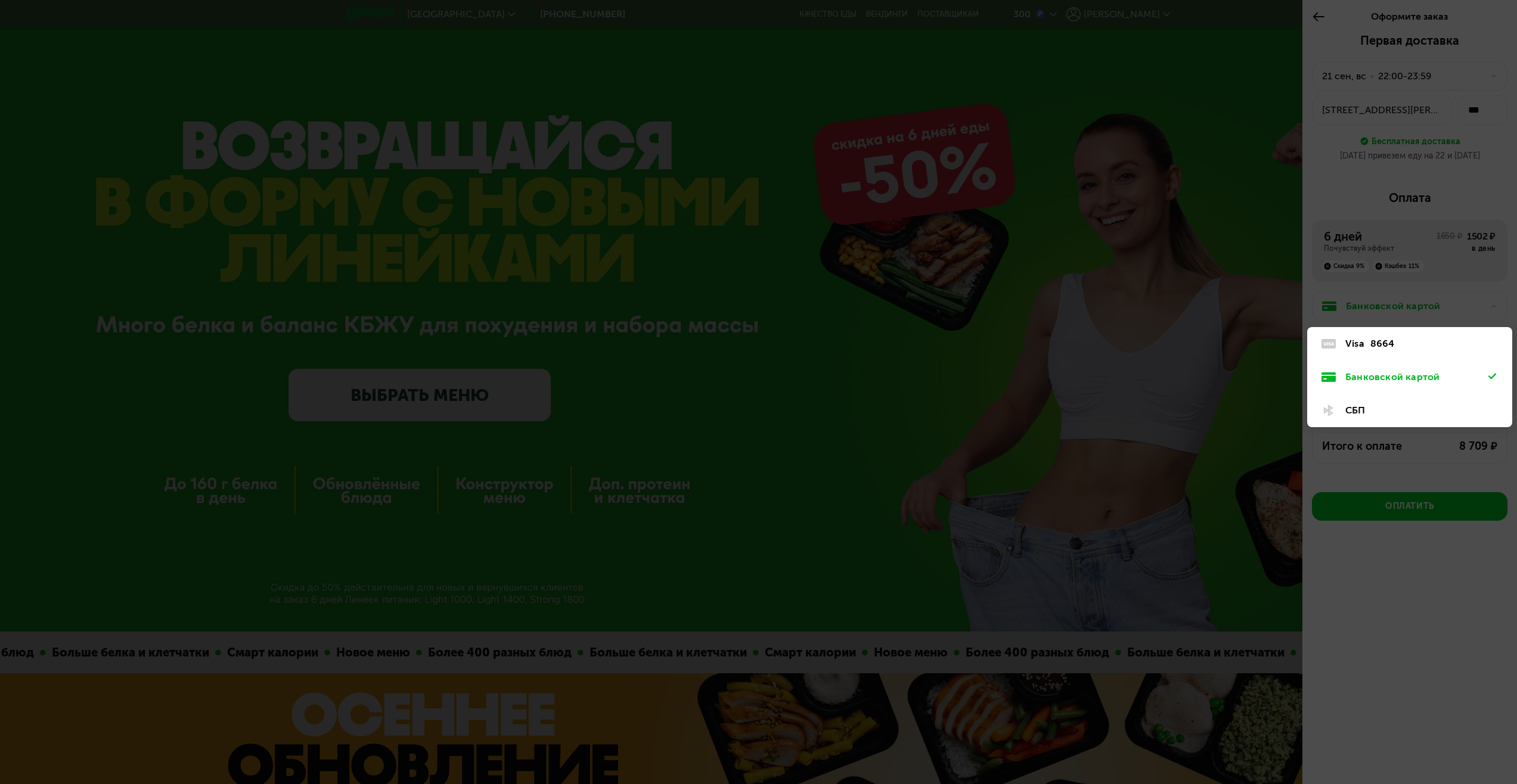
click at [1108, 314] on div at bounding box center [758, 392] width 1517 height 784
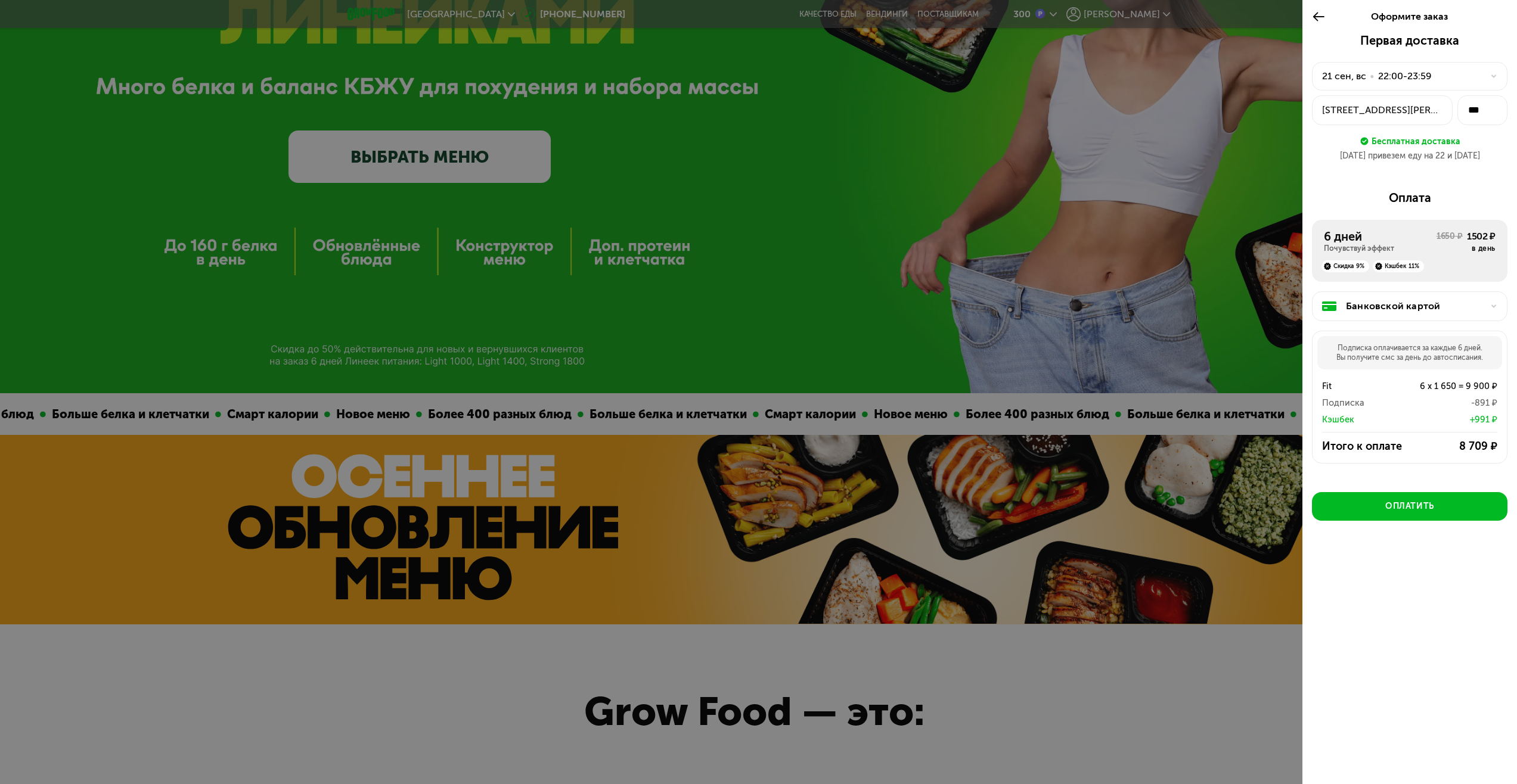
scroll to position [596, 0]
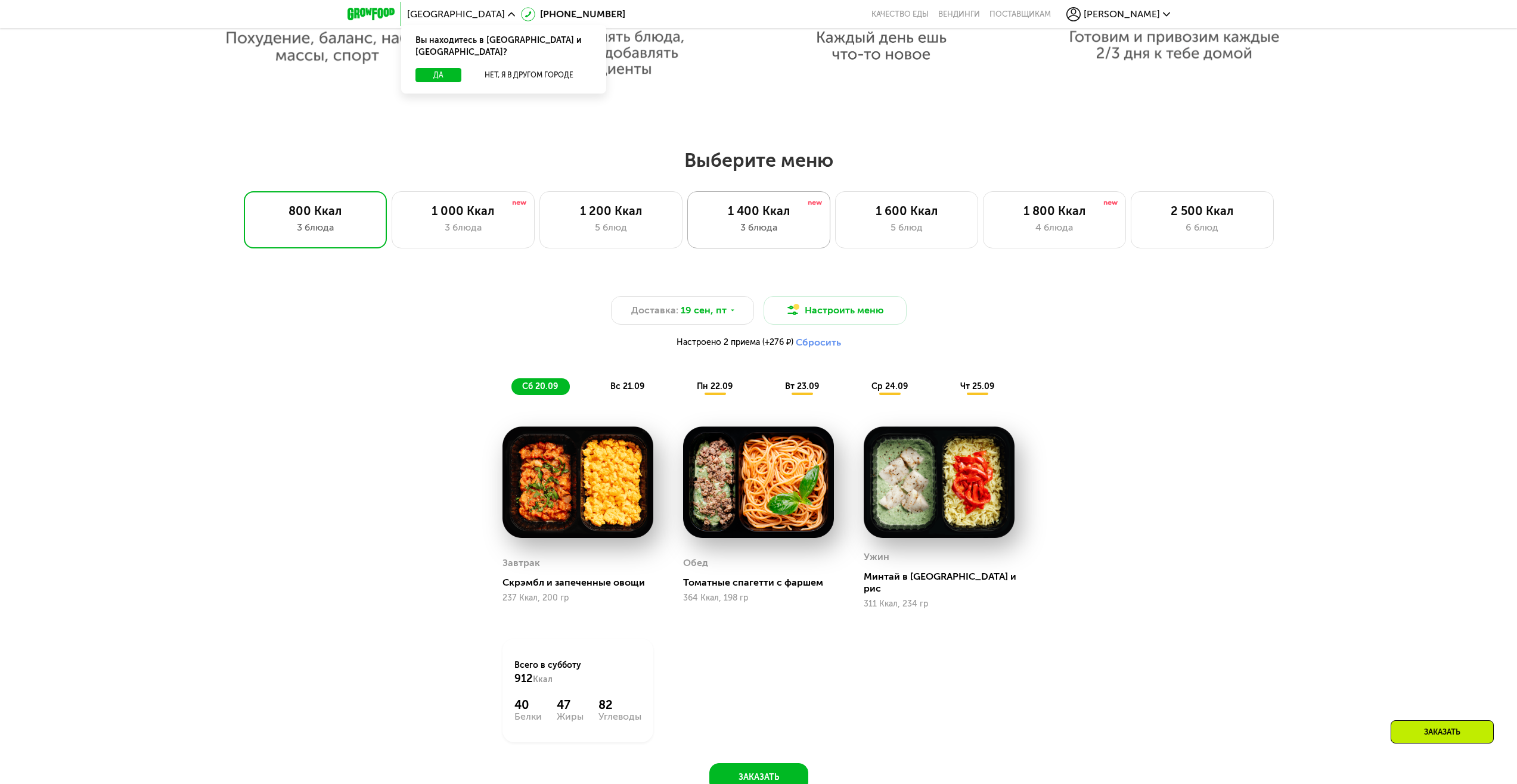
scroll to position [1132, 0]
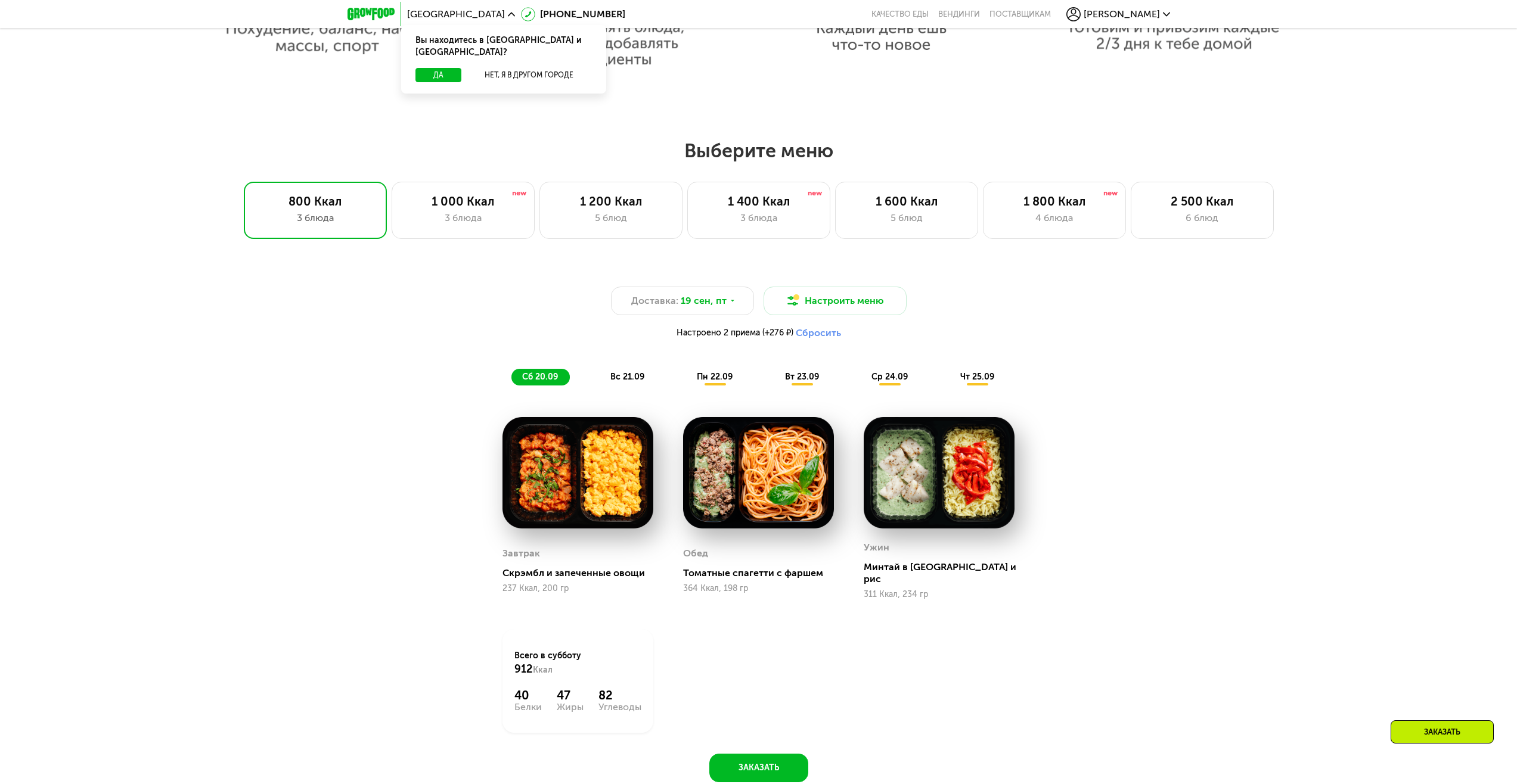
click at [818, 335] on button "Сбросить" at bounding box center [818, 333] width 45 height 12
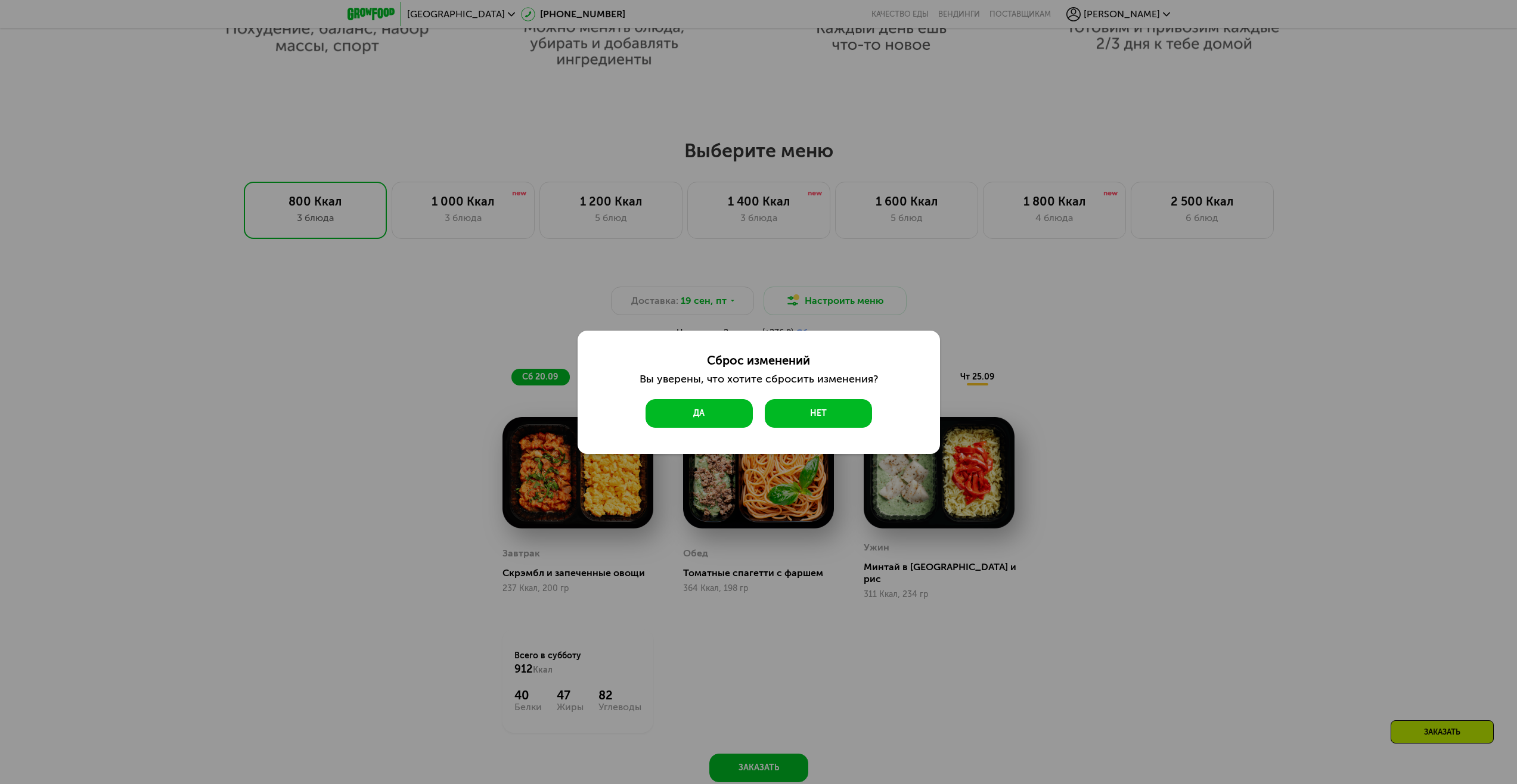
click at [740, 407] on div "Сброс изменений Вы уверены, что хотите сбросить изменения? Да Нет" at bounding box center [759, 390] width 239 height 74
click at [740, 407] on button "Да" at bounding box center [699, 413] width 108 height 29
